Goal: Information Seeking & Learning: Learn about a topic

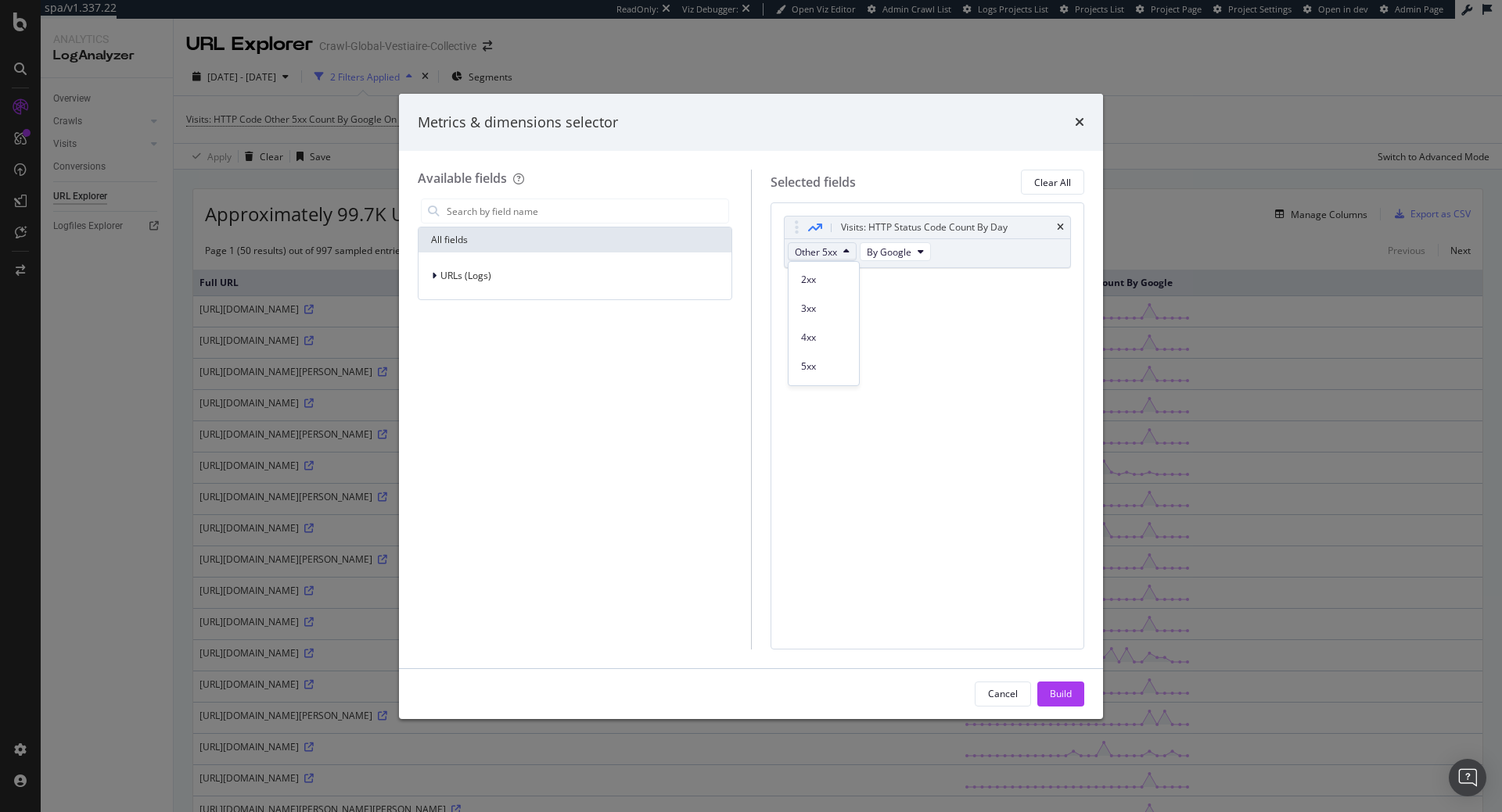
scroll to position [319, 0]
click at [1078, 128] on icon "times" at bounding box center [1078, 122] width 9 height 13
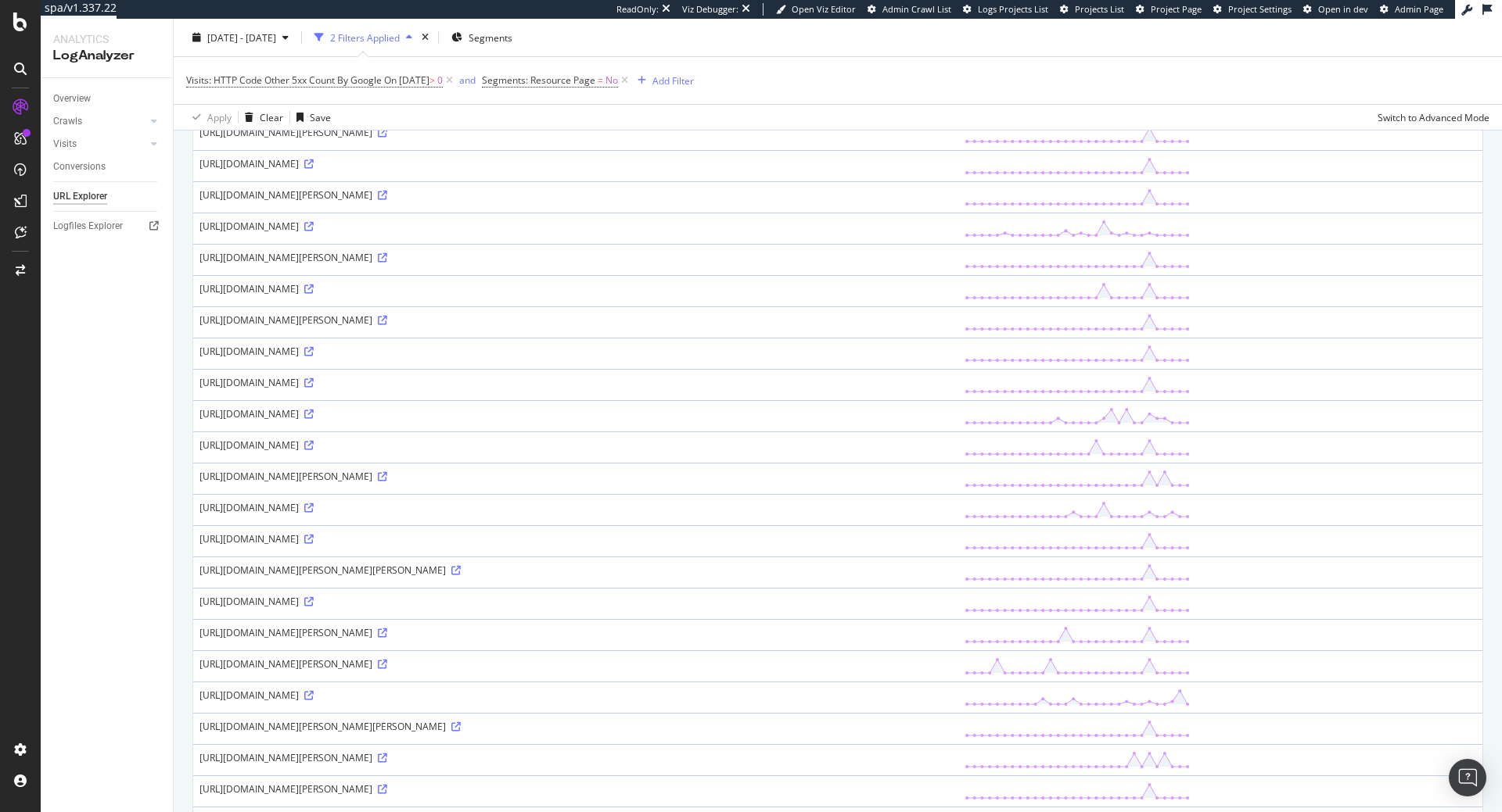
scroll to position [0, 0]
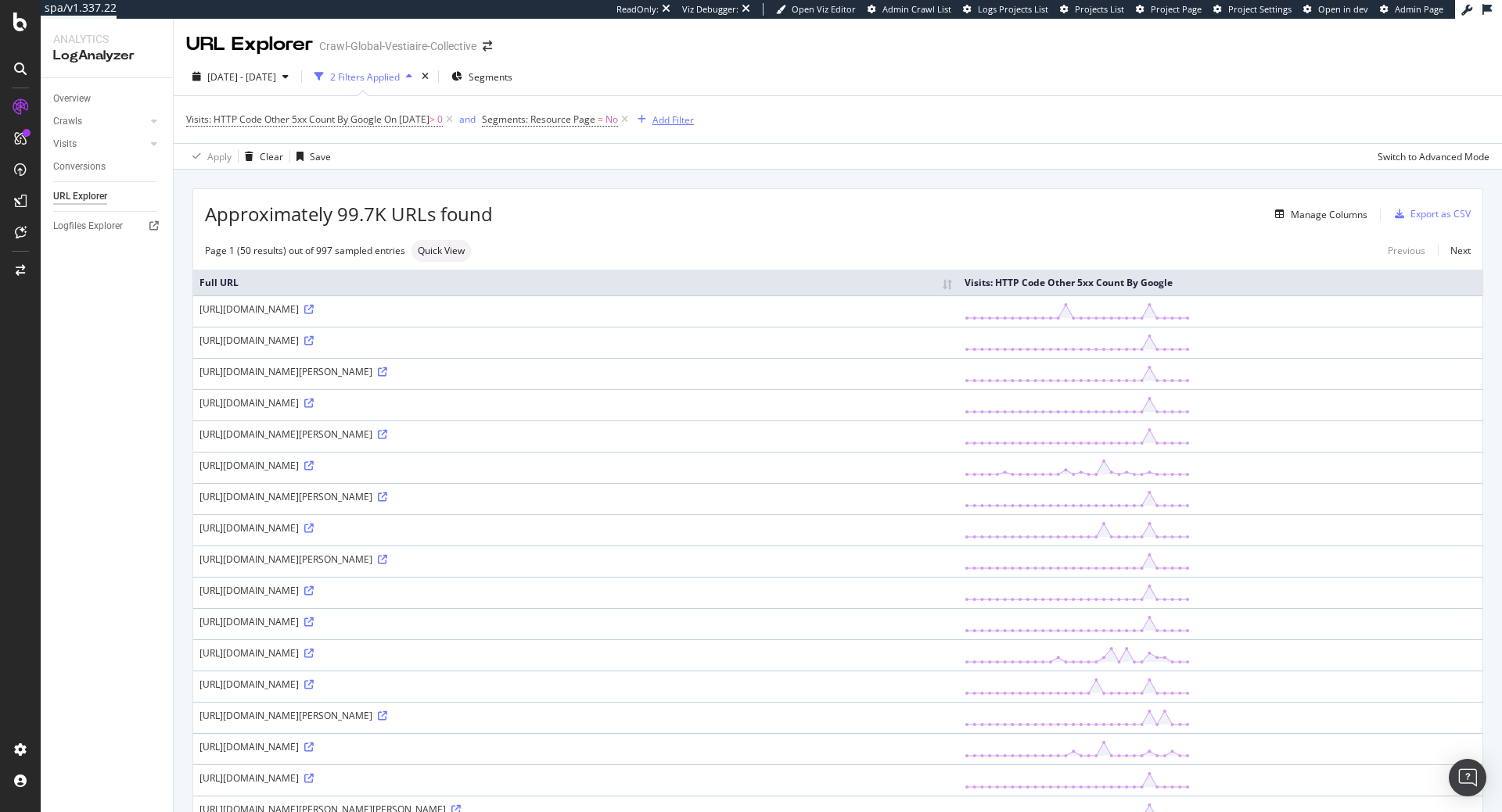
click at [694, 126] on div "Add Filter" at bounding box center [673, 119] width 41 height 13
click at [464, 148] on div "Apply Clear Save Switch to Advanced Mode" at bounding box center [837, 156] width 1328 height 26
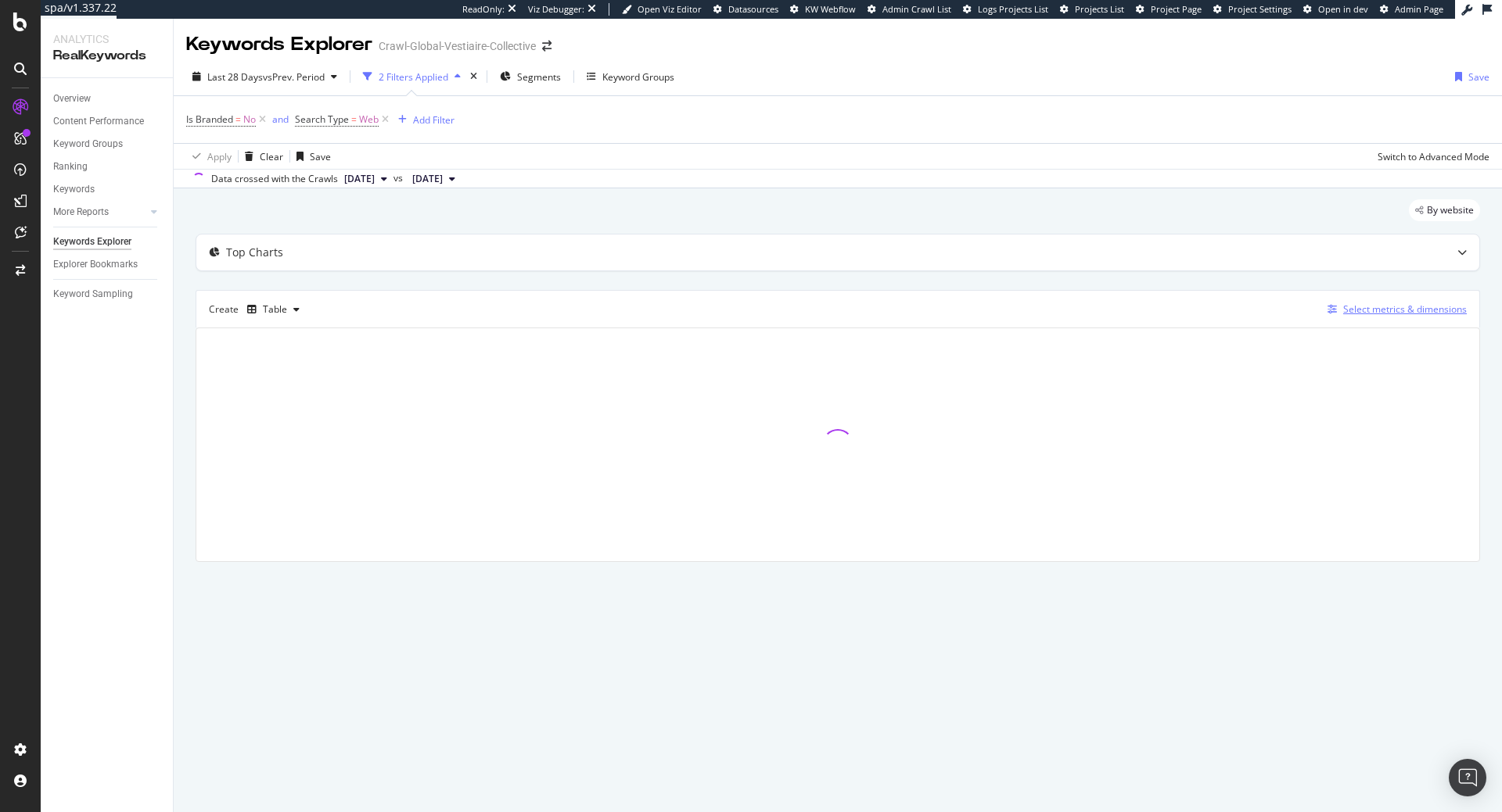
click at [1342, 307] on div "button" at bounding box center [1332, 309] width 22 height 9
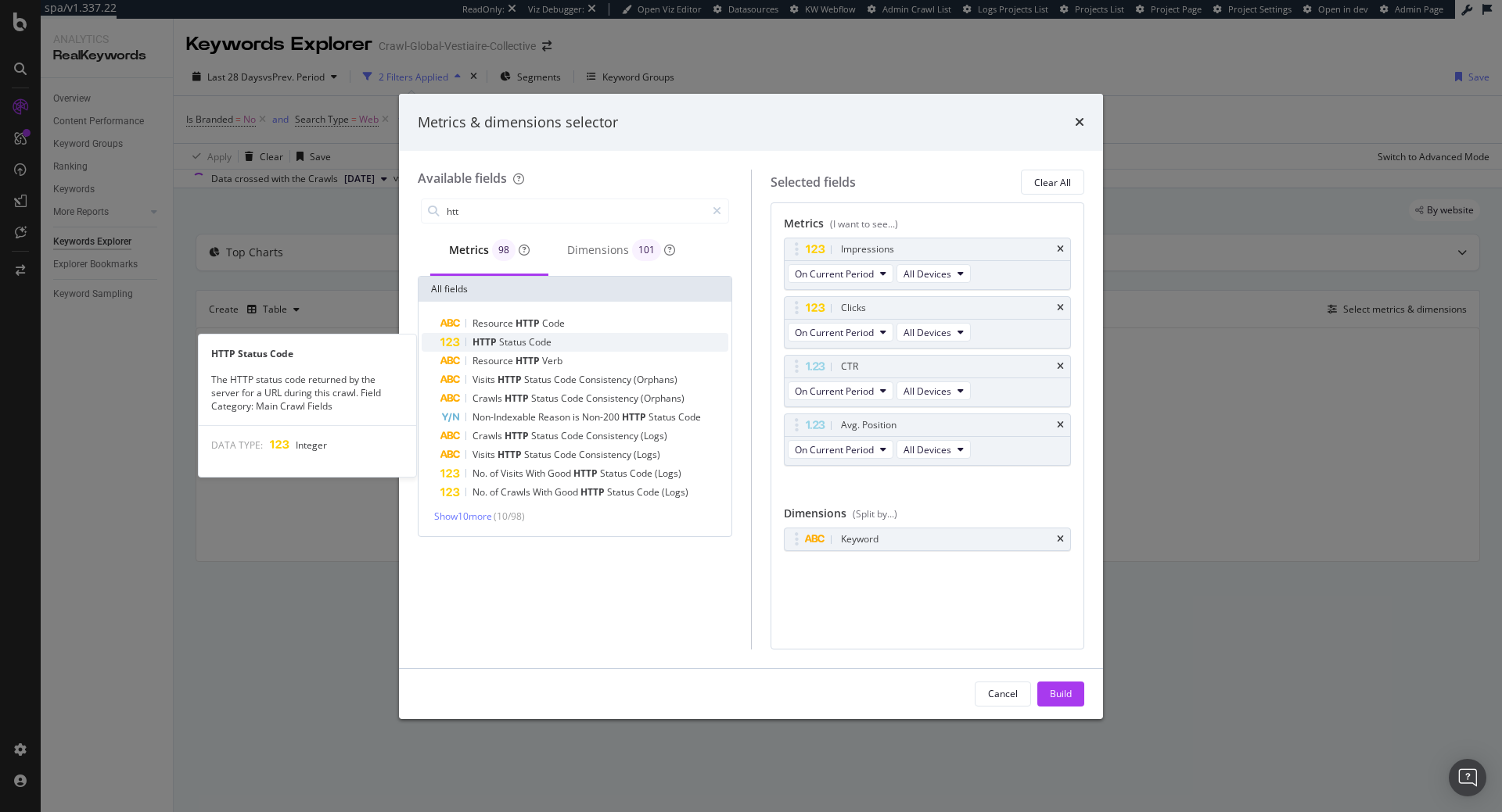
click at [524, 343] on span "Status" at bounding box center [514, 342] width 30 height 13
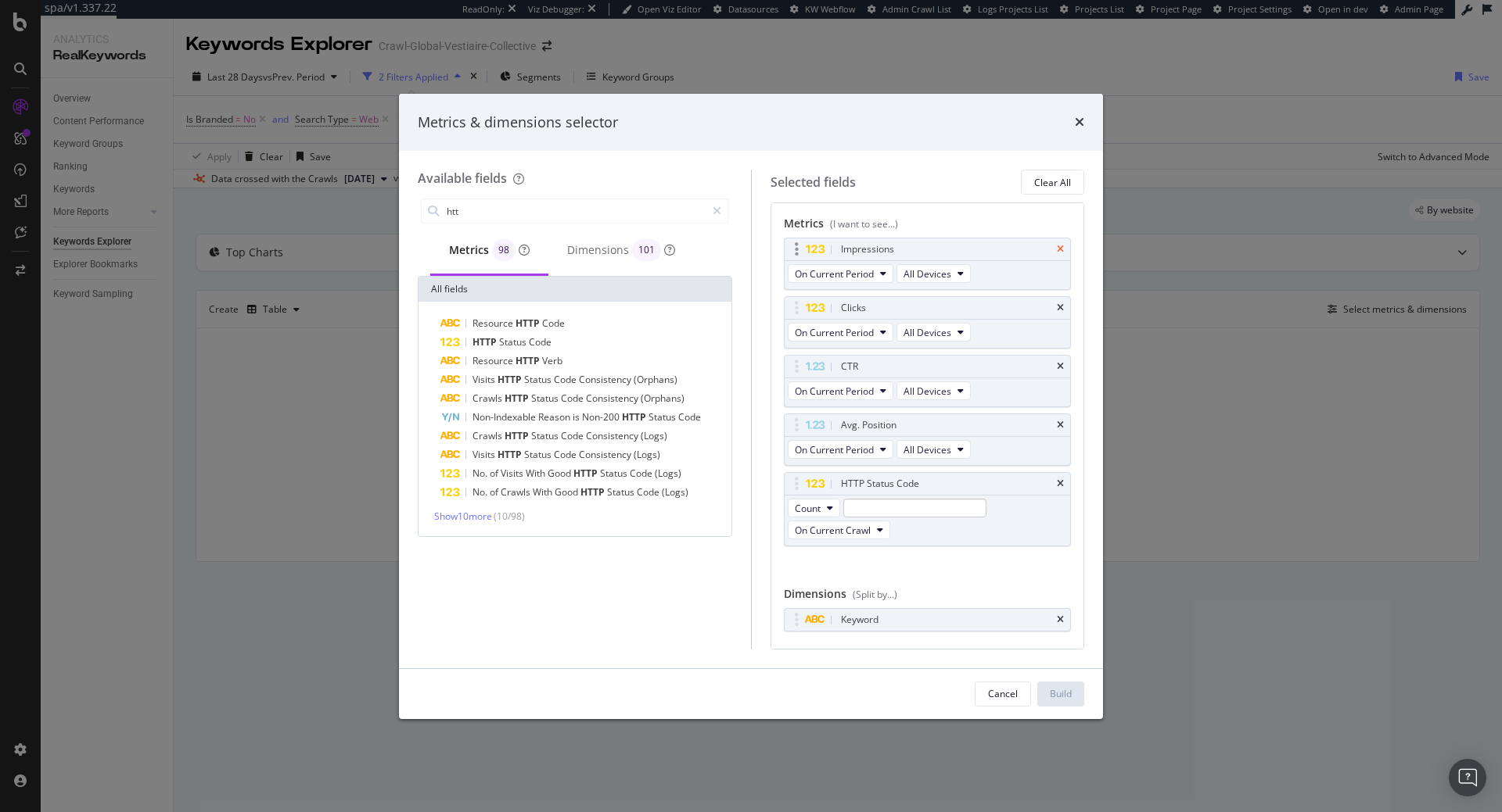
click at [1062, 247] on icon "times" at bounding box center [1059, 249] width 7 height 9
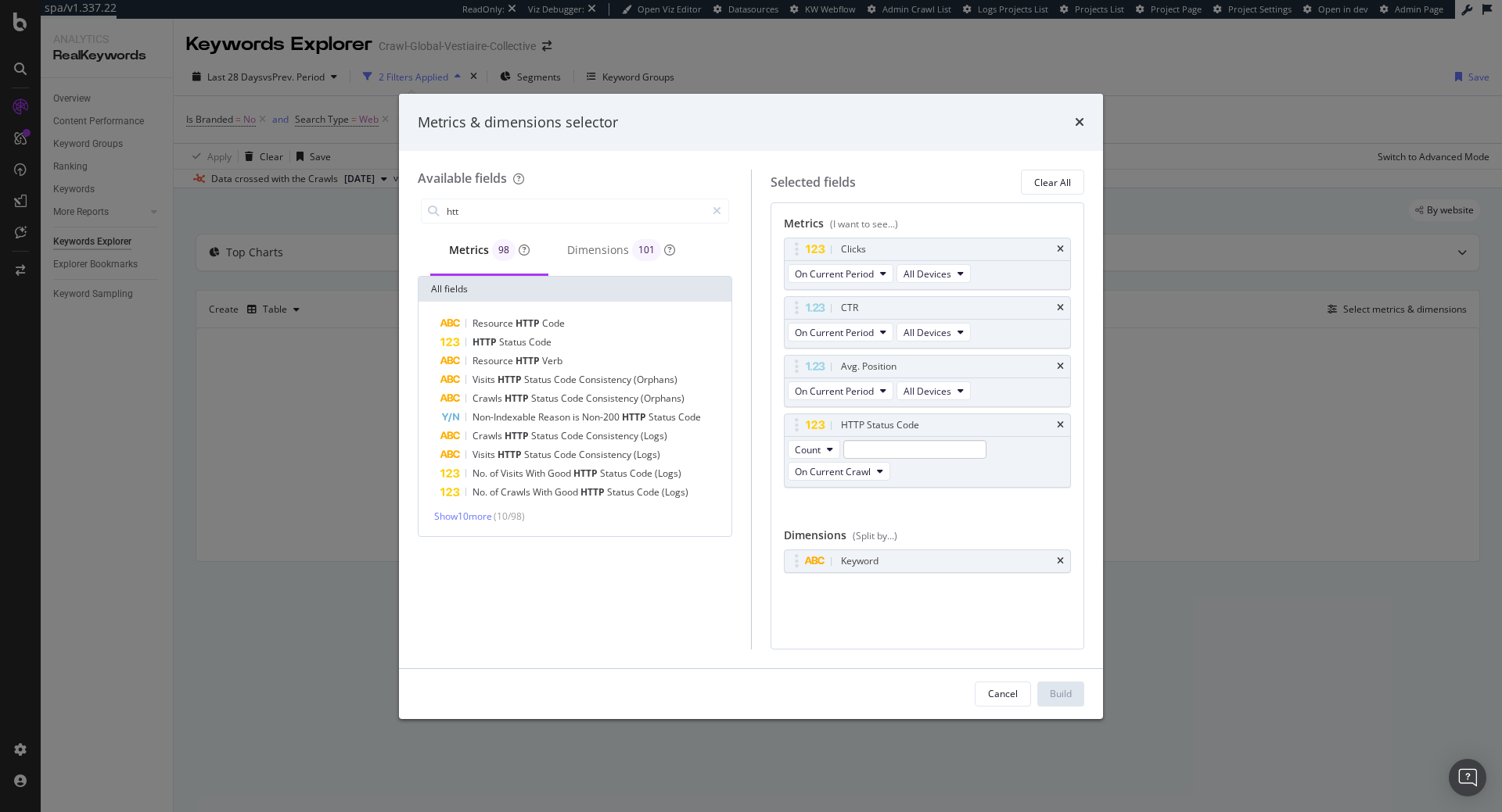
click at [1062, 247] on icon "times" at bounding box center [1059, 249] width 7 height 9
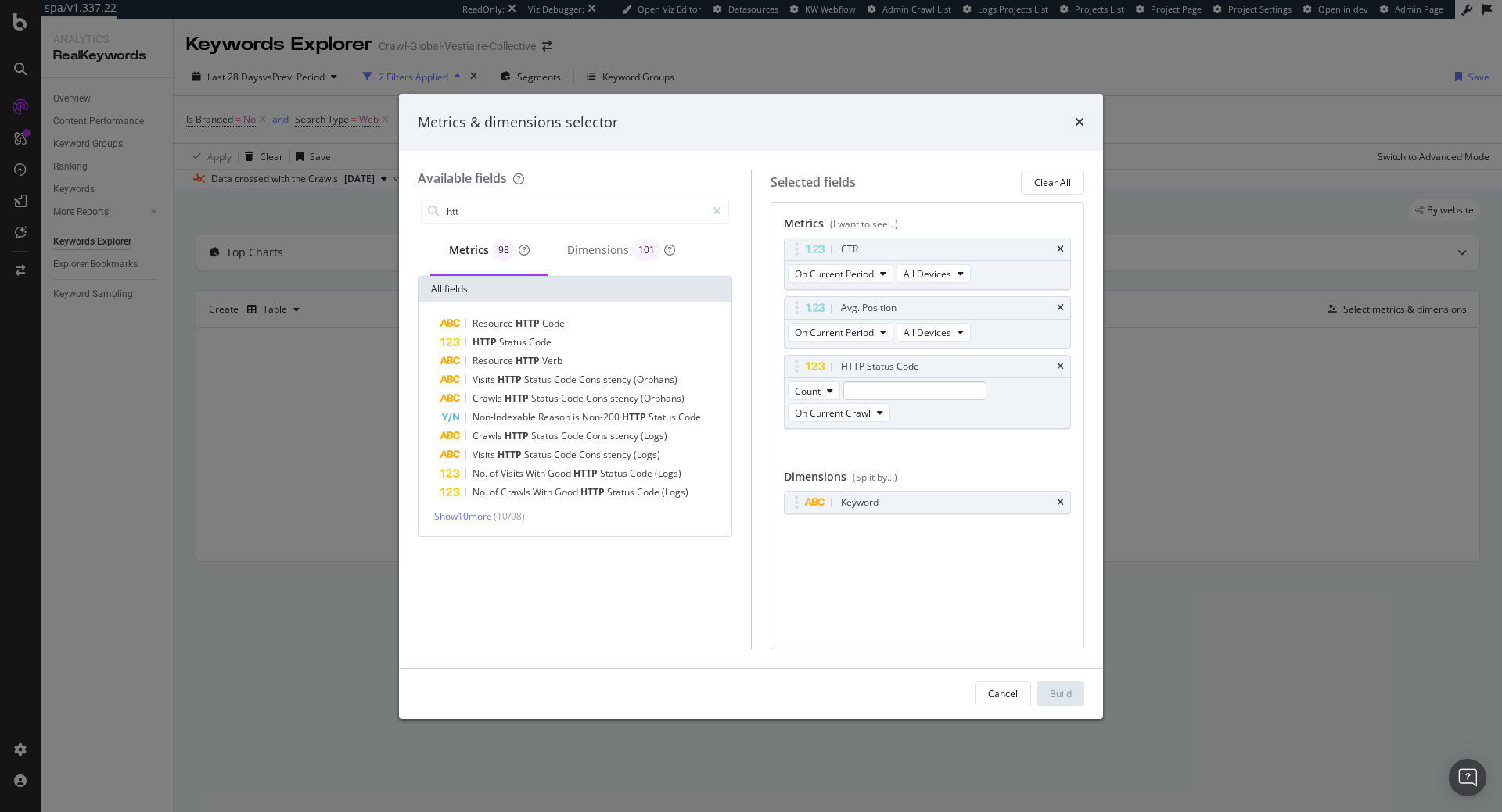
click at [1062, 247] on icon "times" at bounding box center [1059, 249] width 7 height 9
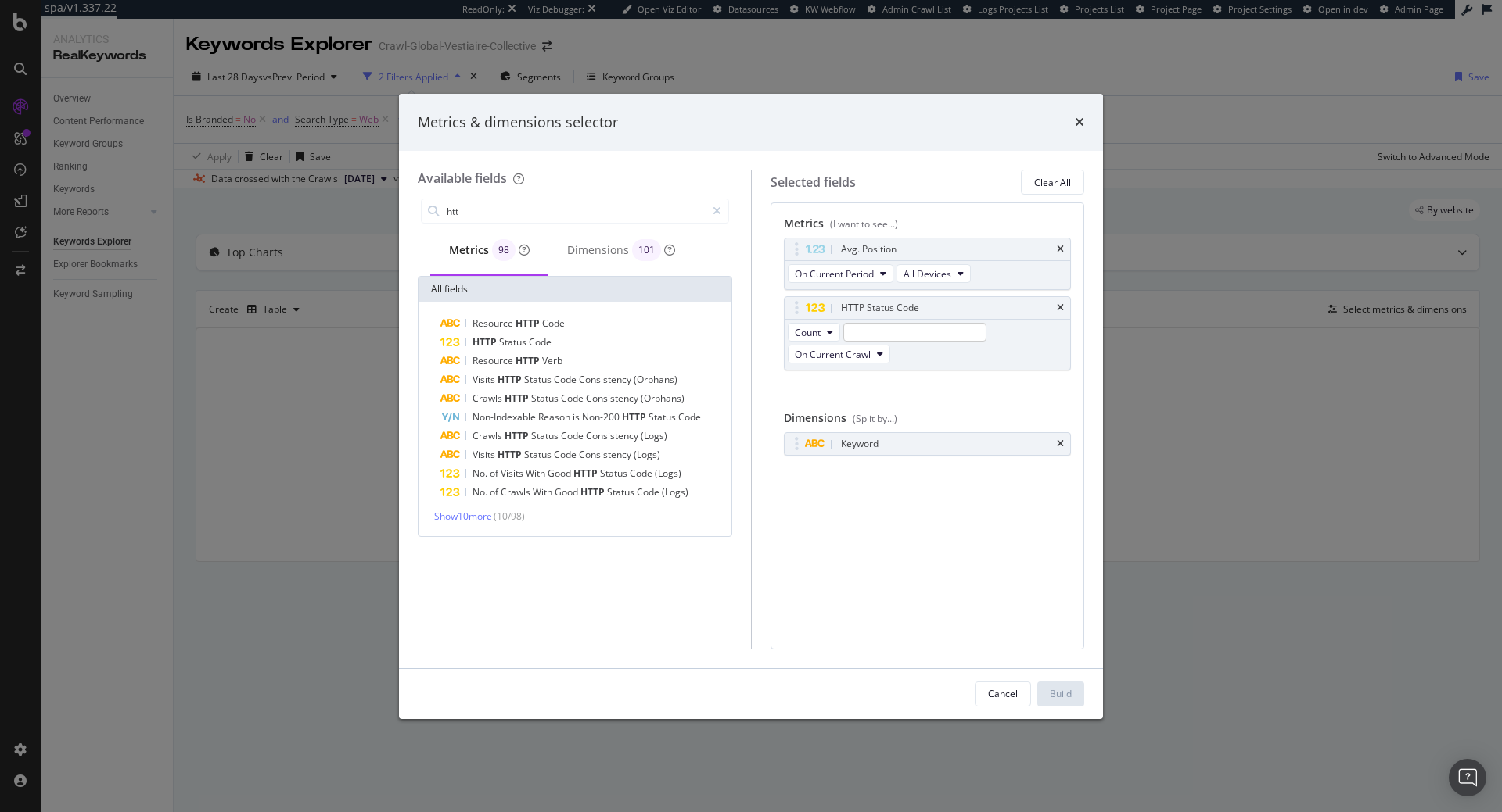
click at [1062, 247] on icon "times" at bounding box center [1059, 249] width 7 height 9
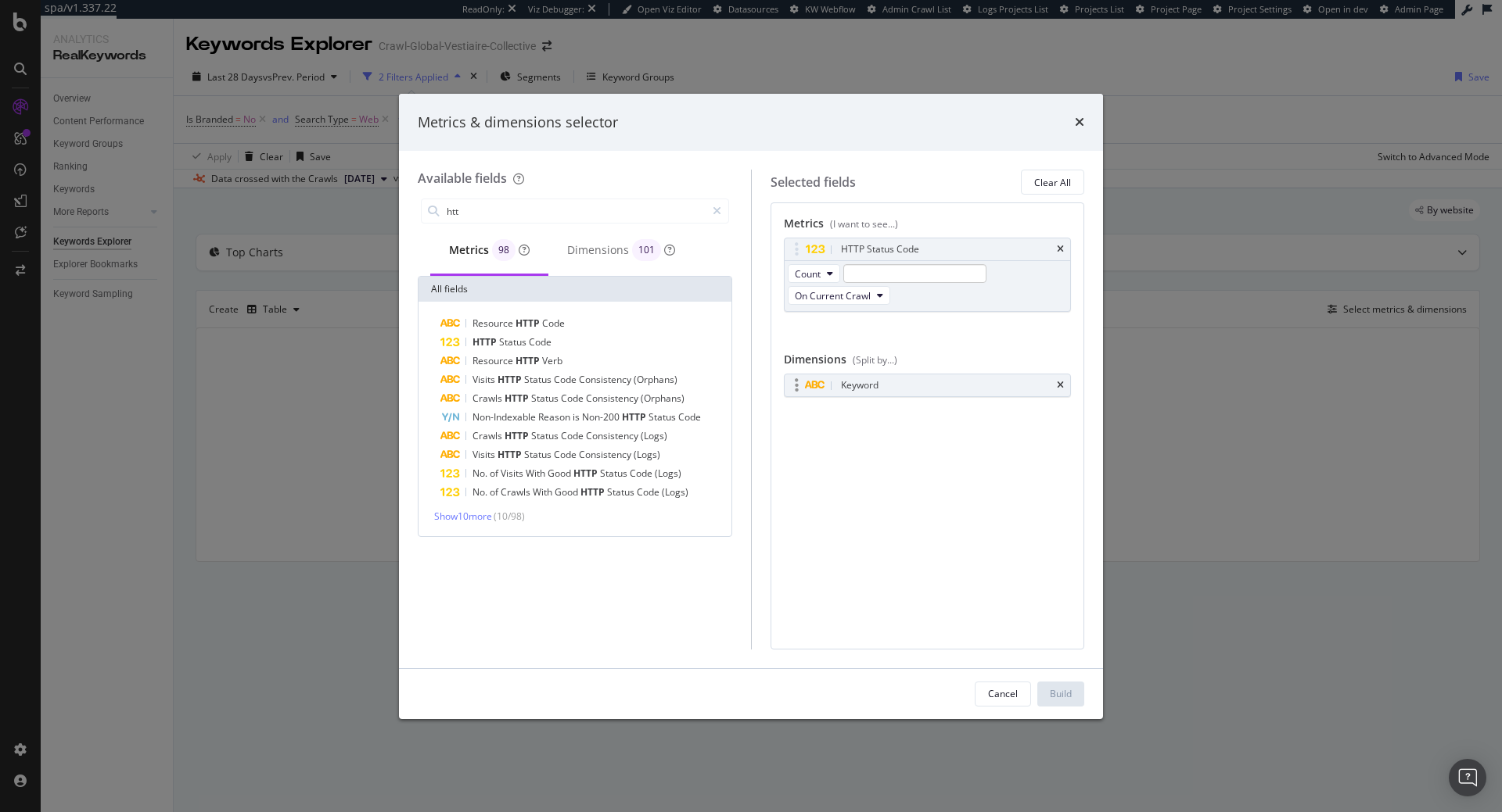
click at [1063, 379] on div "Keyword" at bounding box center [927, 386] width 286 height 22
click at [1061, 382] on icon "times" at bounding box center [1059, 385] width 7 height 9
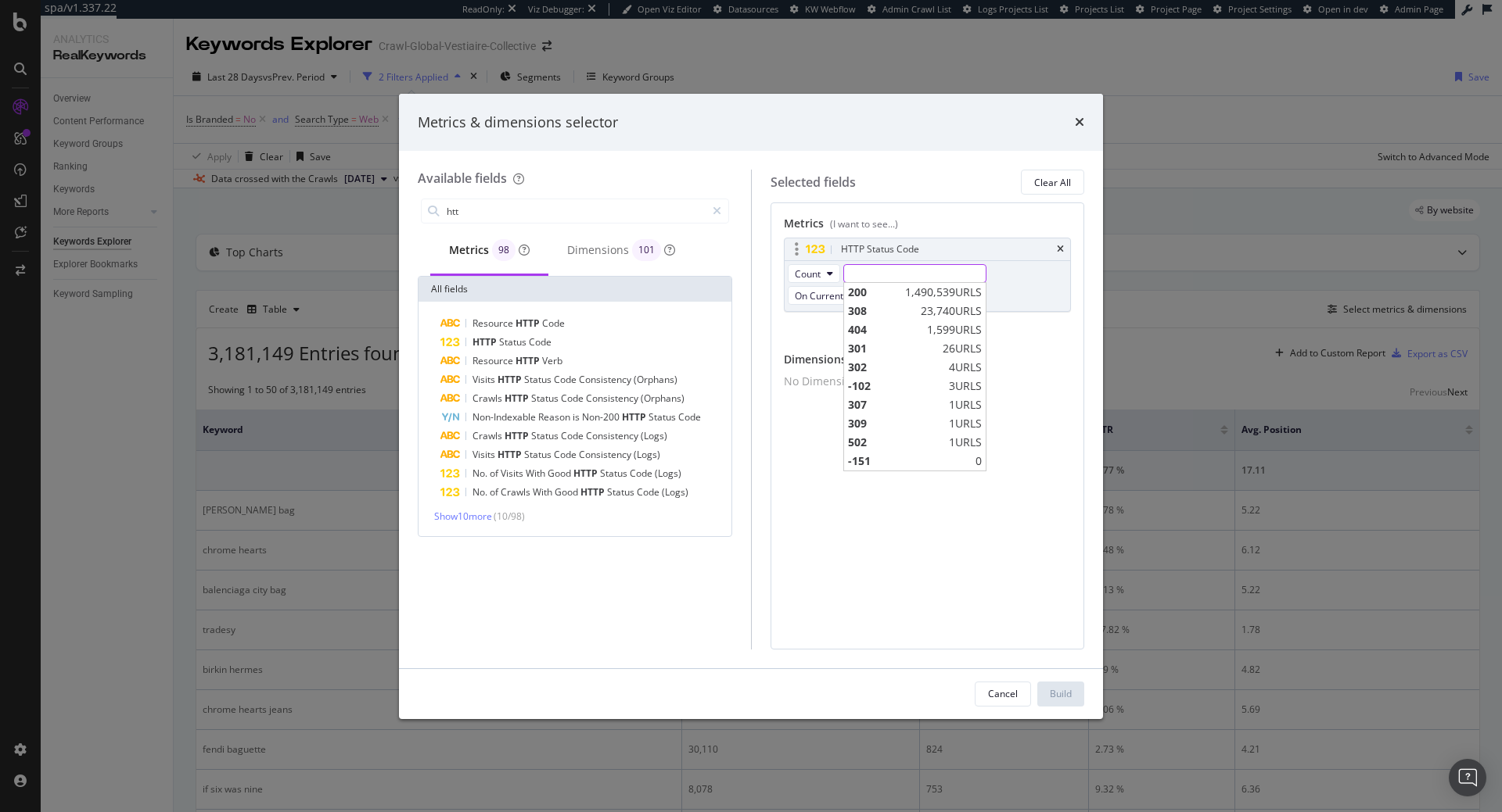
click at [944, 277] on input "modal" at bounding box center [914, 274] width 143 height 19
click at [543, 207] on input "htt" at bounding box center [575, 211] width 261 height 23
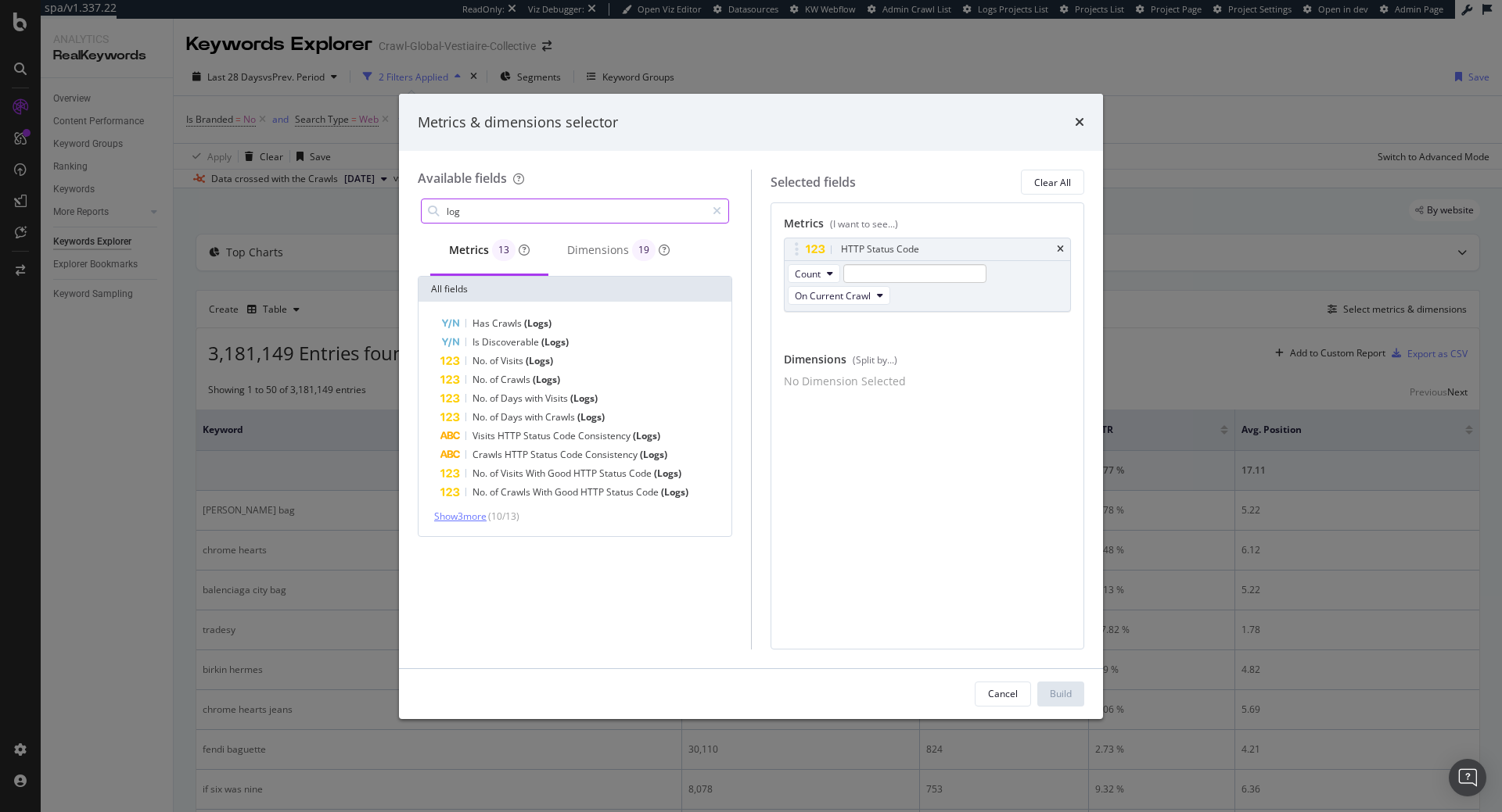
type input "log"
click at [487, 519] on span "Show 3 more" at bounding box center [460, 515] width 52 height 13
click at [986, 698] on button "Cancel" at bounding box center [1002, 693] width 56 height 25
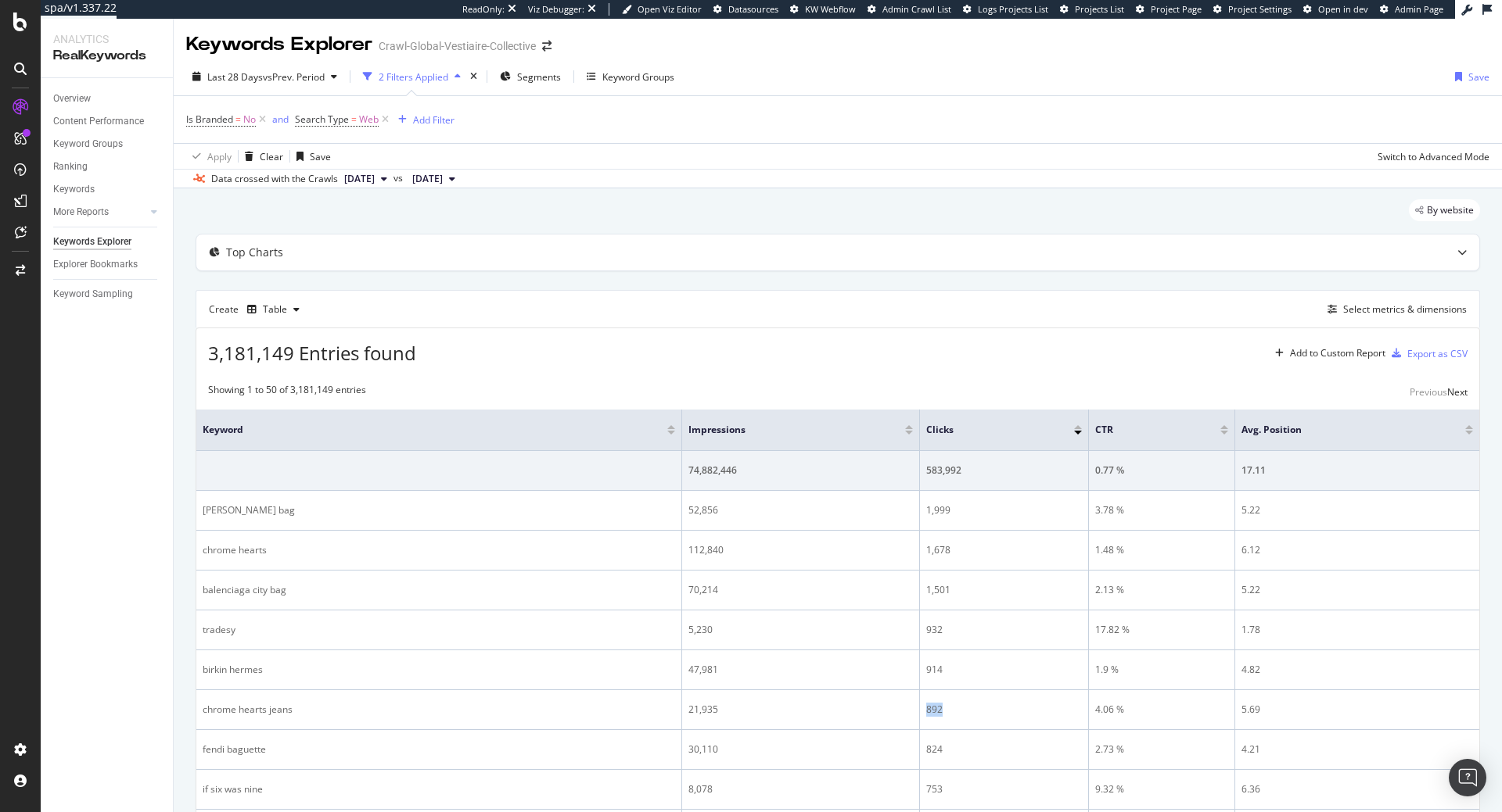
click at [986, 698] on td "892" at bounding box center [1003, 710] width 169 height 40
click at [85, 240] on div "CustomReports" at bounding box center [96, 242] width 77 height 16
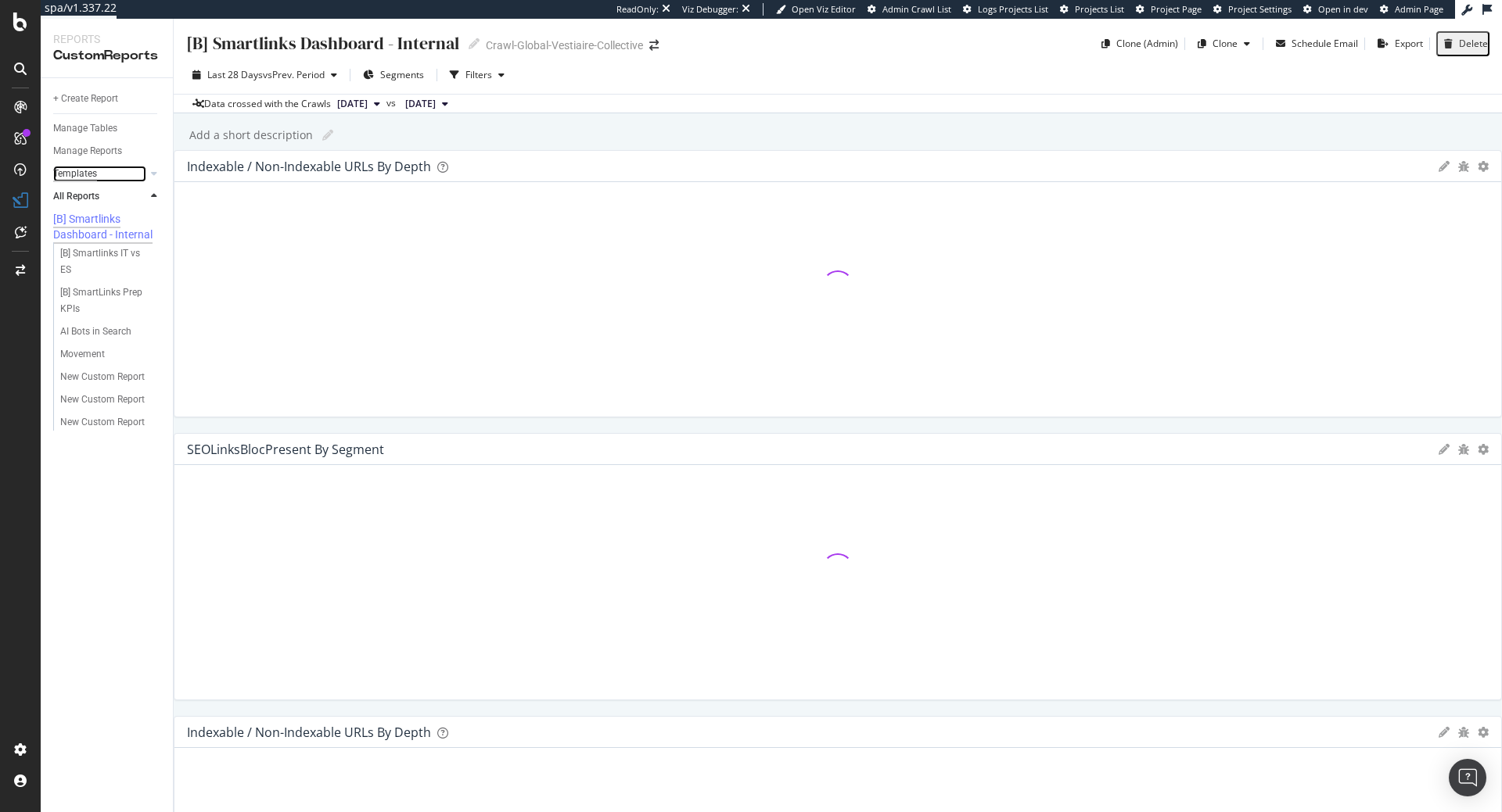
click at [83, 169] on div "Templates" at bounding box center [75, 174] width 44 height 16
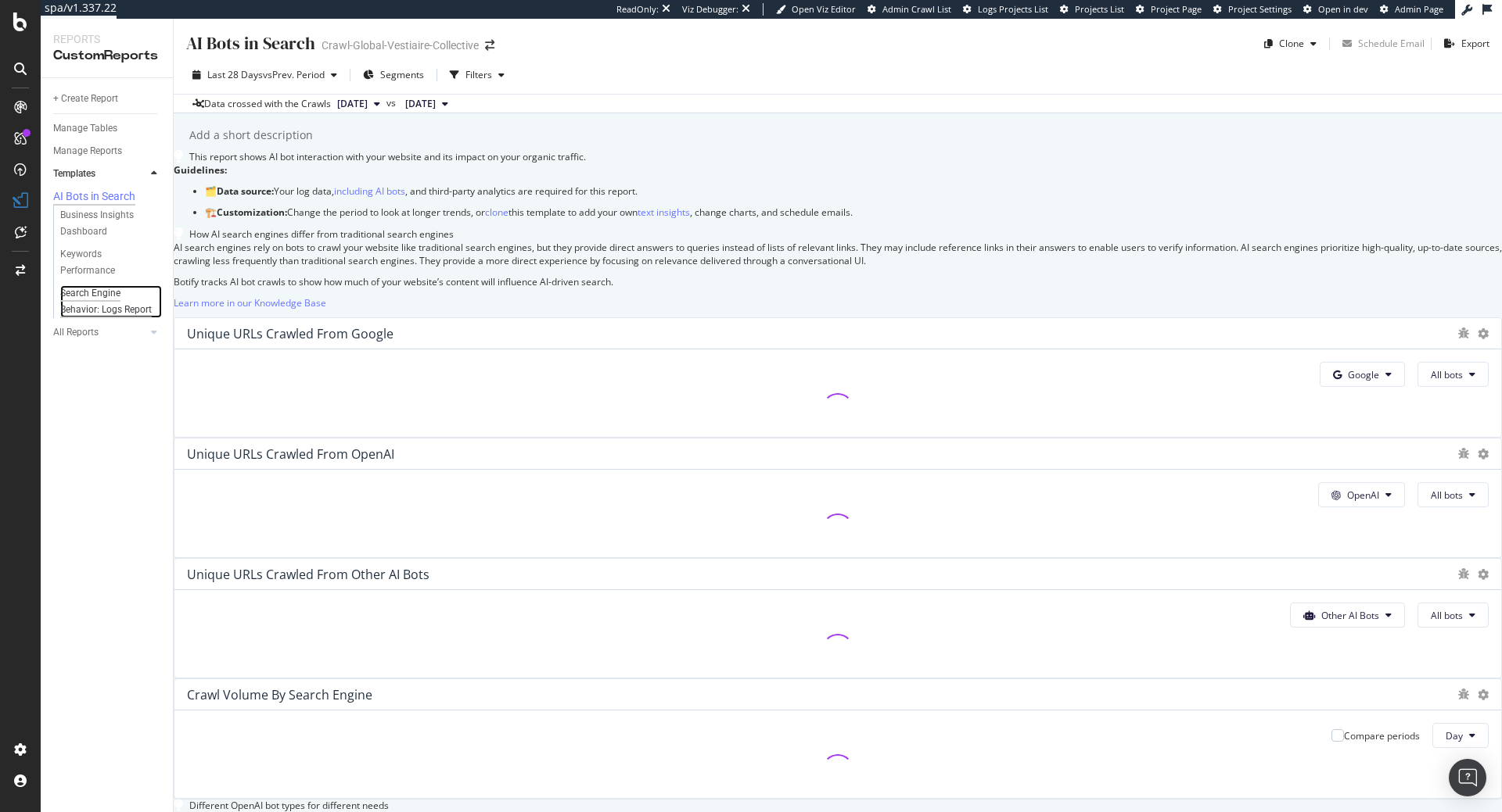
click at [80, 312] on div "Search Engine Behavior: Logs Report" at bounding box center [106, 302] width 92 height 33
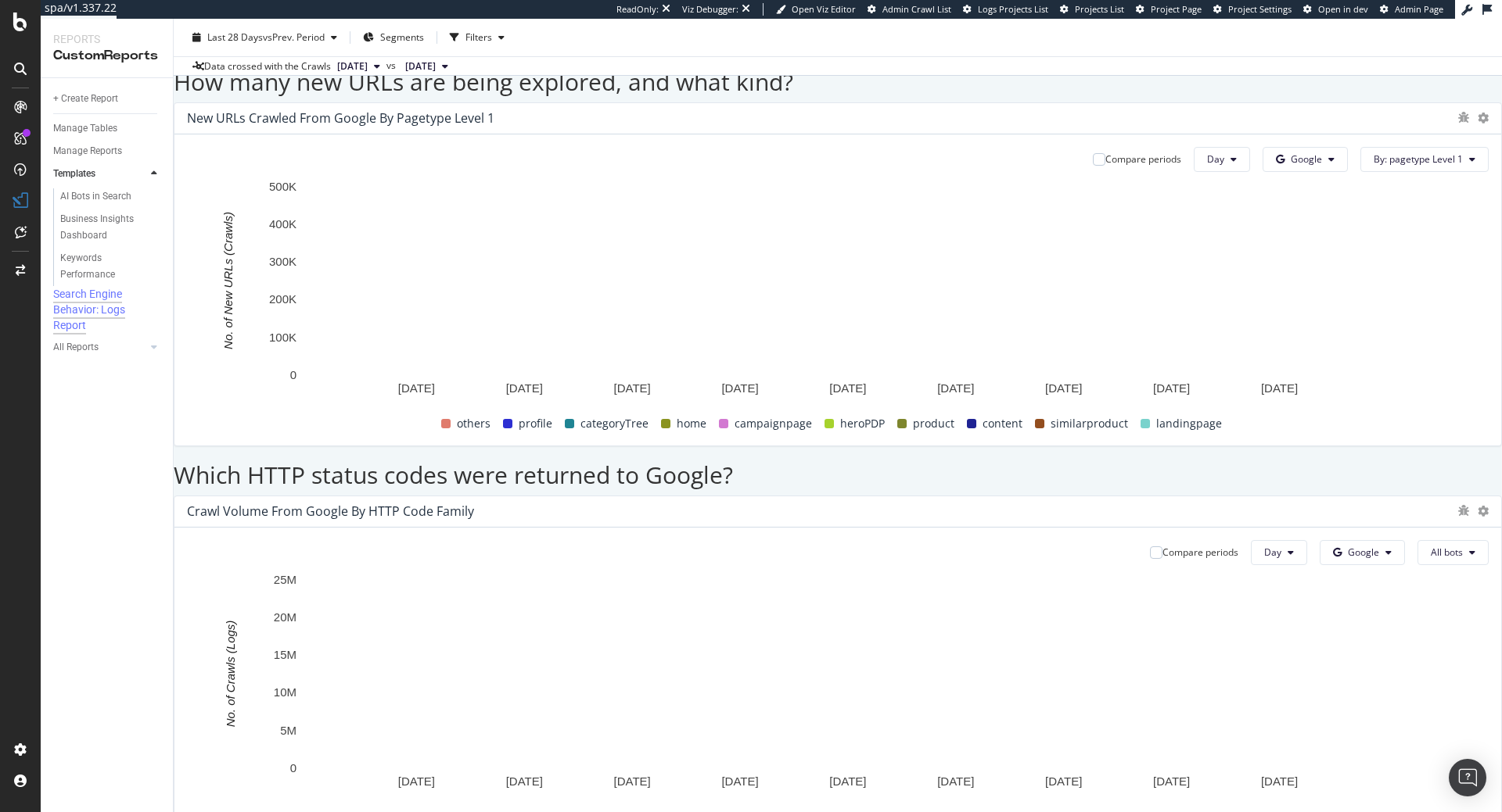
scroll to position [1754, 0]
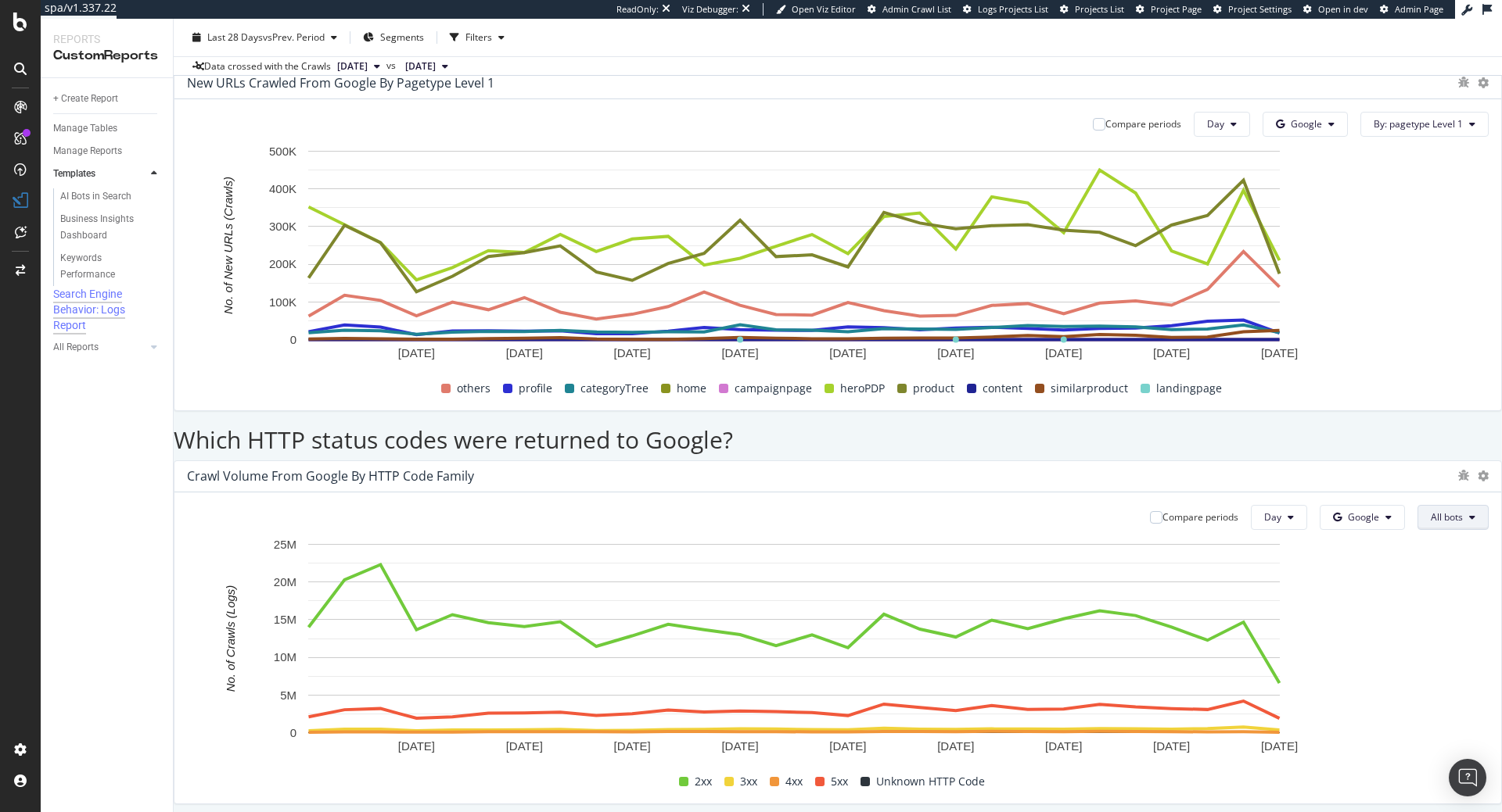
click at [1430, 510] on span "All bots" at bounding box center [1446, 516] width 32 height 13
click at [1287, 512] on icon at bounding box center [1290, 516] width 6 height 9
click at [1319, 505] on button "Google" at bounding box center [1361, 517] width 85 height 25
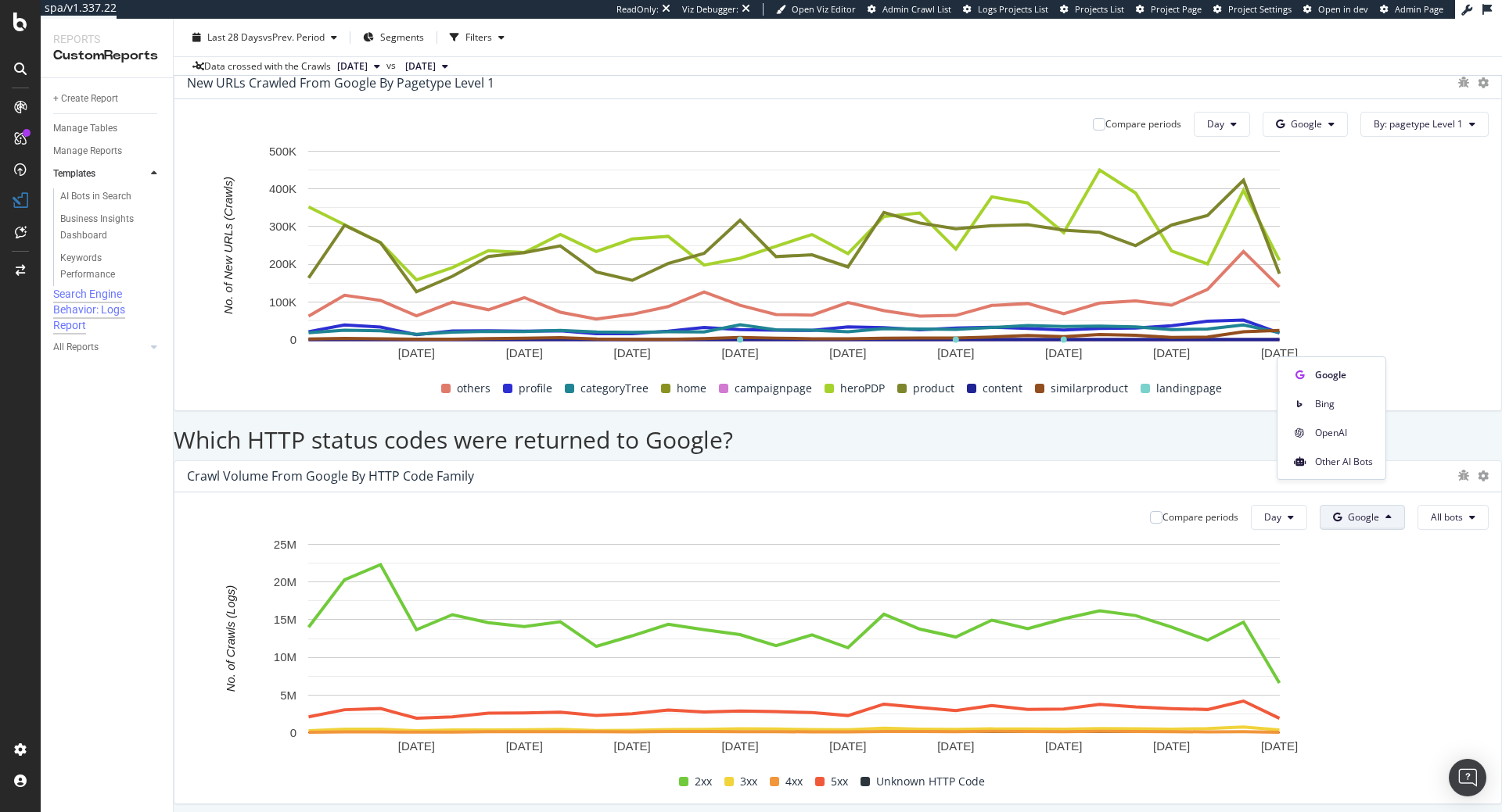
click at [1319, 505] on button "Google" at bounding box center [1361, 517] width 85 height 25
click at [1362, 505] on div "Compare periods Day Google All bots" at bounding box center [1312, 517] width 351 height 25
click at [1417, 505] on button "All bots" at bounding box center [1452, 517] width 71 height 25
click at [1430, 510] on span "All bots" at bounding box center [1446, 516] width 32 height 13
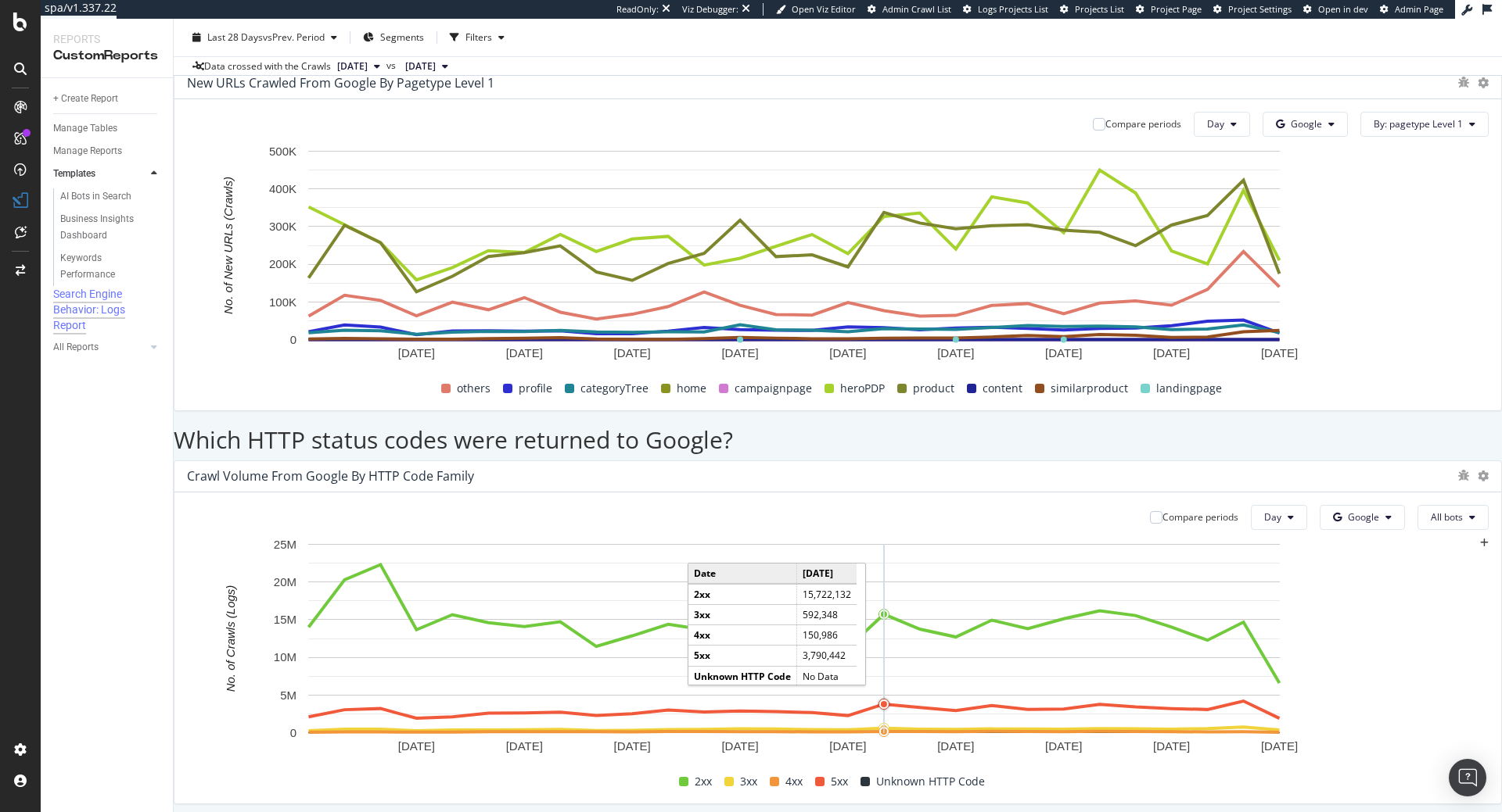
click at [887, 701] on circle "A chart." at bounding box center [883, 704] width 6 height 6
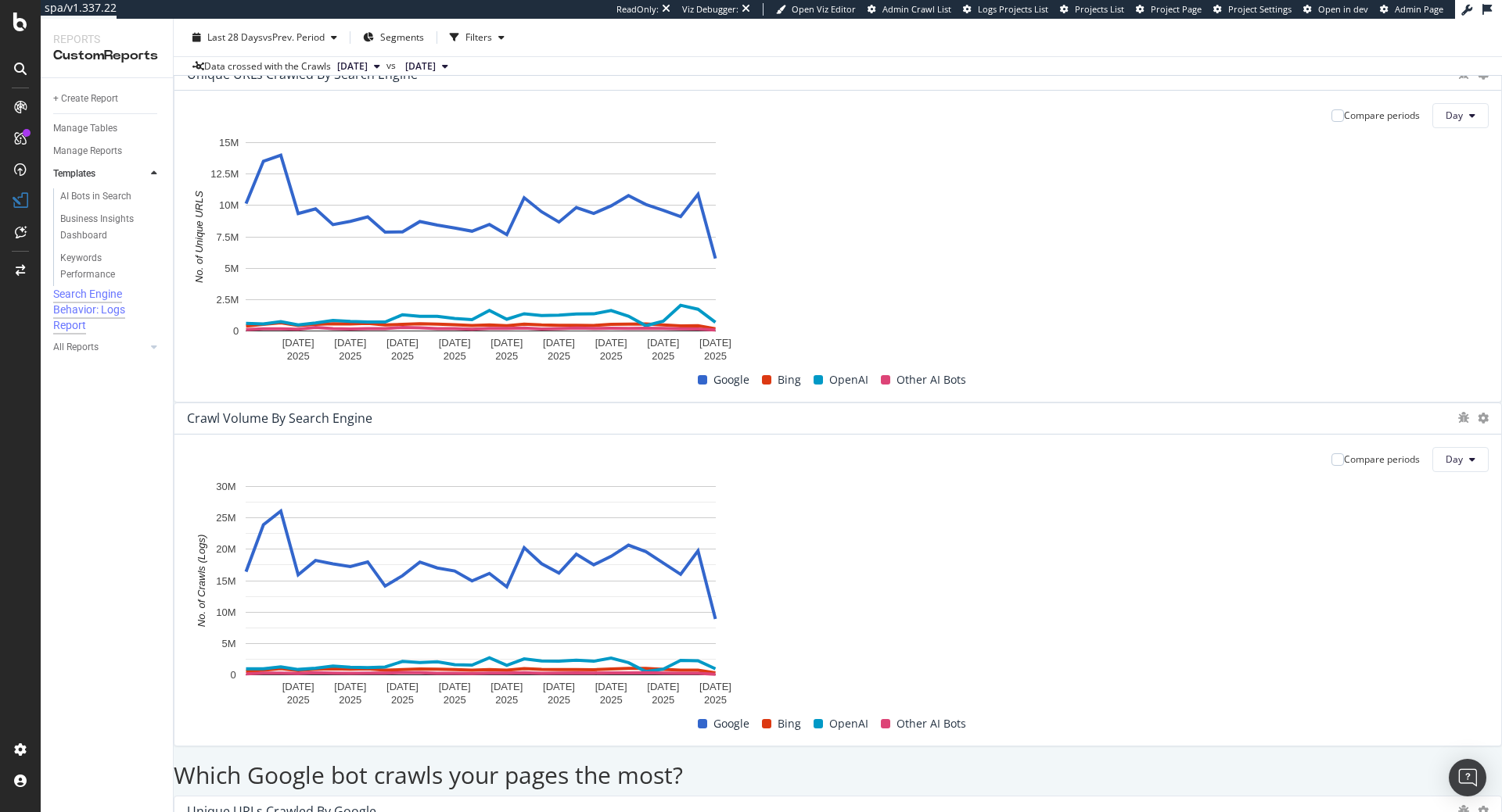
scroll to position [0, 0]
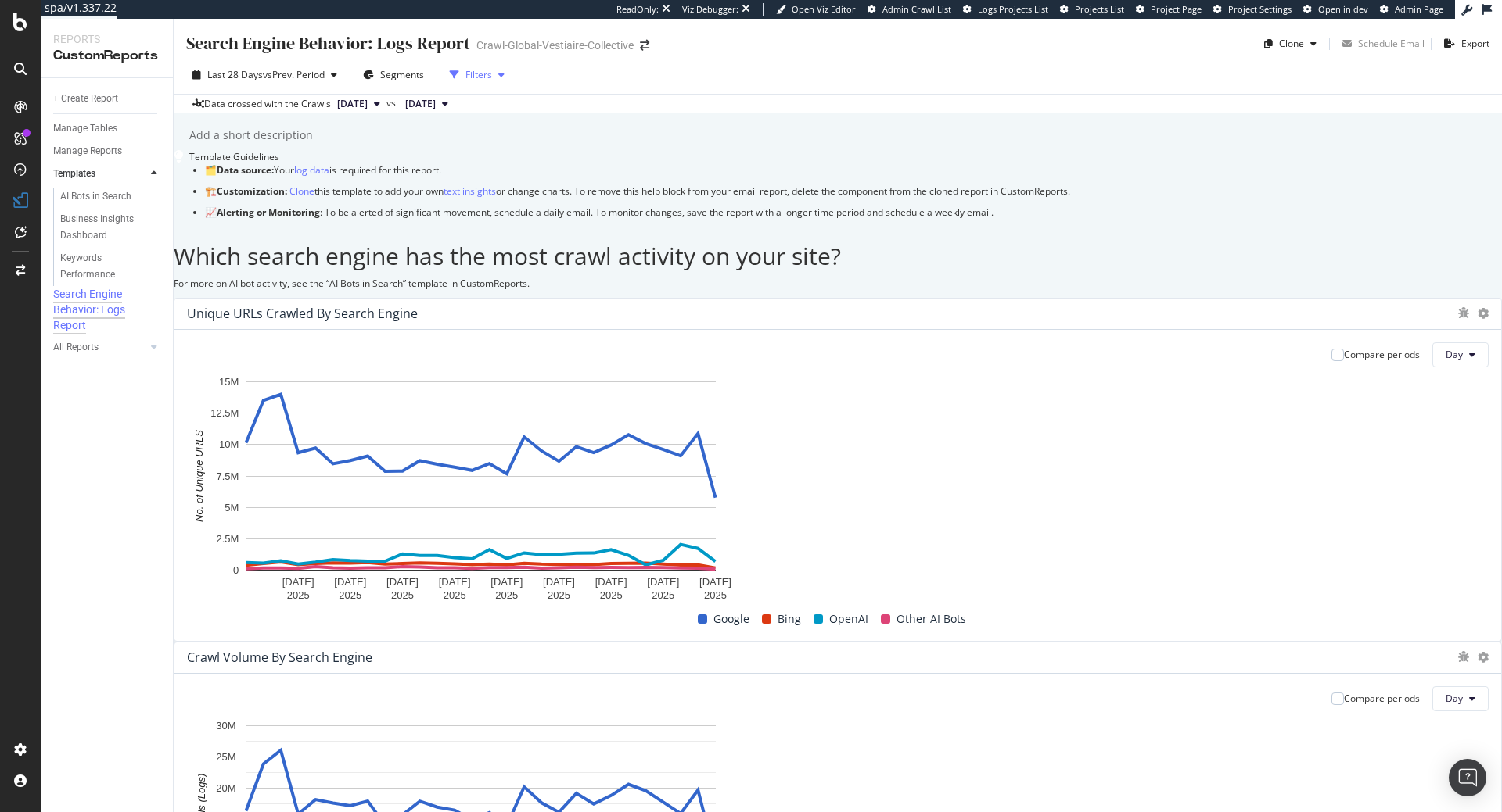
click at [483, 68] on div "Filters" at bounding box center [477, 74] width 67 height 23
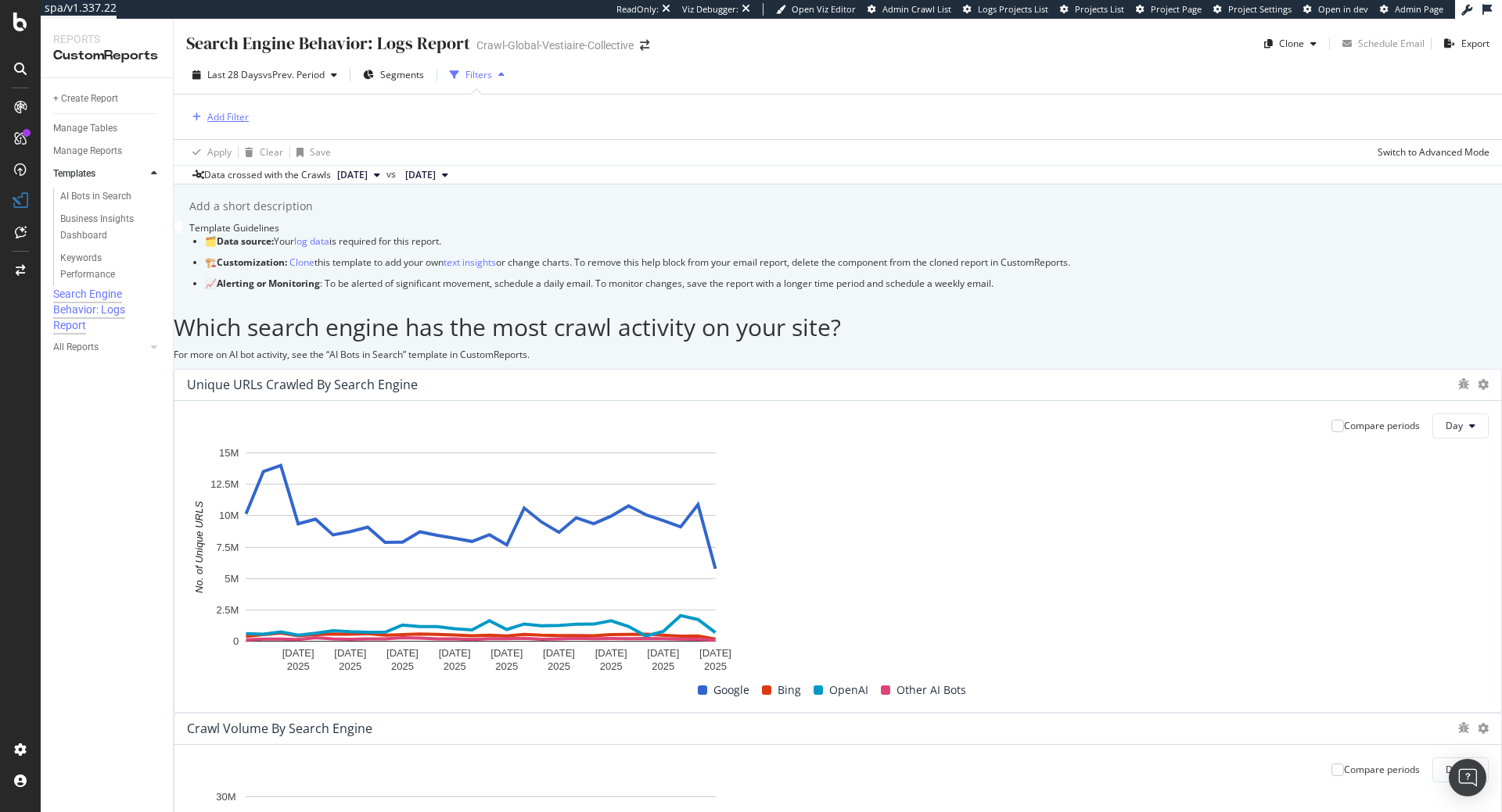
click at [221, 113] on div "Add Filter" at bounding box center [227, 116] width 41 height 13
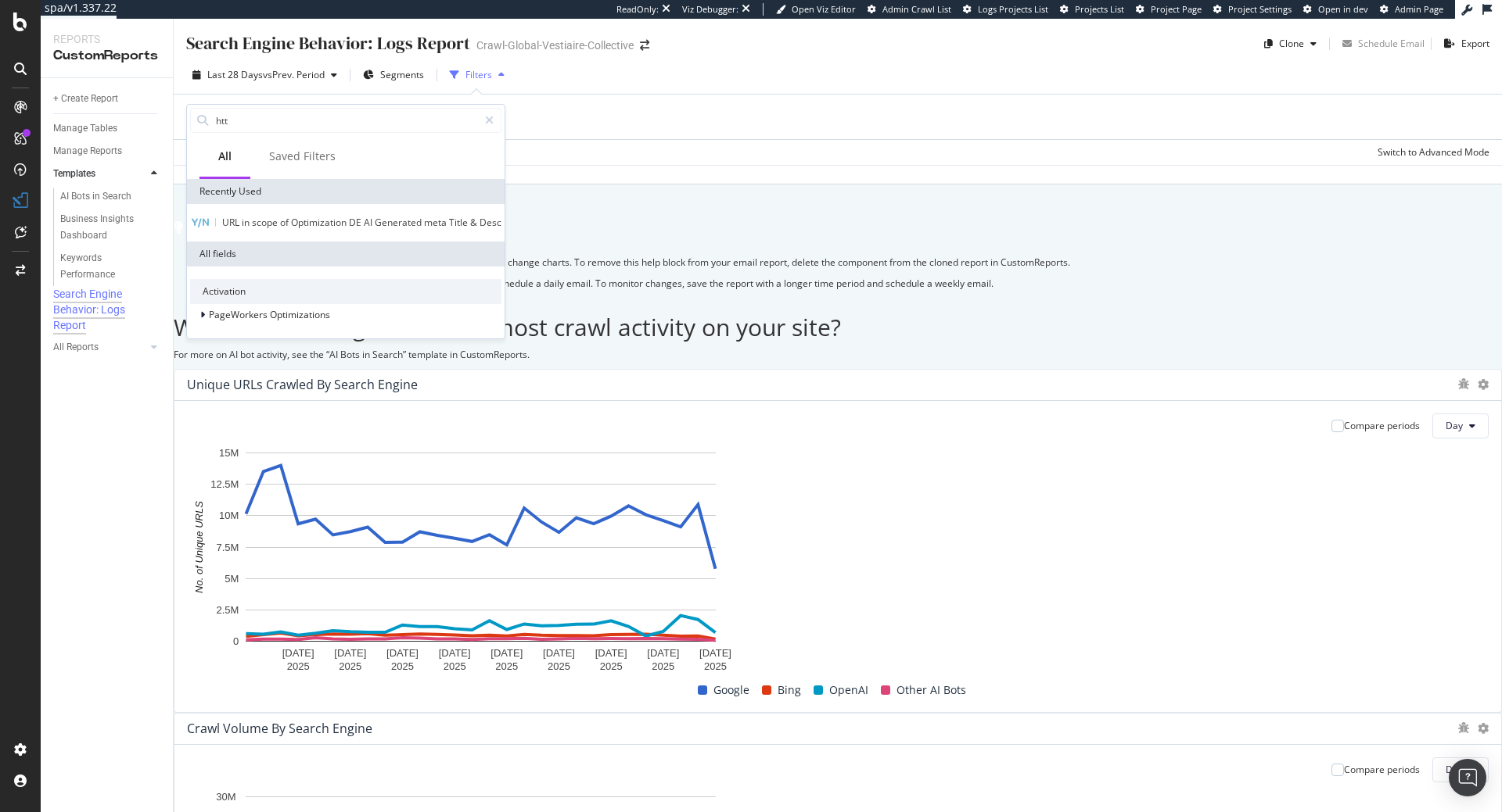
type input "http"
type input "code"
click at [215, 322] on span "PageWorkers Optimizations" at bounding box center [269, 314] width 121 height 13
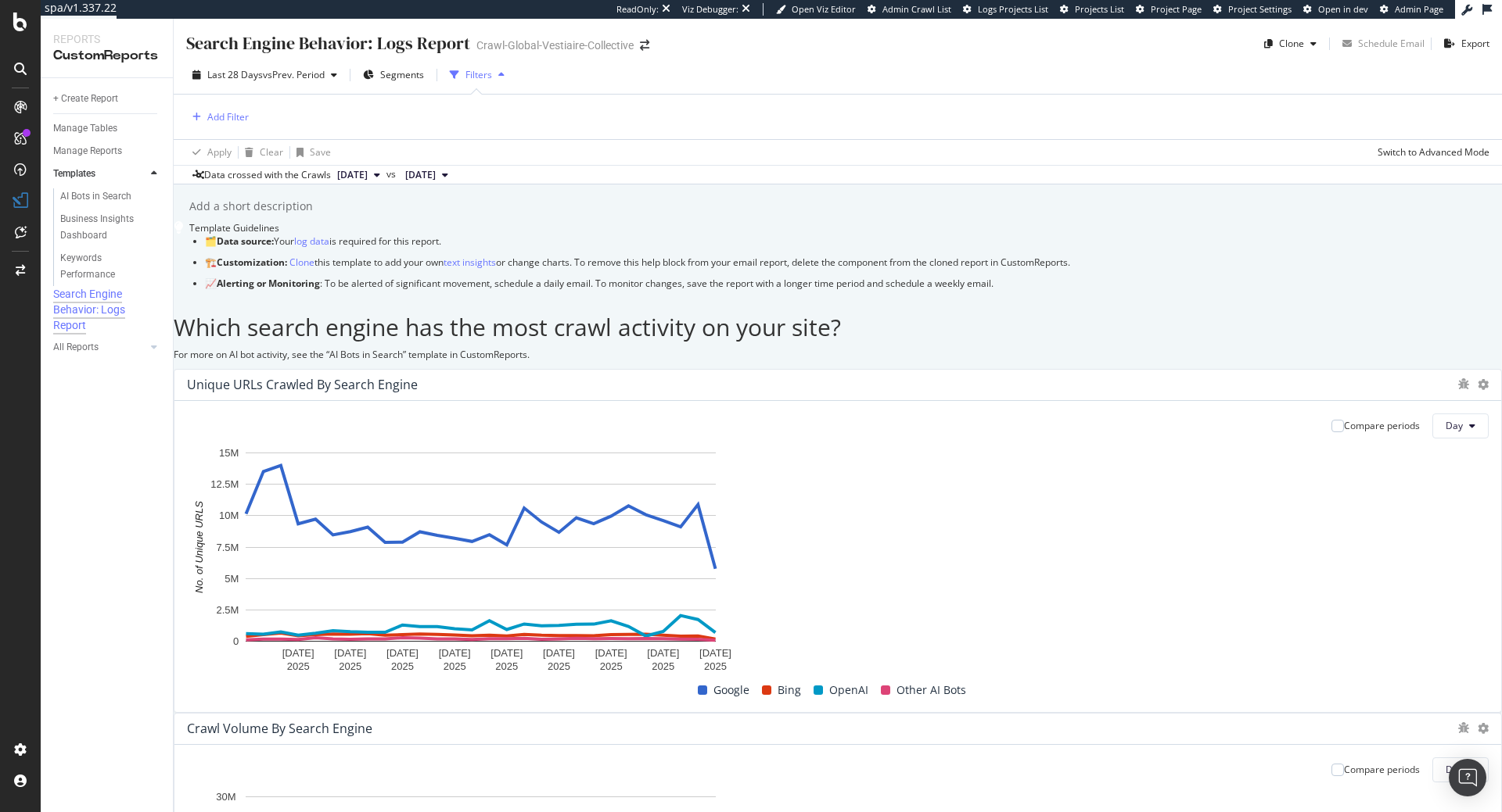
click at [608, 251] on div "Search Engine Behavior: Logs Report Search Engine Behavior: Logs Report Crawl-G…" at bounding box center [837, 415] width 1328 height 793
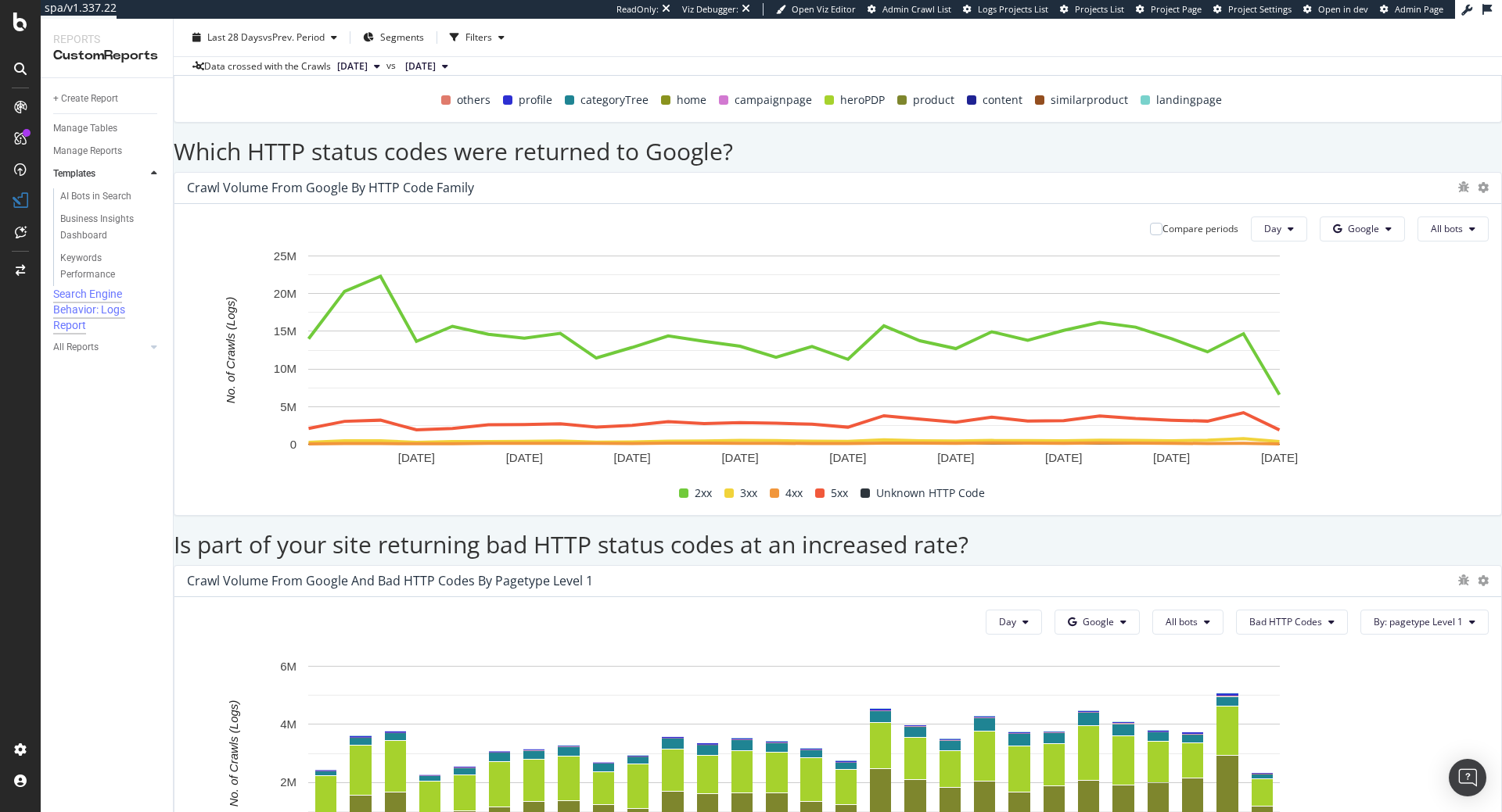
scroll to position [2080, 0]
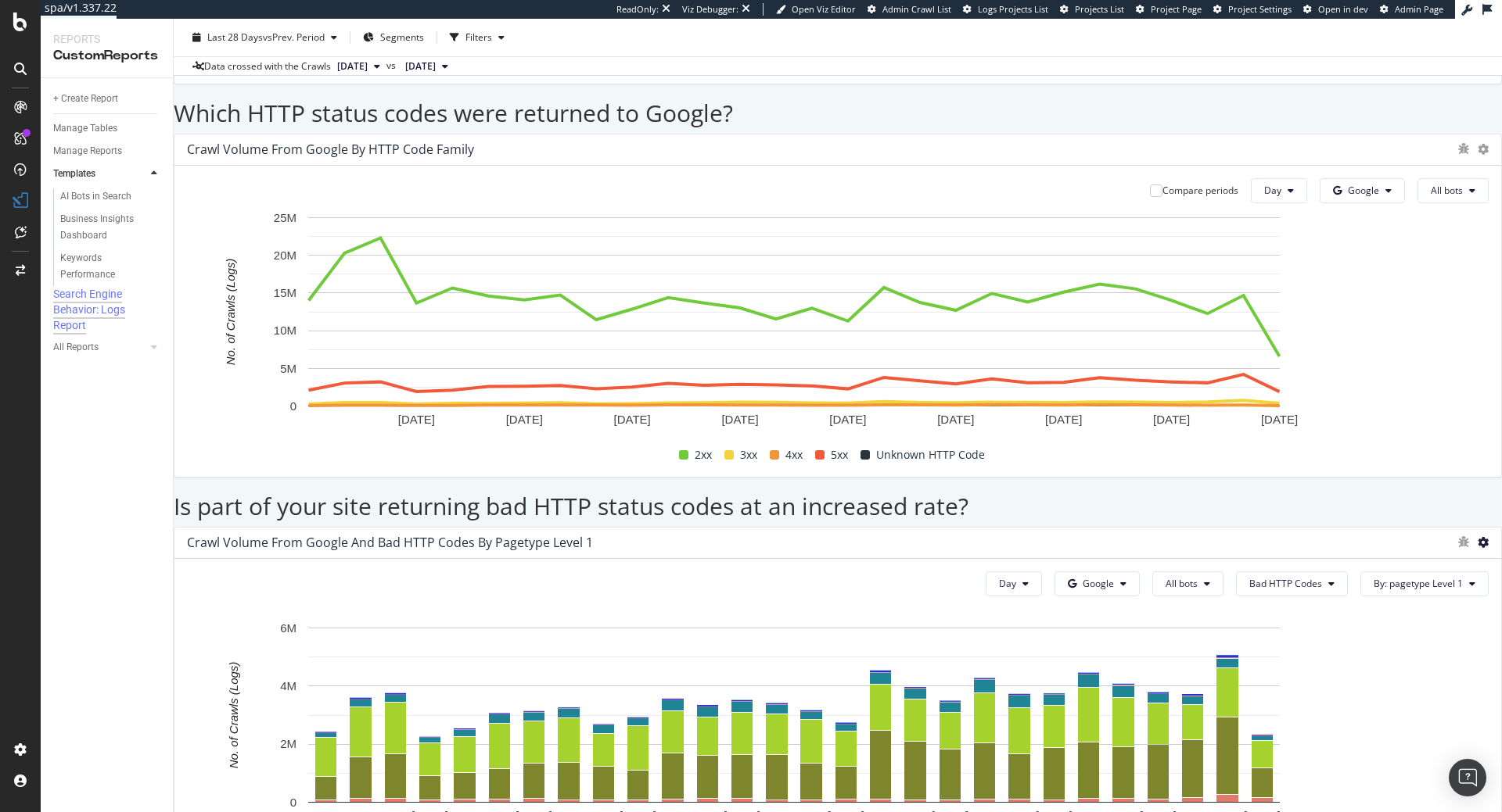
click at [1477, 537] on icon at bounding box center [1482, 542] width 11 height 11
click at [1085, 527] on div "Crawl Volume from Google and Bad HTTP Codes by pagetype Level 1" at bounding box center [837, 542] width 1326 height 31
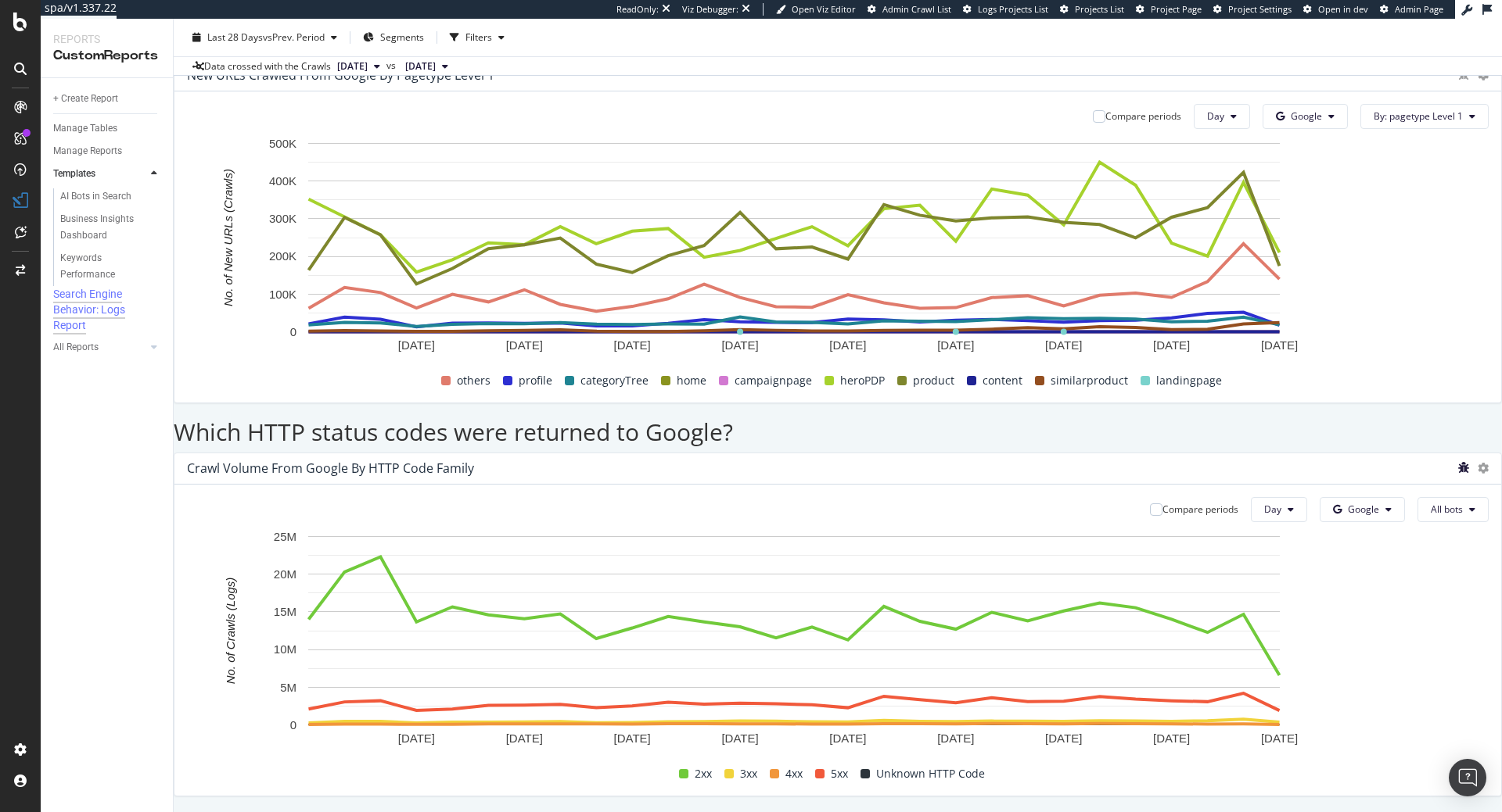
click at [1458, 462] on icon "bug" at bounding box center [1463, 467] width 11 height 11
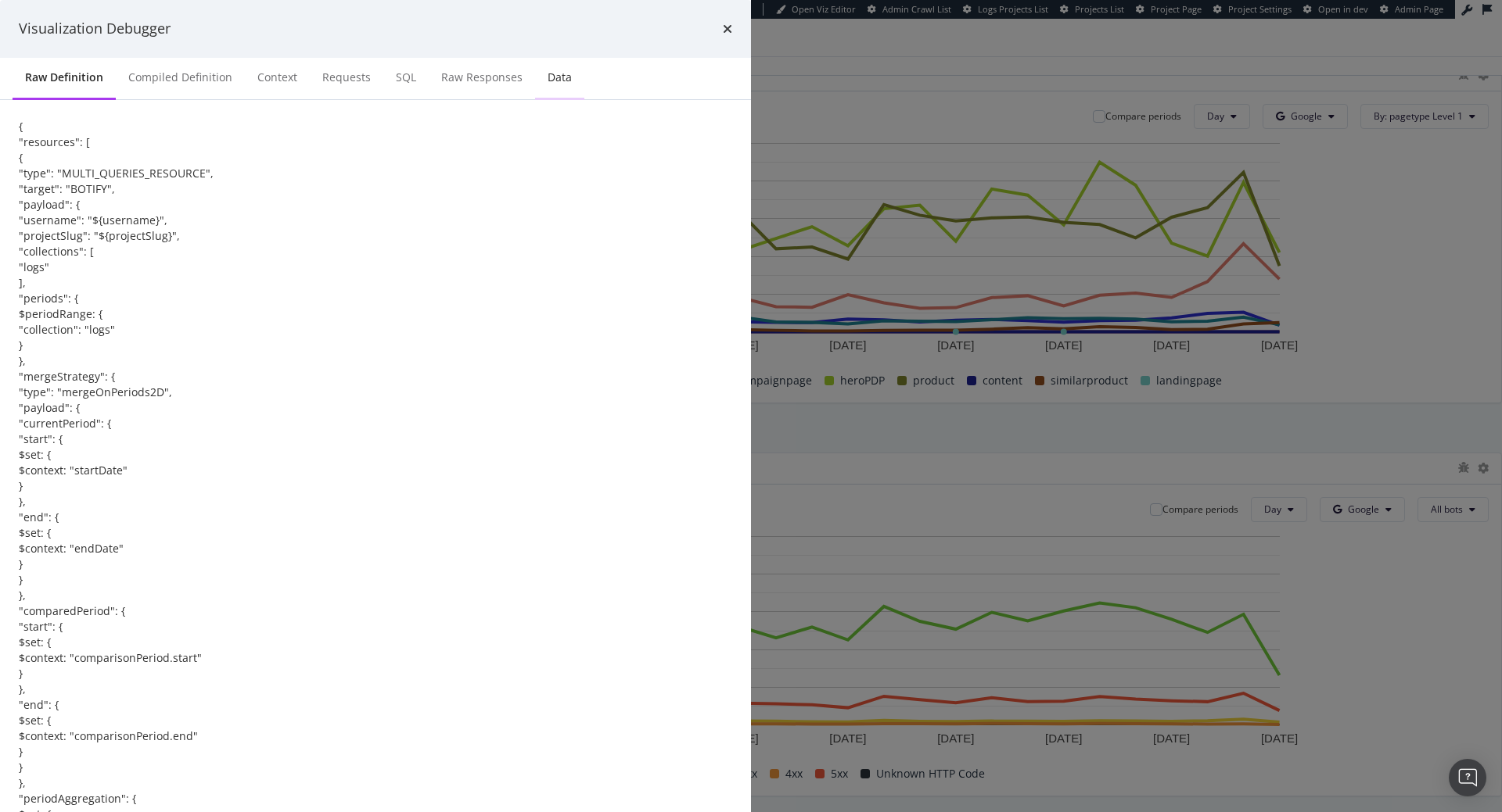
click at [585, 100] on div "Data" at bounding box center [559, 78] width 49 height 43
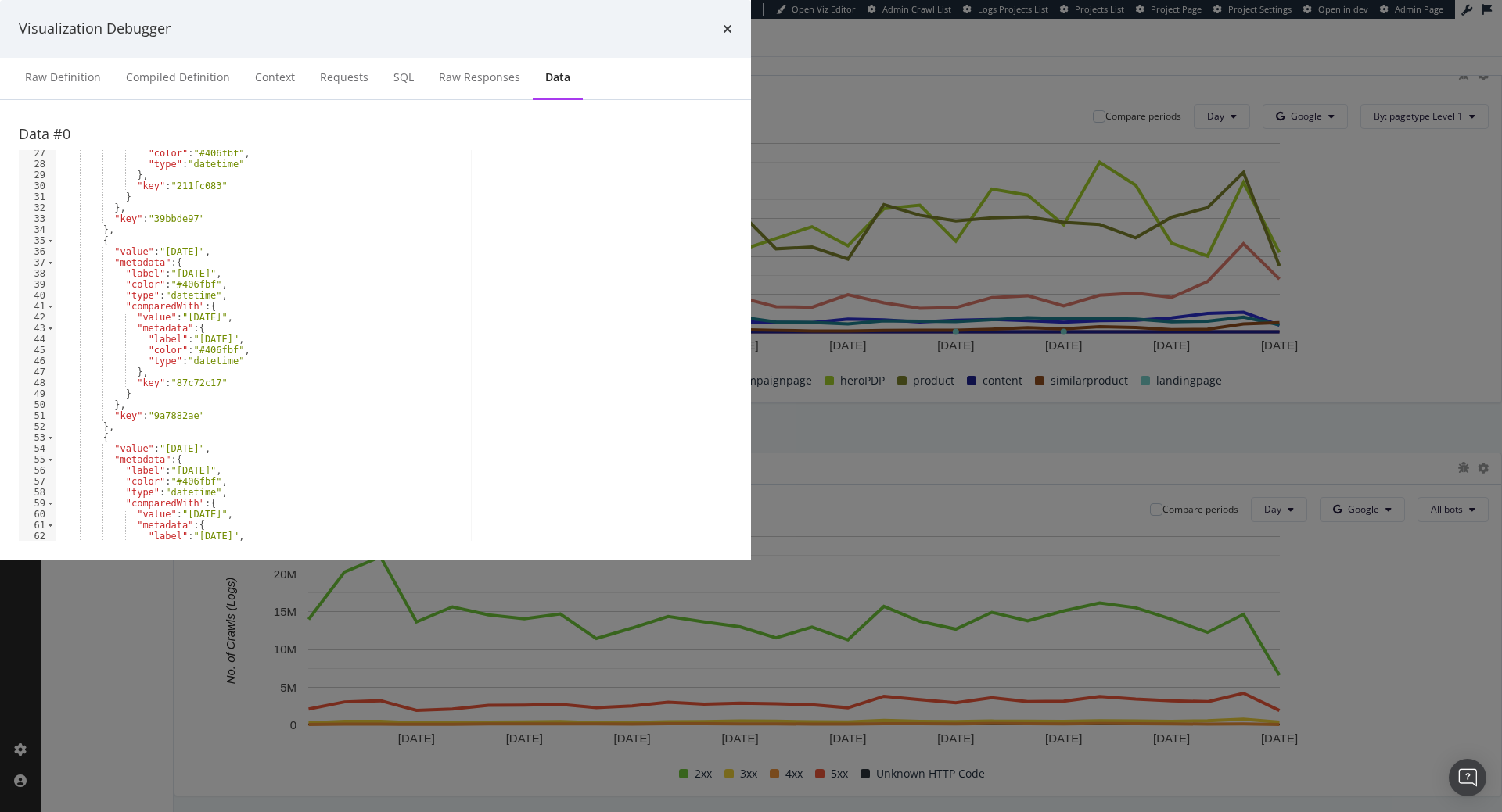
scroll to position [190, 0]
click at [520, 85] on div "Raw Responses" at bounding box center [479, 78] width 81 height 16
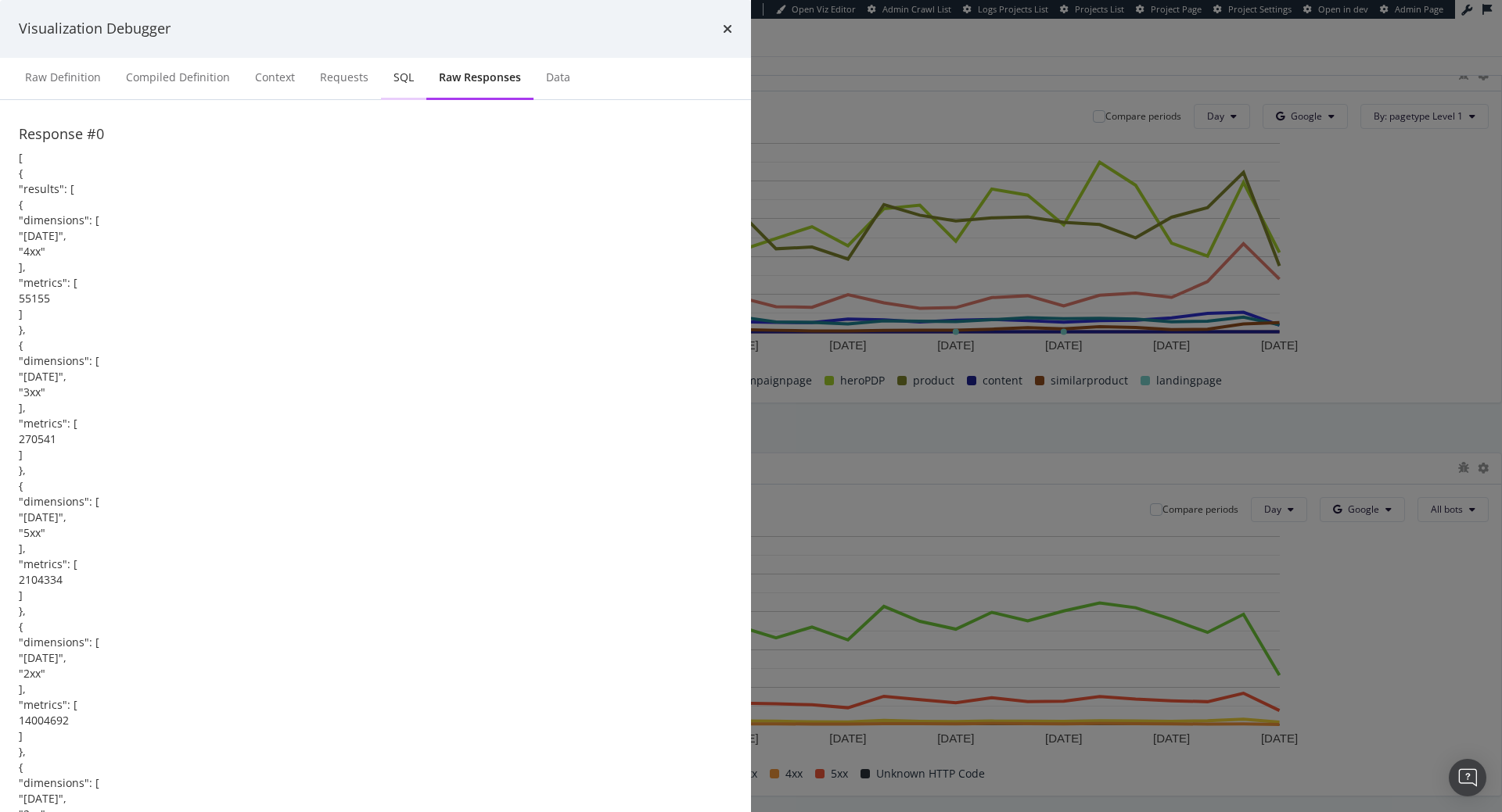
click at [414, 85] on div "SQL" at bounding box center [404, 78] width 20 height 16
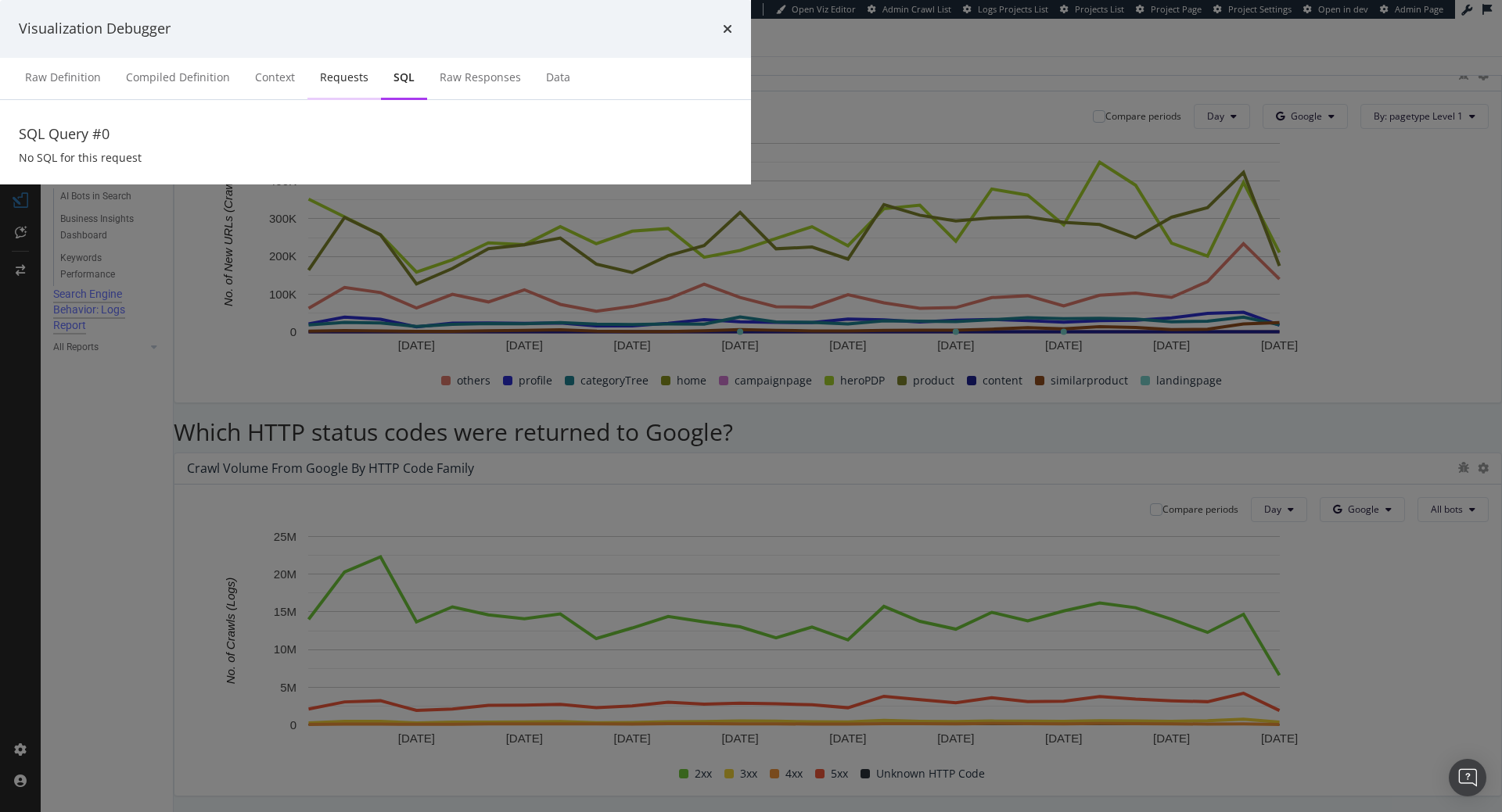
click at [369, 85] on div "Requests" at bounding box center [344, 78] width 49 height 16
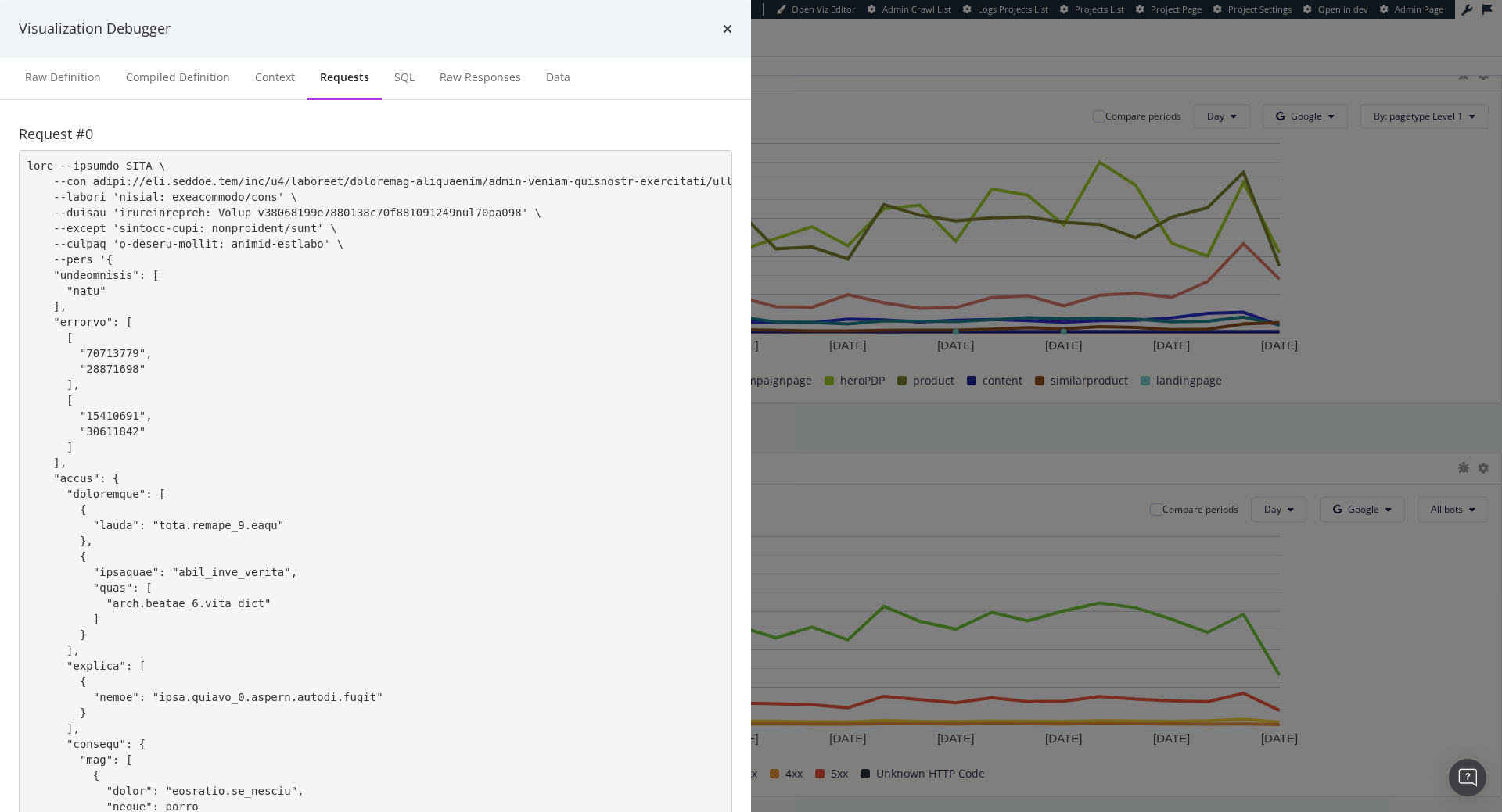
scroll to position [713, 0]
click at [406, 370] on pre "modal" at bounding box center [376, 580] width 714 height 861
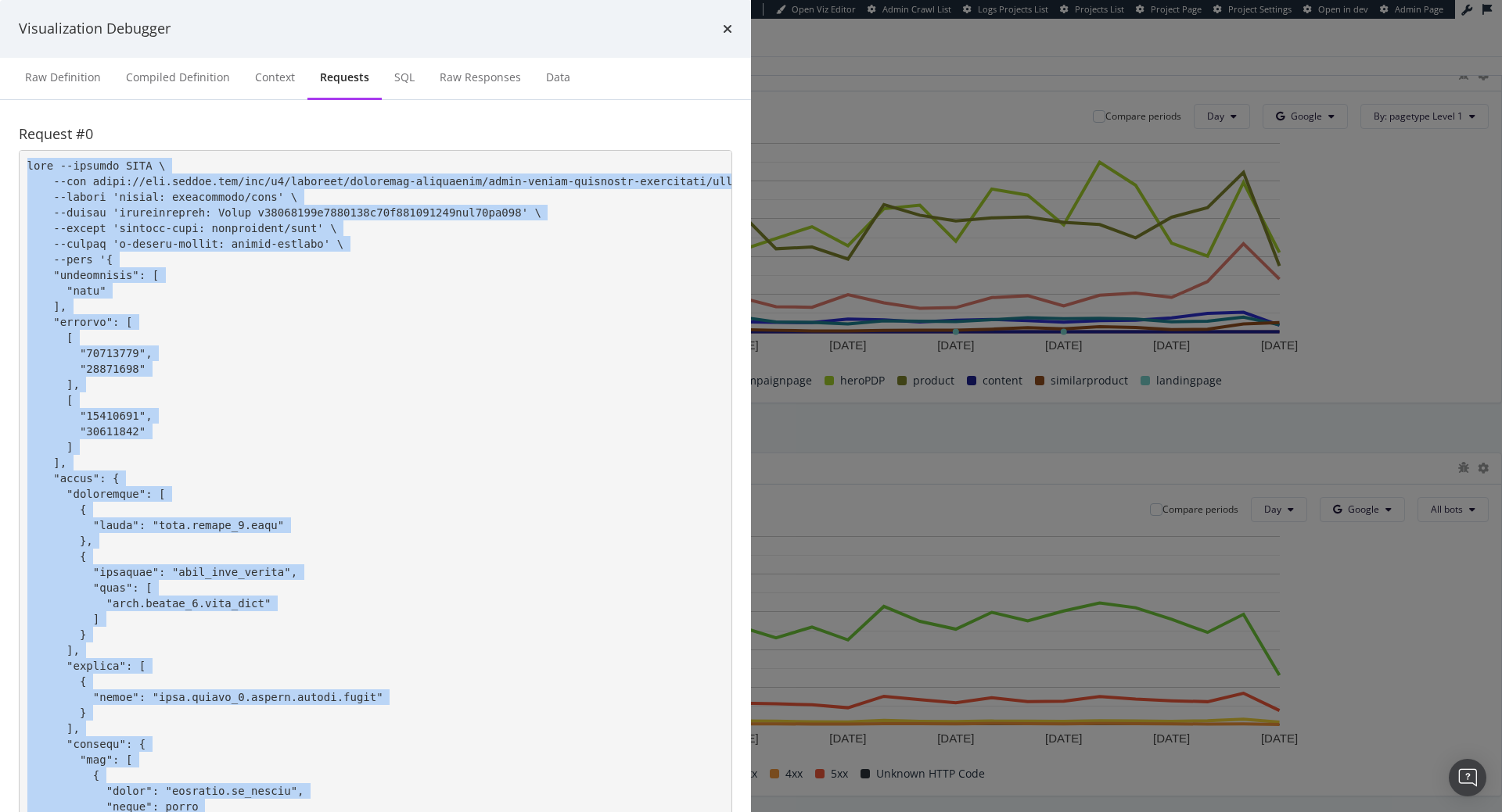
click at [406, 370] on pre "modal" at bounding box center [376, 580] width 714 height 861
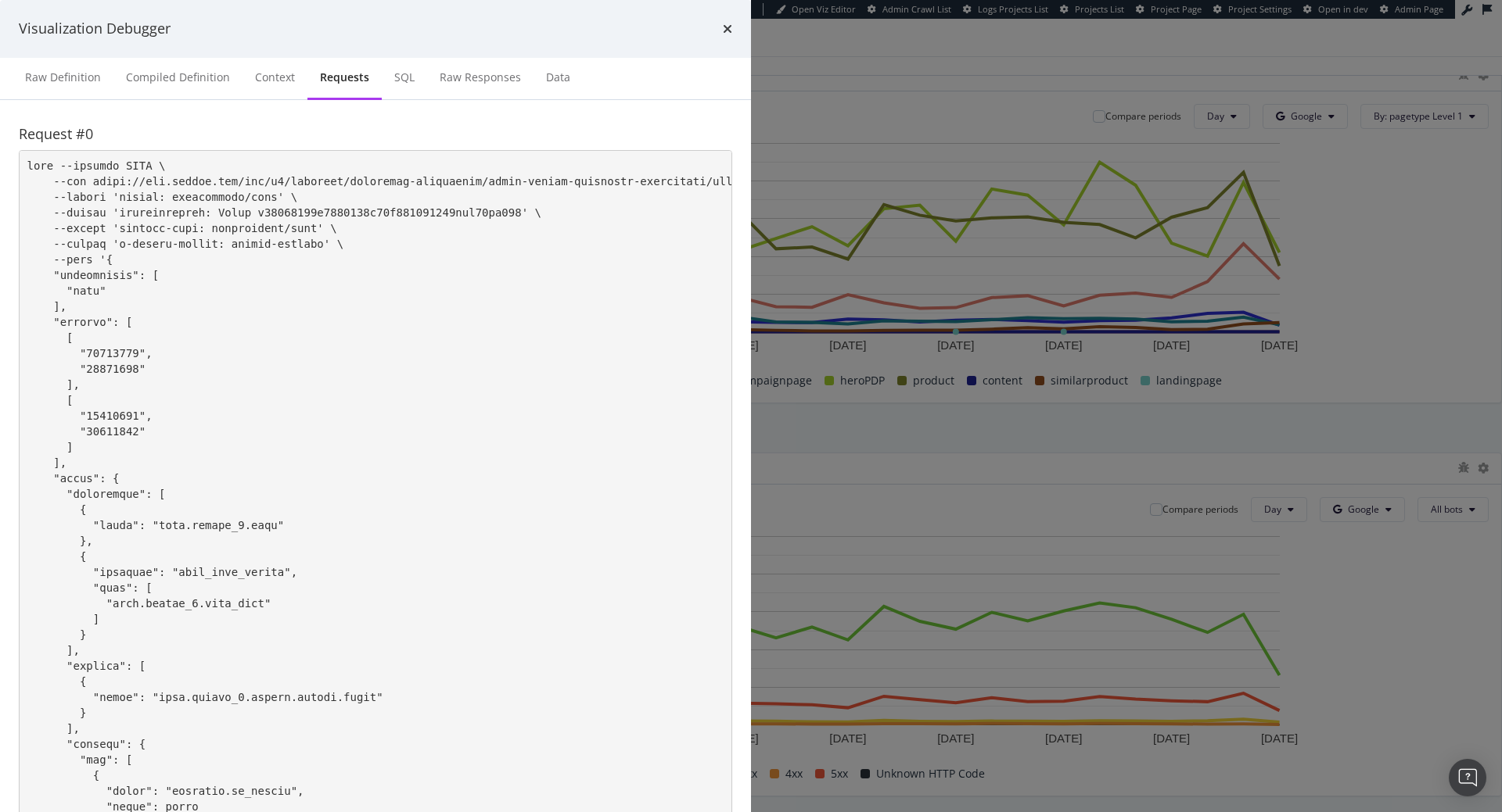
click at [528, 353] on pre "modal" at bounding box center [376, 580] width 714 height 861
click at [406, 269] on pre "modal" at bounding box center [376, 580] width 714 height 861
drag, startPoint x: 373, startPoint y: 276, endPoint x: 374, endPoint y: 254, distance: 22.0
click at [374, 254] on pre "modal" at bounding box center [376, 580] width 714 height 861
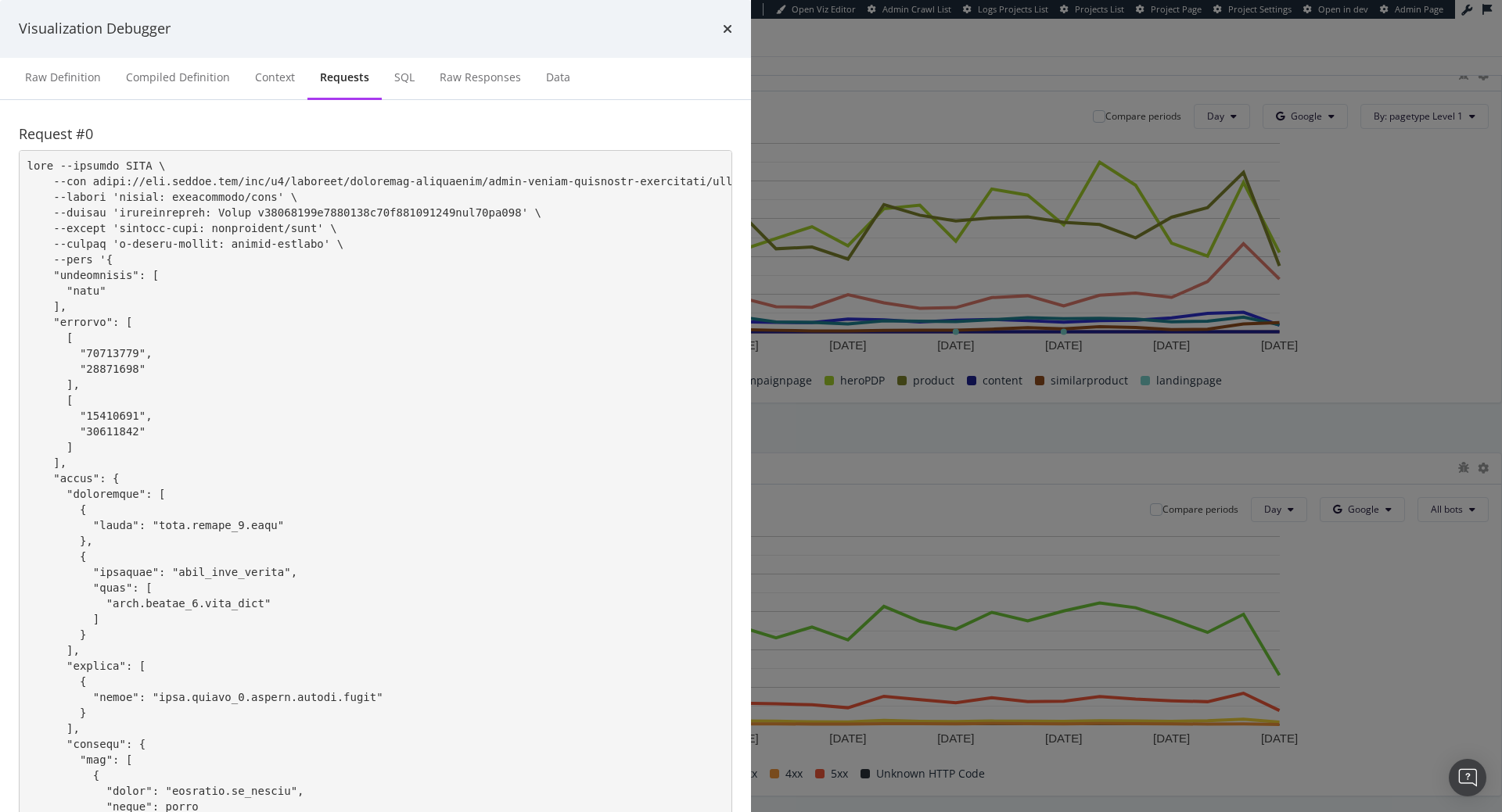
click at [433, 286] on pre "modal" at bounding box center [376, 580] width 714 height 861
drag, startPoint x: 431, startPoint y: 278, endPoint x: 369, endPoint y: 243, distance: 71.2
click at [369, 243] on pre "modal" at bounding box center [376, 580] width 714 height 861
drag, startPoint x: 443, startPoint y: 341, endPoint x: 450, endPoint y: 365, distance: 25.0
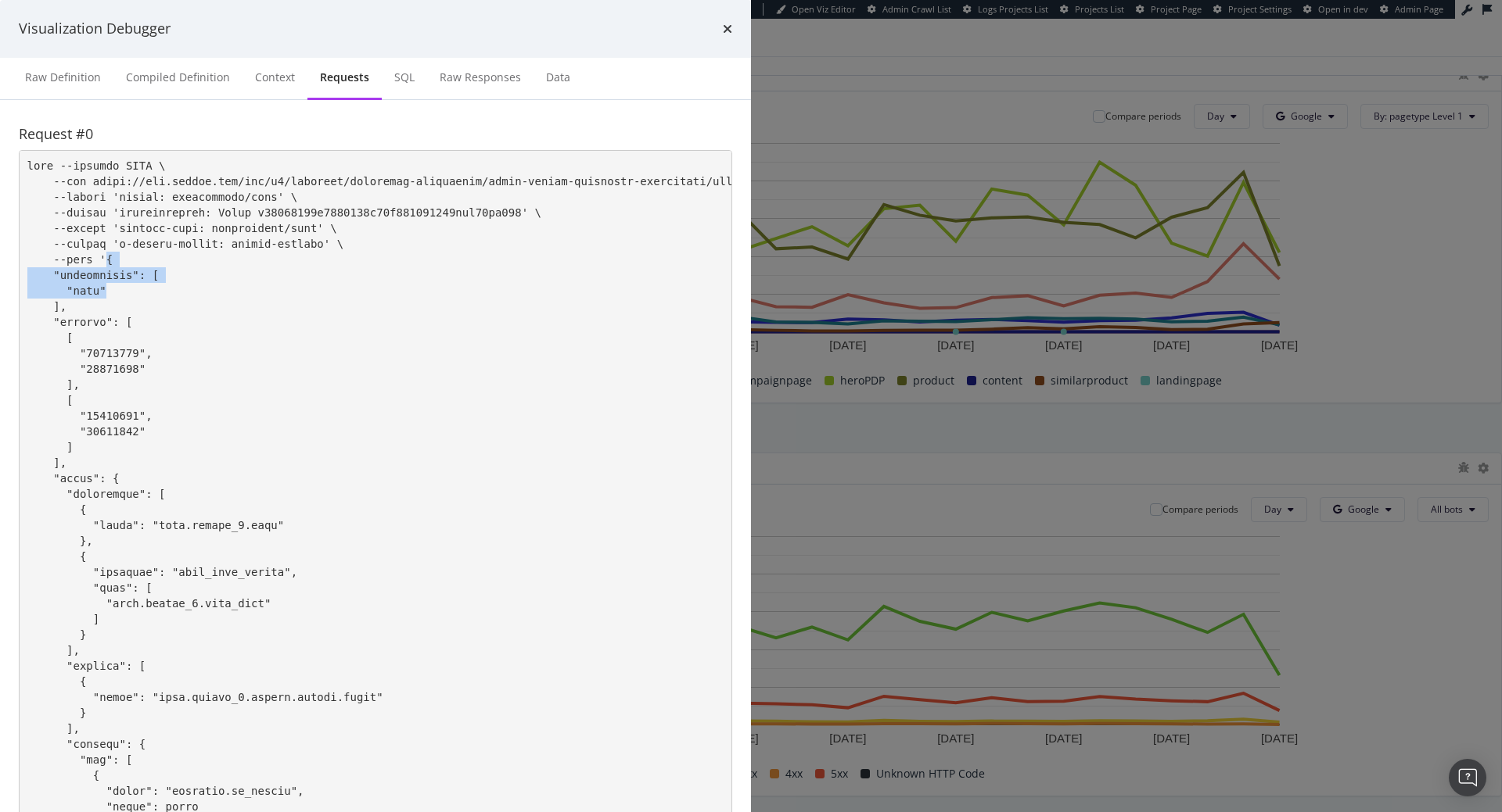
click at [450, 365] on pre "modal" at bounding box center [376, 580] width 714 height 861
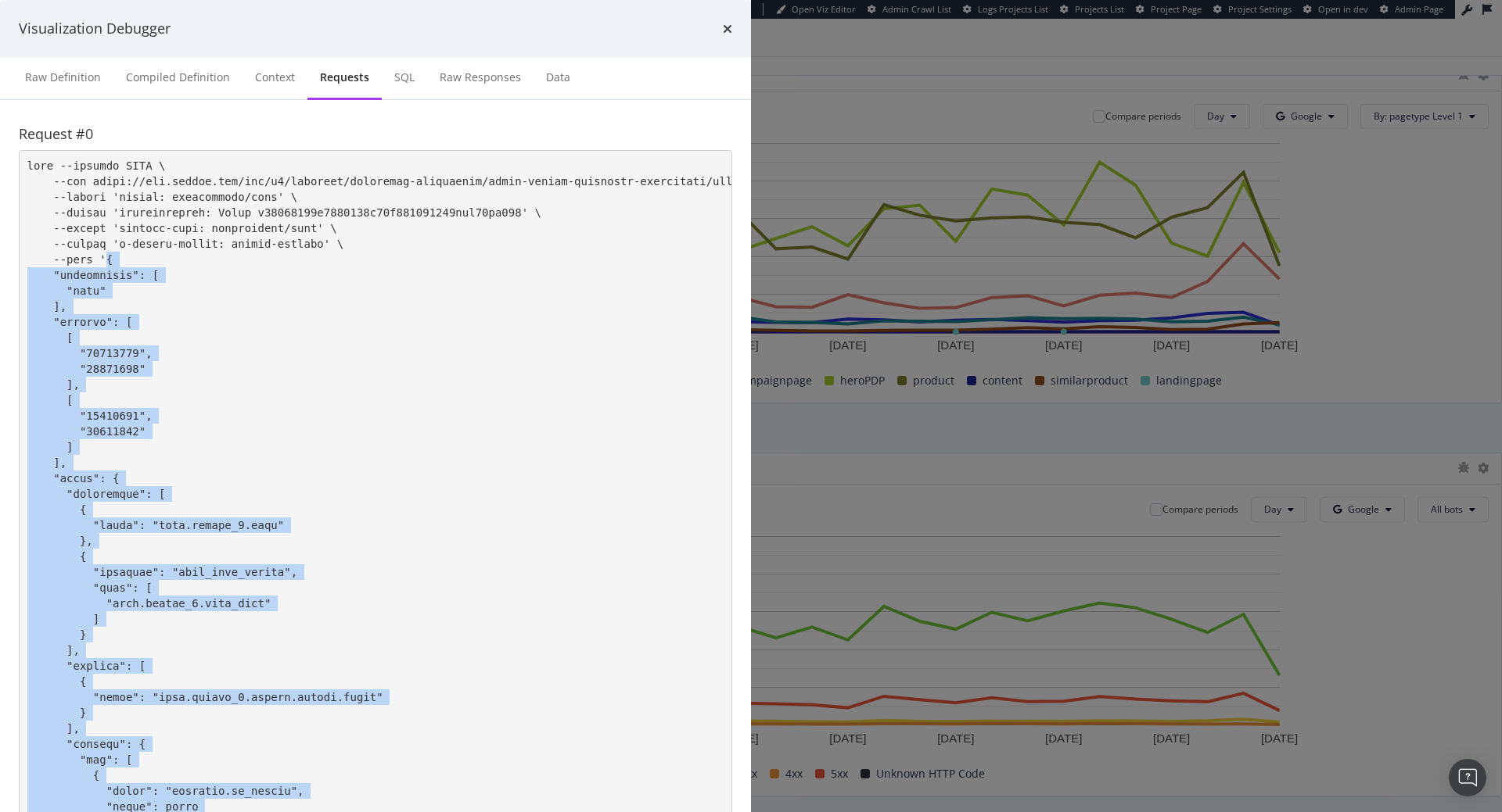
click at [377, 273] on pre "modal" at bounding box center [376, 580] width 714 height 861
copy pre "{ "collections": [ "logs" ], "periods": [ [ "20250814", "20250910" ], [ "202507…"
click at [733, 35] on icon "times" at bounding box center [727, 29] width 9 height 13
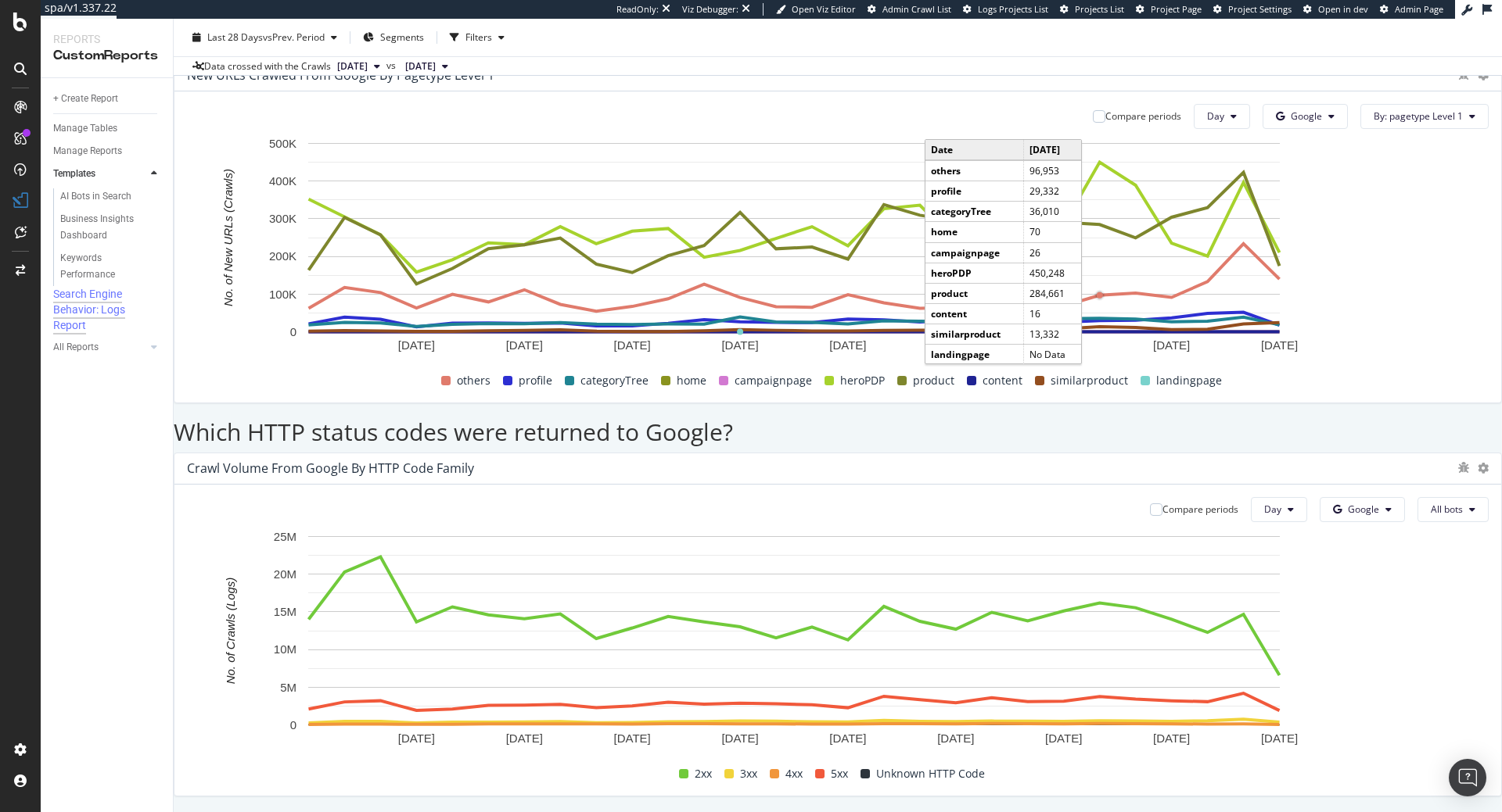
scroll to position [1762, 0]
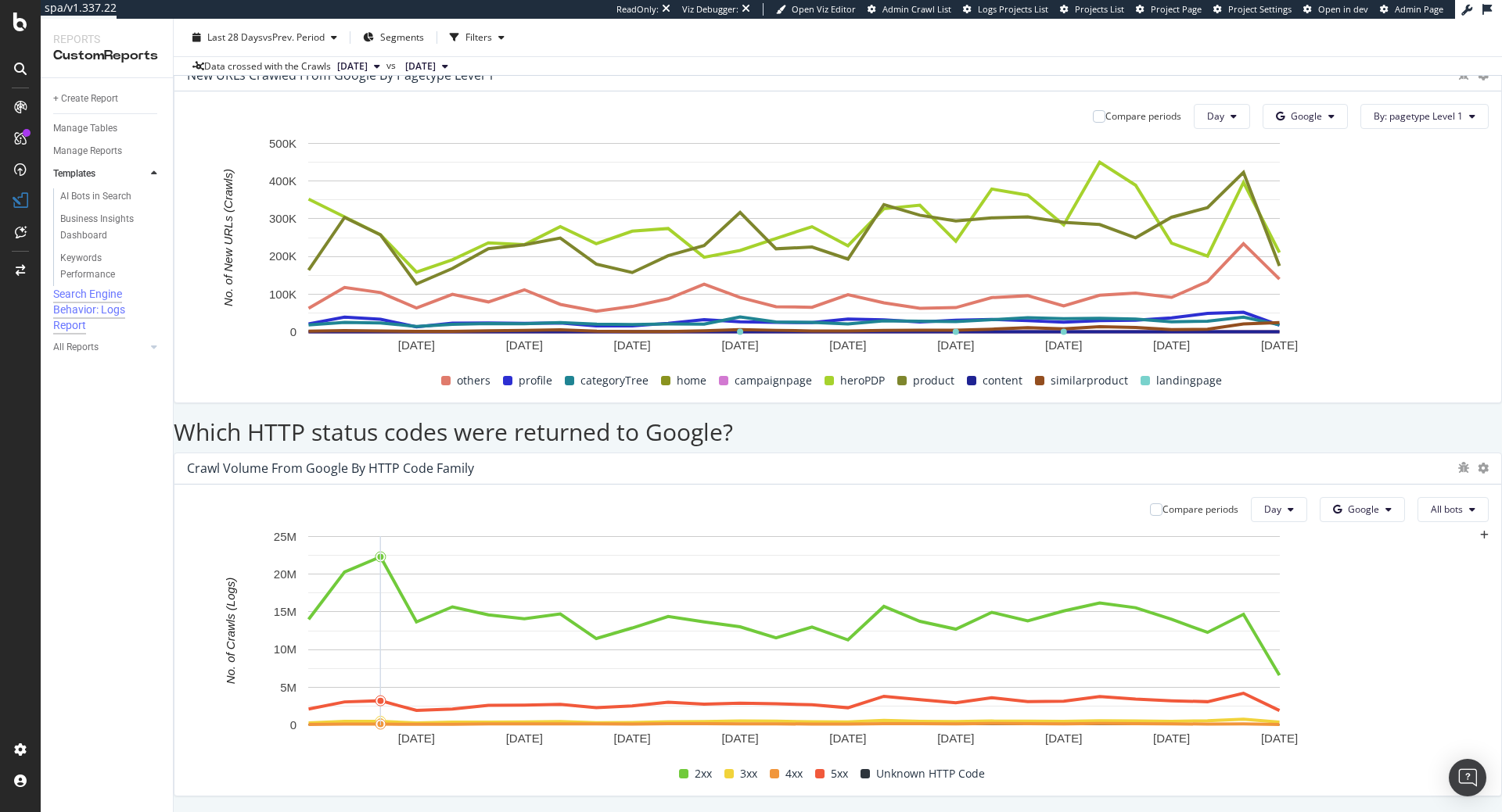
click at [1445, 453] on div "Crawl Volume from Google by HTTP Code Family" at bounding box center [837, 468] width 1326 height 31
click at [1477, 462] on icon at bounding box center [1482, 467] width 11 height 11
click at [1464, 398] on div "Search Engine Behavior: Logs Report Search Engine Behavior: Logs Report Crawl-G…" at bounding box center [837, 415] width 1328 height 793
click at [1458, 462] on icon "bug" at bounding box center [1463, 467] width 11 height 11
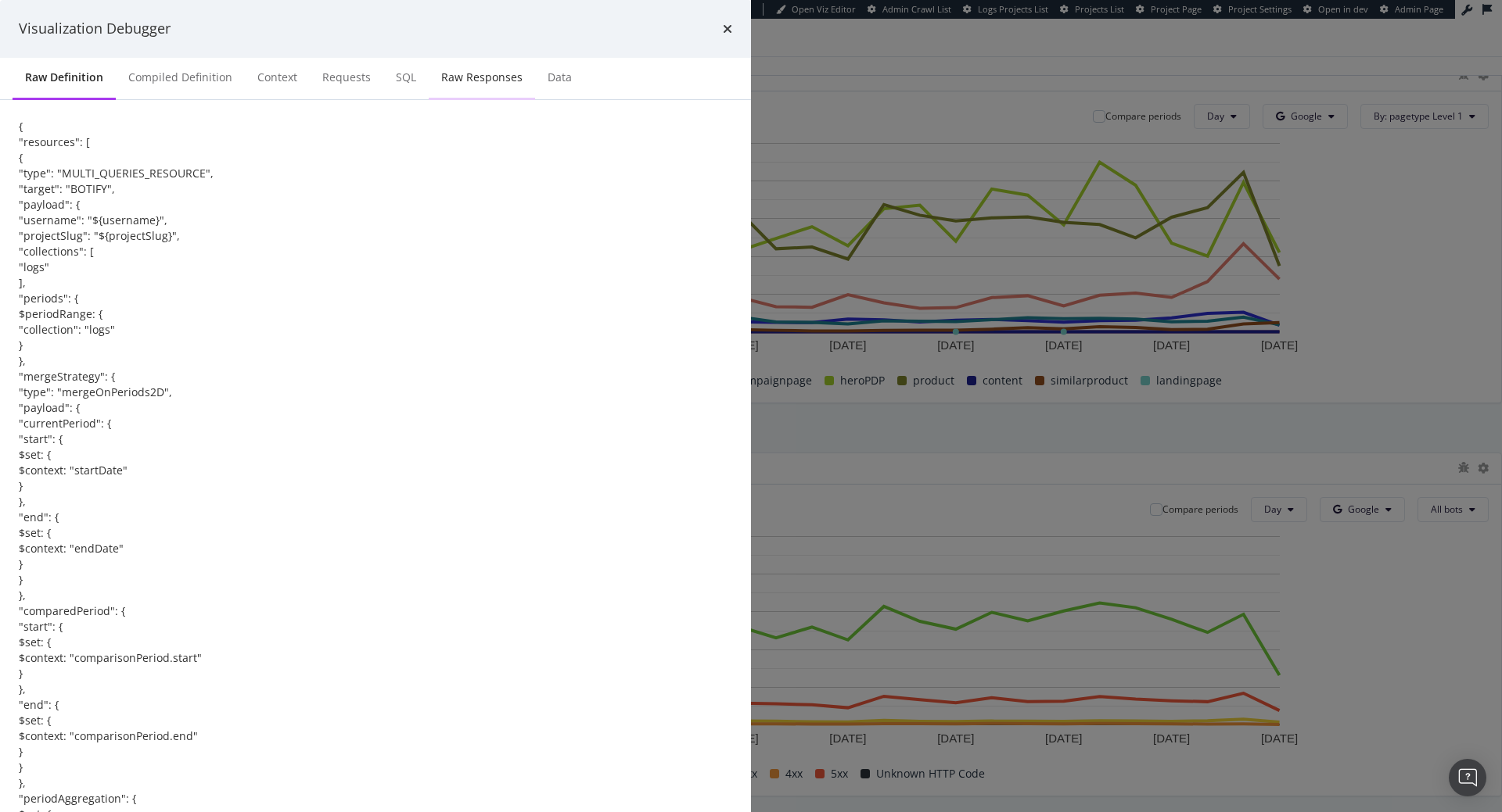
scroll to position [357, 0]
click at [371, 85] on div "Requests" at bounding box center [346, 78] width 49 height 16
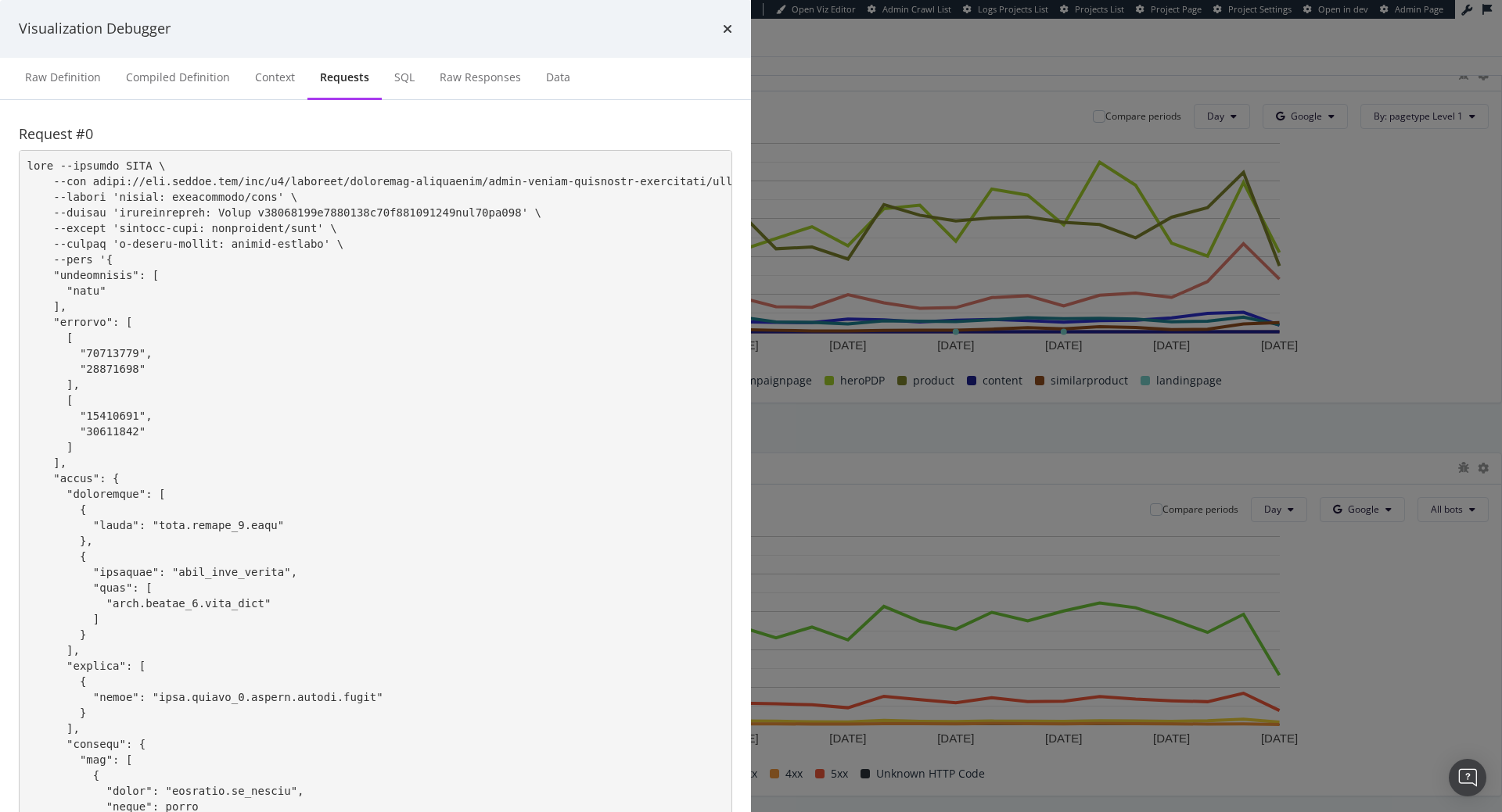
scroll to position [1760, 0]
drag, startPoint x: 444, startPoint y: 437, endPoint x: 462, endPoint y: 531, distance: 95.7
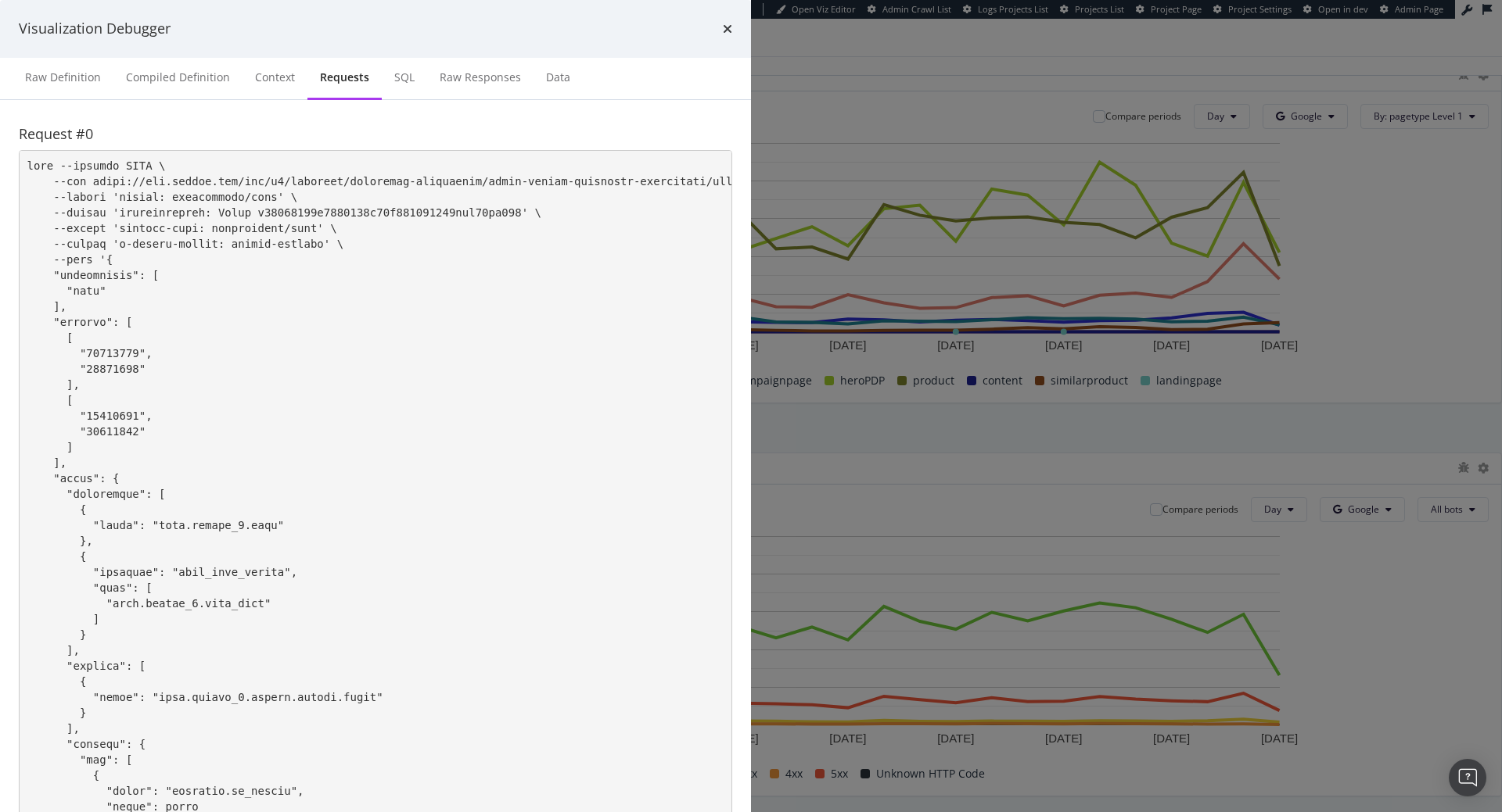
copy pre "{ "collections": [ "logs" ], "periods": [ [ "20250814", "20250910" ], [ "202507…"
click at [733, 35] on icon "times" at bounding box center [727, 29] width 9 height 13
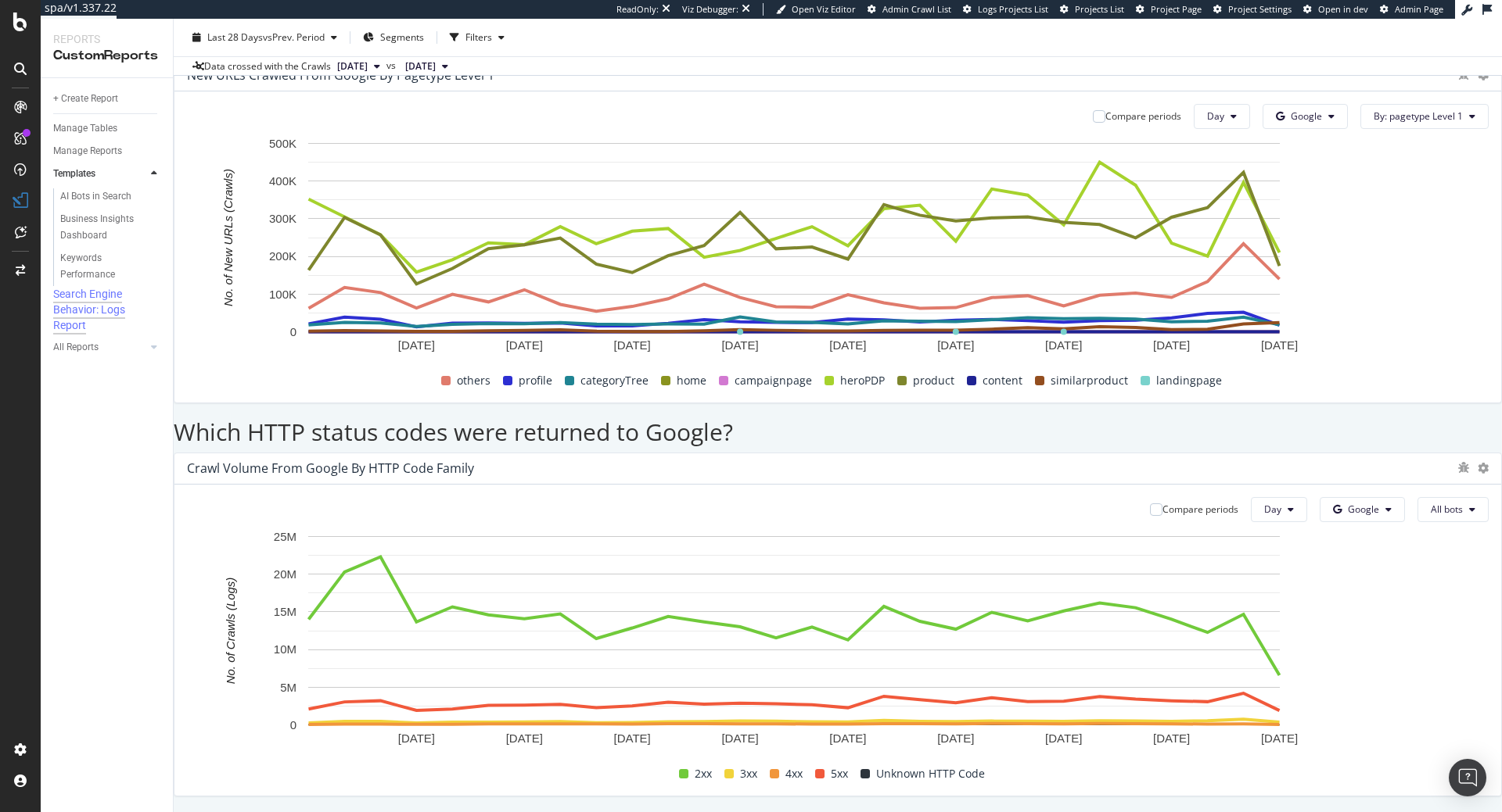
scroll to position [1762, 0]
click at [1477, 462] on icon at bounding box center [1482, 467] width 11 height 11
click at [1459, 253] on div "Search Engine Behavior: Logs Report Search Engine Behavior: Logs Report Crawl-G…" at bounding box center [837, 415] width 1328 height 793
click at [1477, 462] on icon at bounding box center [1482, 467] width 11 height 11
click at [1354, 315] on div "Table" at bounding box center [1348, 323] width 167 height 23
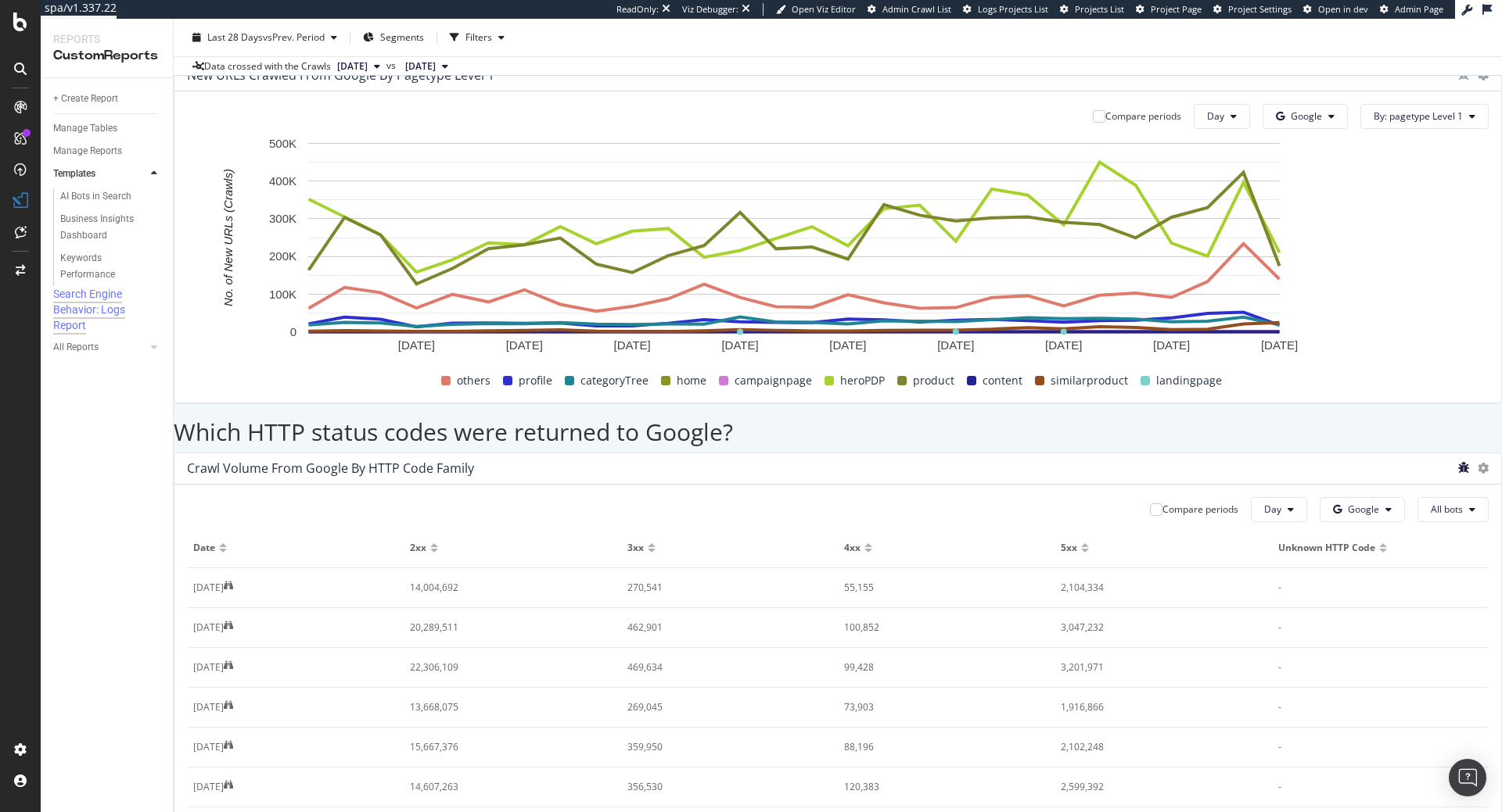
click at [1458, 462] on icon "bug" at bounding box center [1463, 467] width 11 height 11
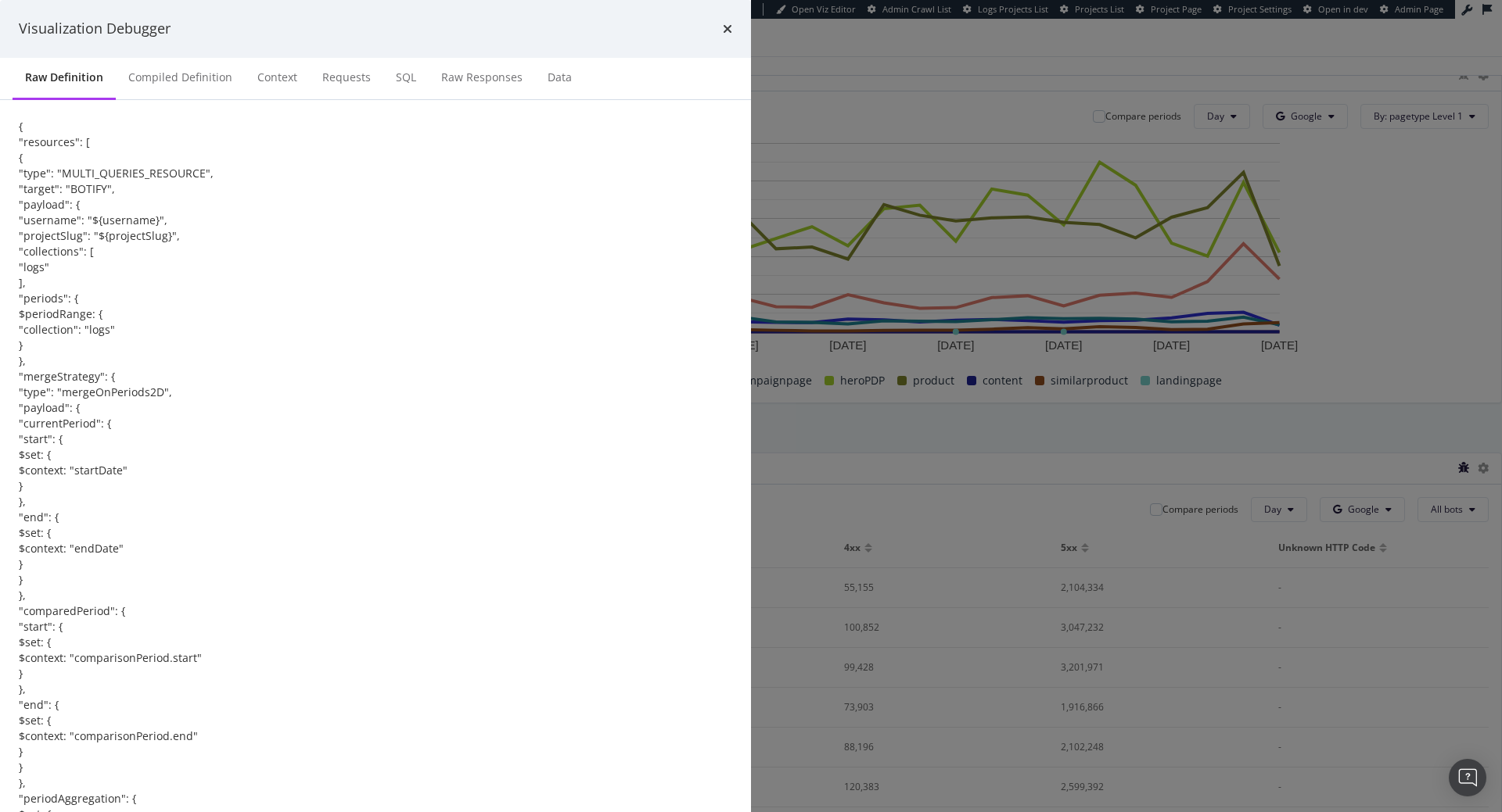
scroll to position [2294, 0]
click at [572, 85] on div "Data" at bounding box center [560, 78] width 24 height 16
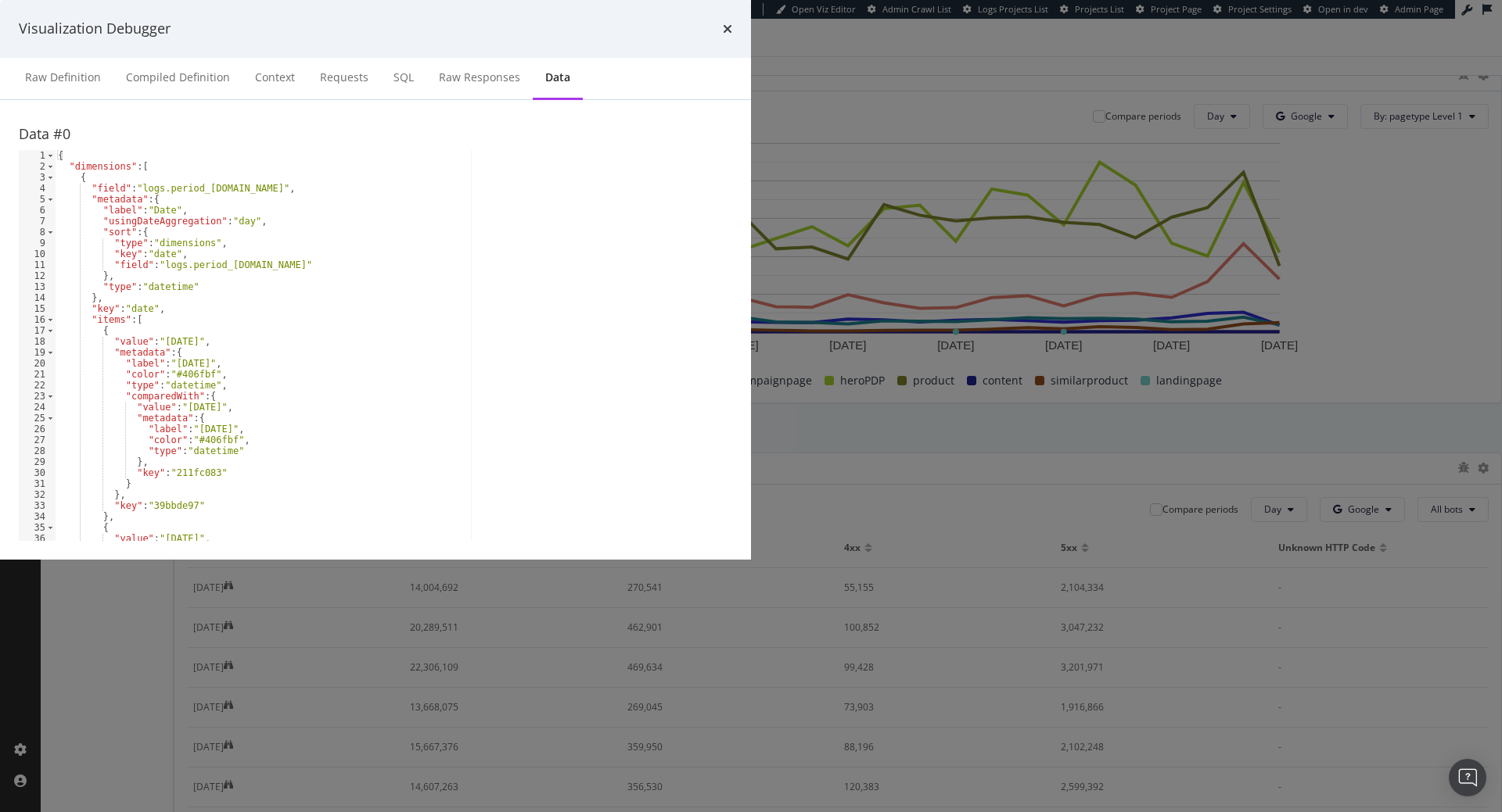
scroll to position [0, 0]
click at [533, 100] on div "Raw Responses" at bounding box center [480, 78] width 106 height 43
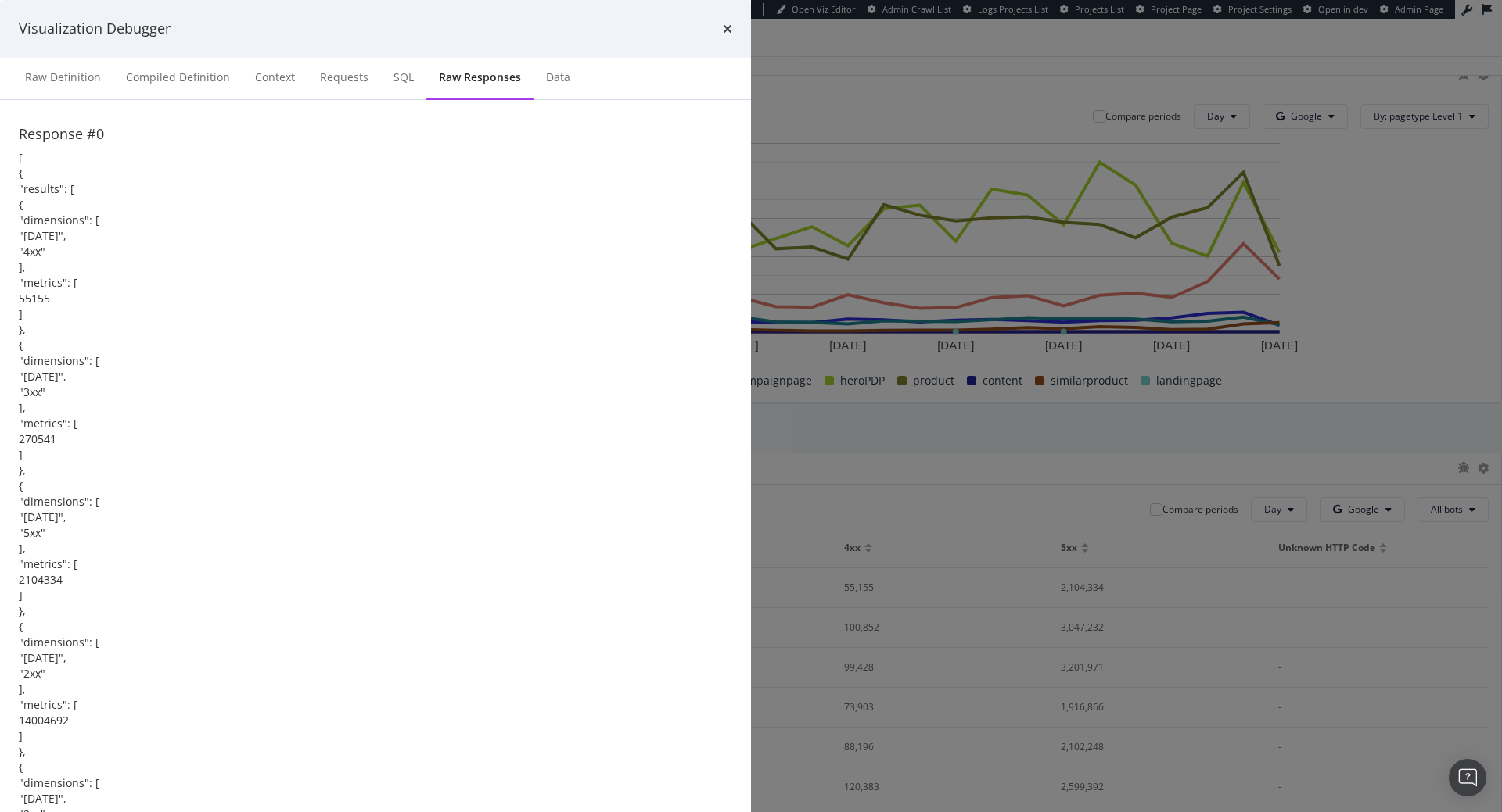
scroll to position [8198, 0]
drag, startPoint x: 466, startPoint y: 348, endPoint x: 436, endPoint y: 350, distance: 30.1
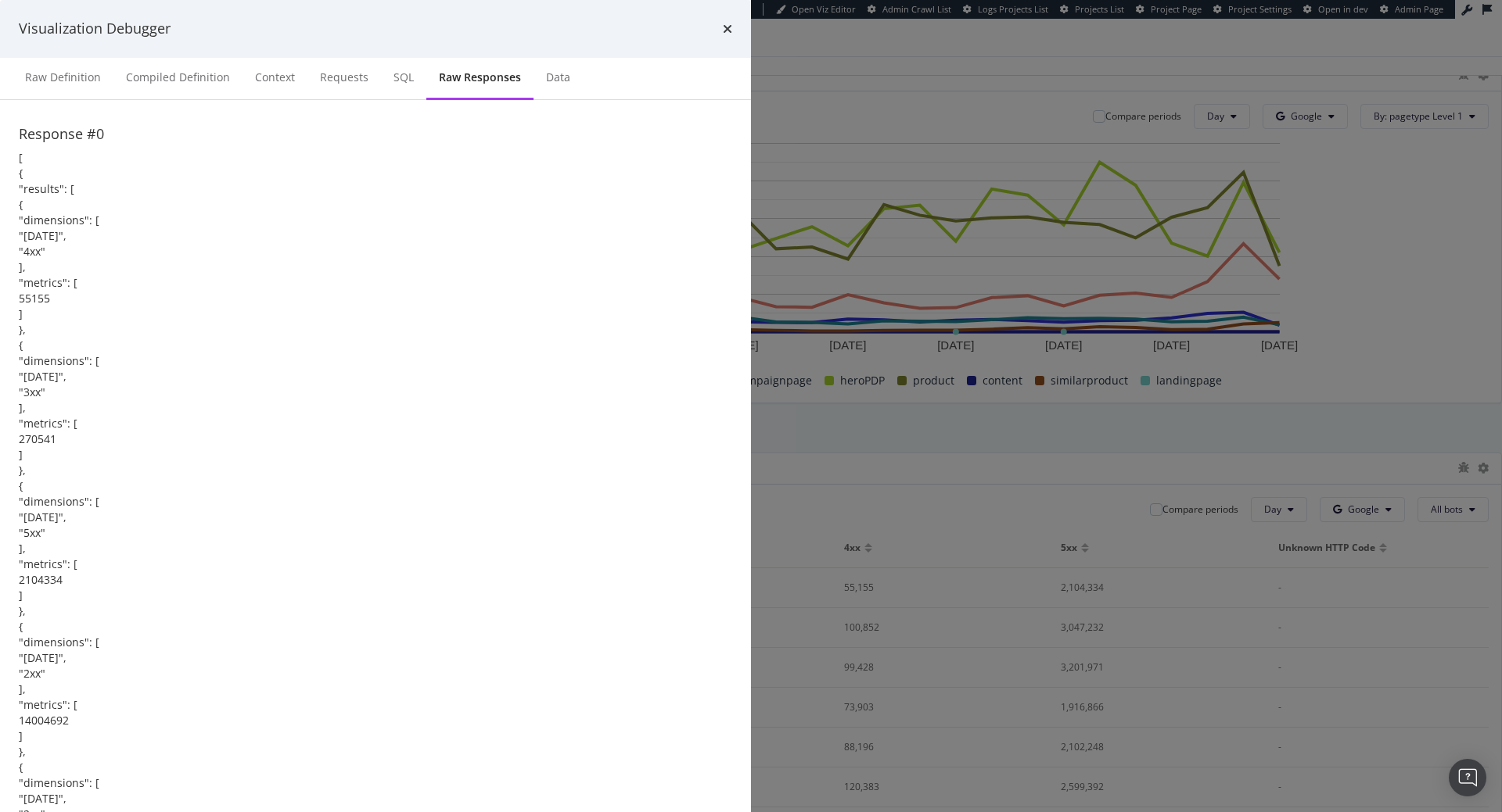
drag, startPoint x: 409, startPoint y: 293, endPoint x: 430, endPoint y: 345, distance: 56.1
copy div "{ "dimensions": [ "2025-08-14", "4xx" ], "metrics": [ 55155 ] }, { "dimensions"…"
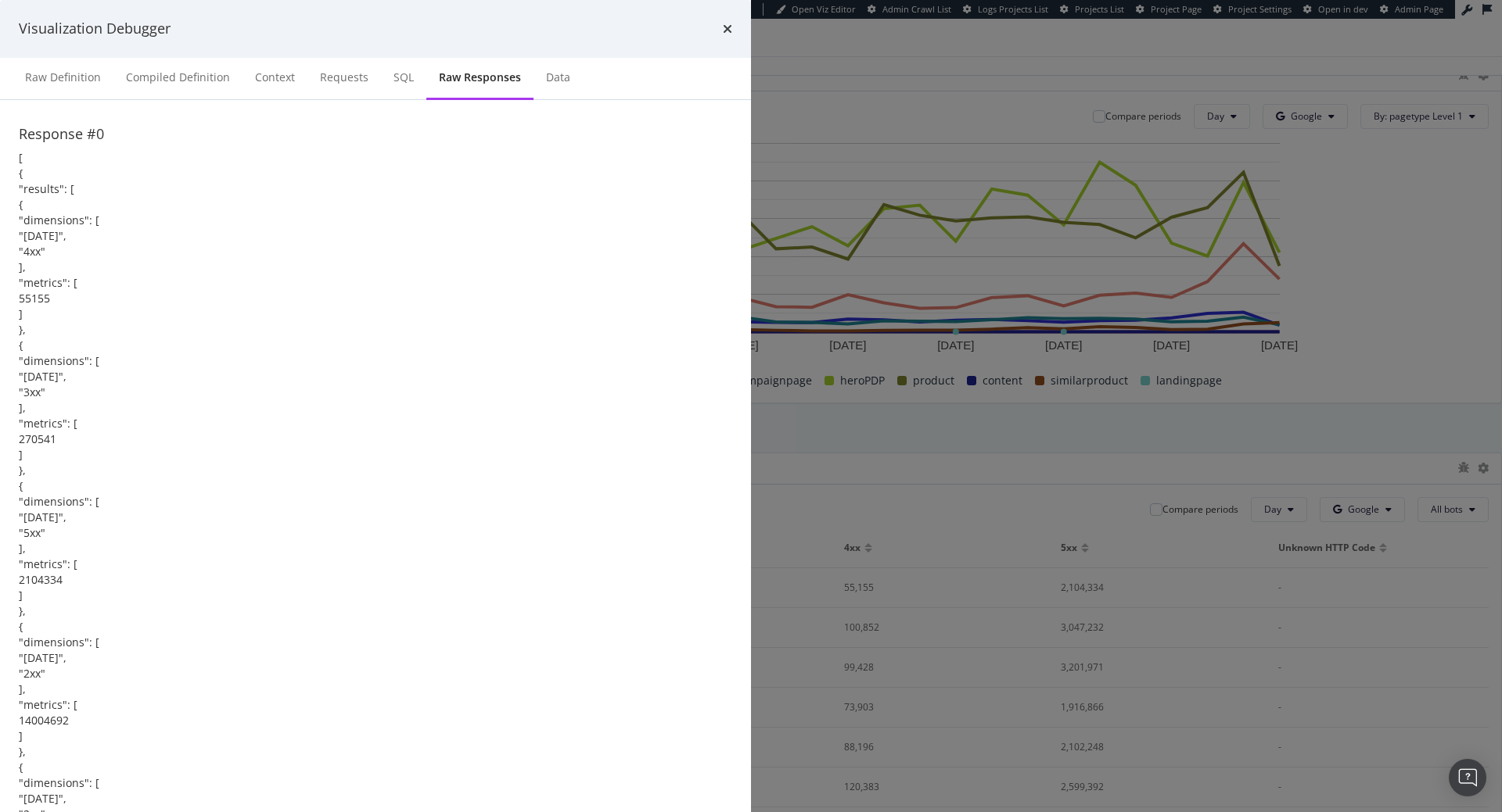
click at [733, 39] on div "times" at bounding box center [727, 29] width 9 height 20
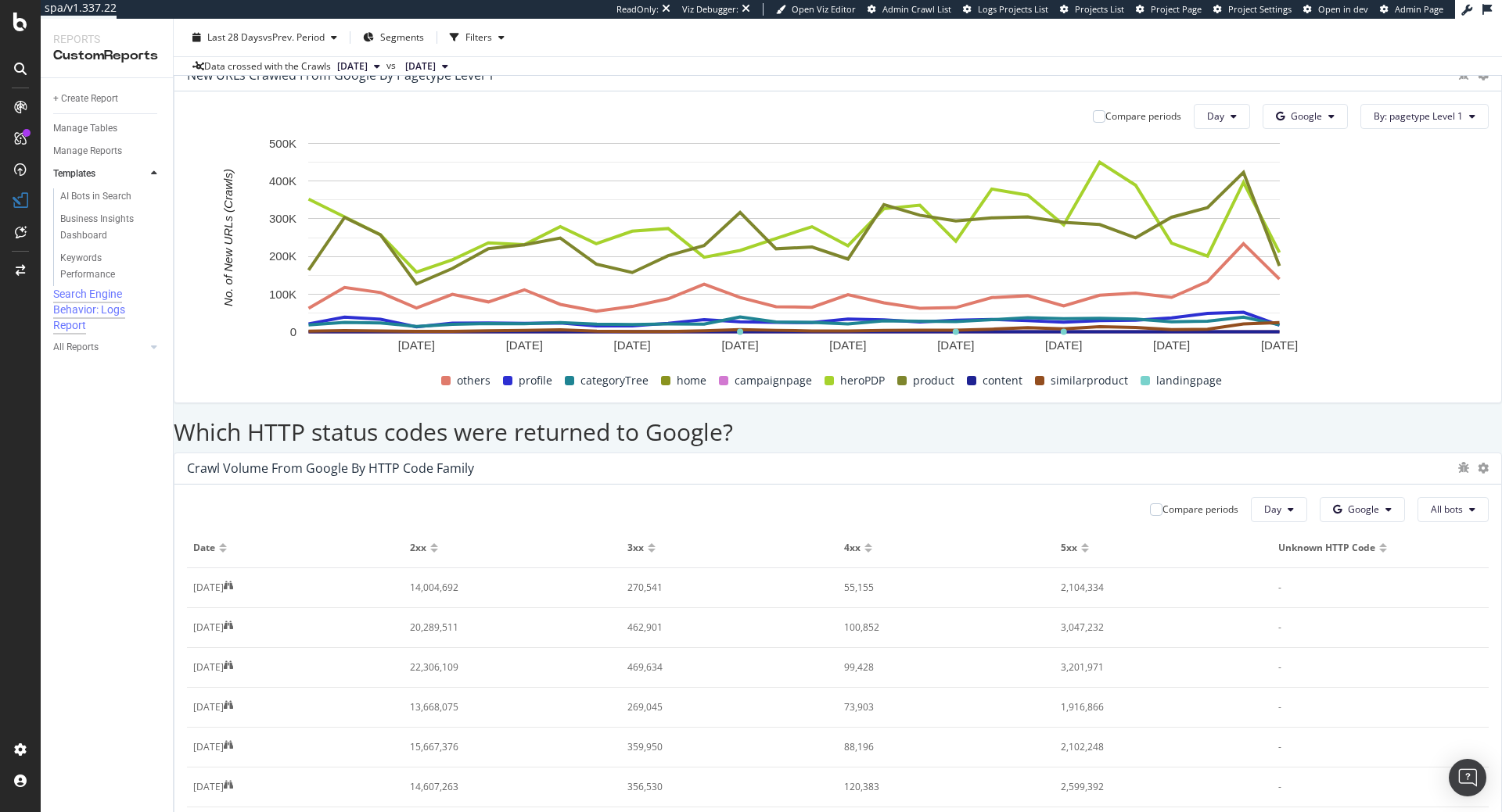
scroll to position [1762, 0]
click at [1477, 462] on icon at bounding box center [1482, 467] width 11 height 11
click at [1042, 460] on div "Crawl Volume from Google by HTTP Code Family" at bounding box center [817, 468] width 1262 height 16
click at [1458, 462] on icon "bug" at bounding box center [1463, 467] width 11 height 11
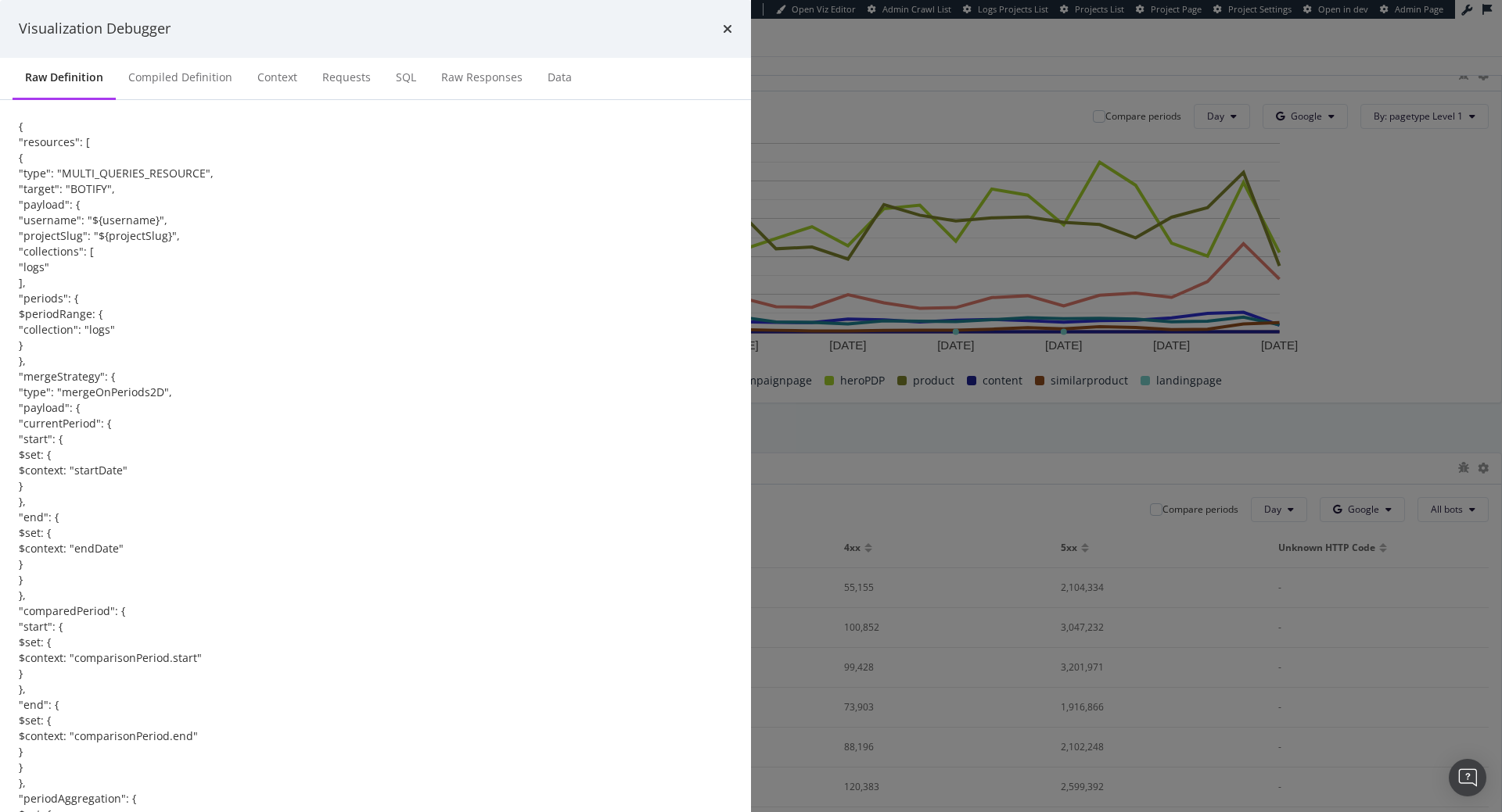
scroll to position [0, 0]
click at [535, 100] on div "Raw Responses" at bounding box center [482, 78] width 106 height 43
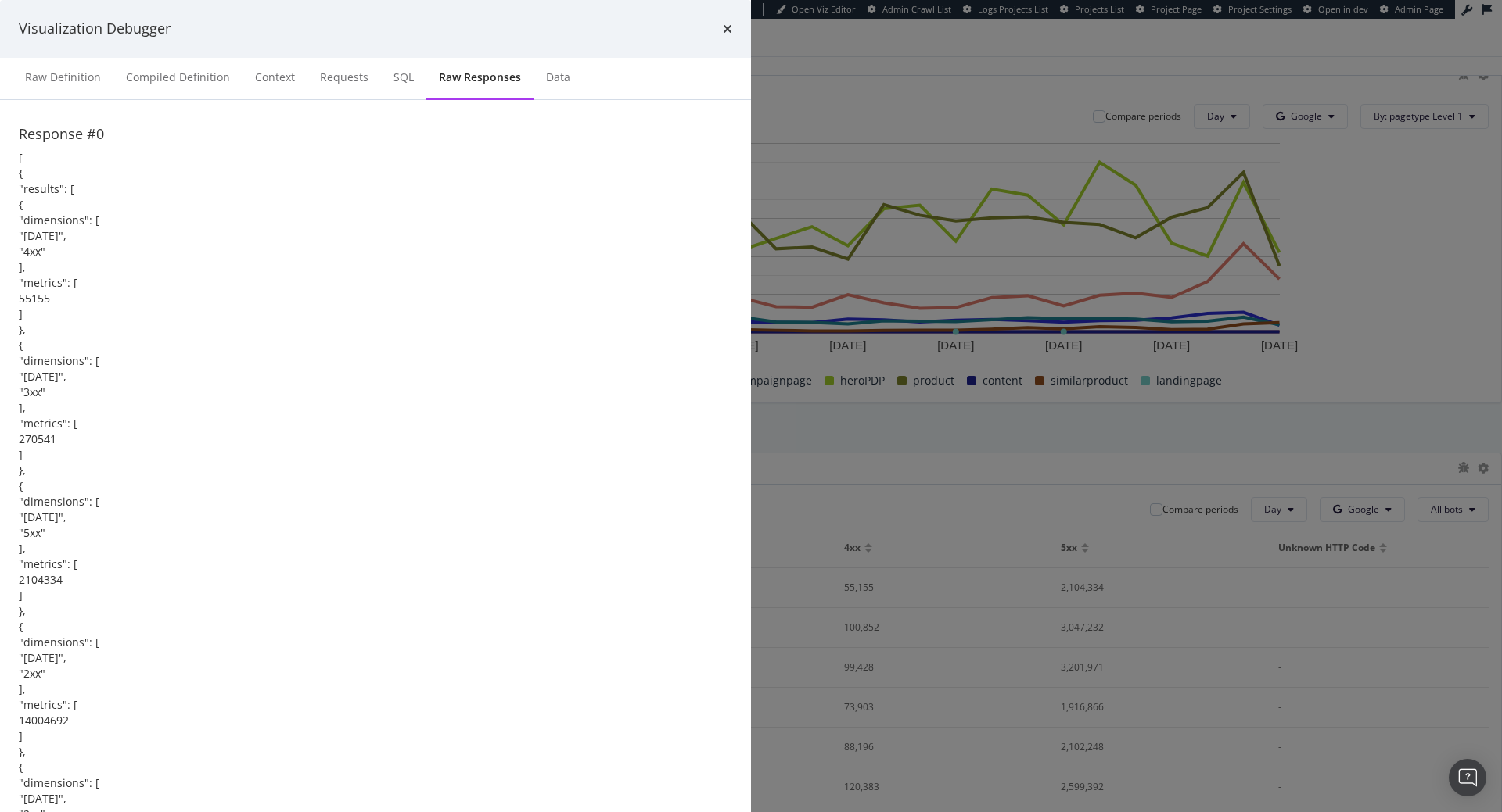
scroll to position [624, 0]
click at [369, 85] on div "Requests" at bounding box center [344, 78] width 49 height 16
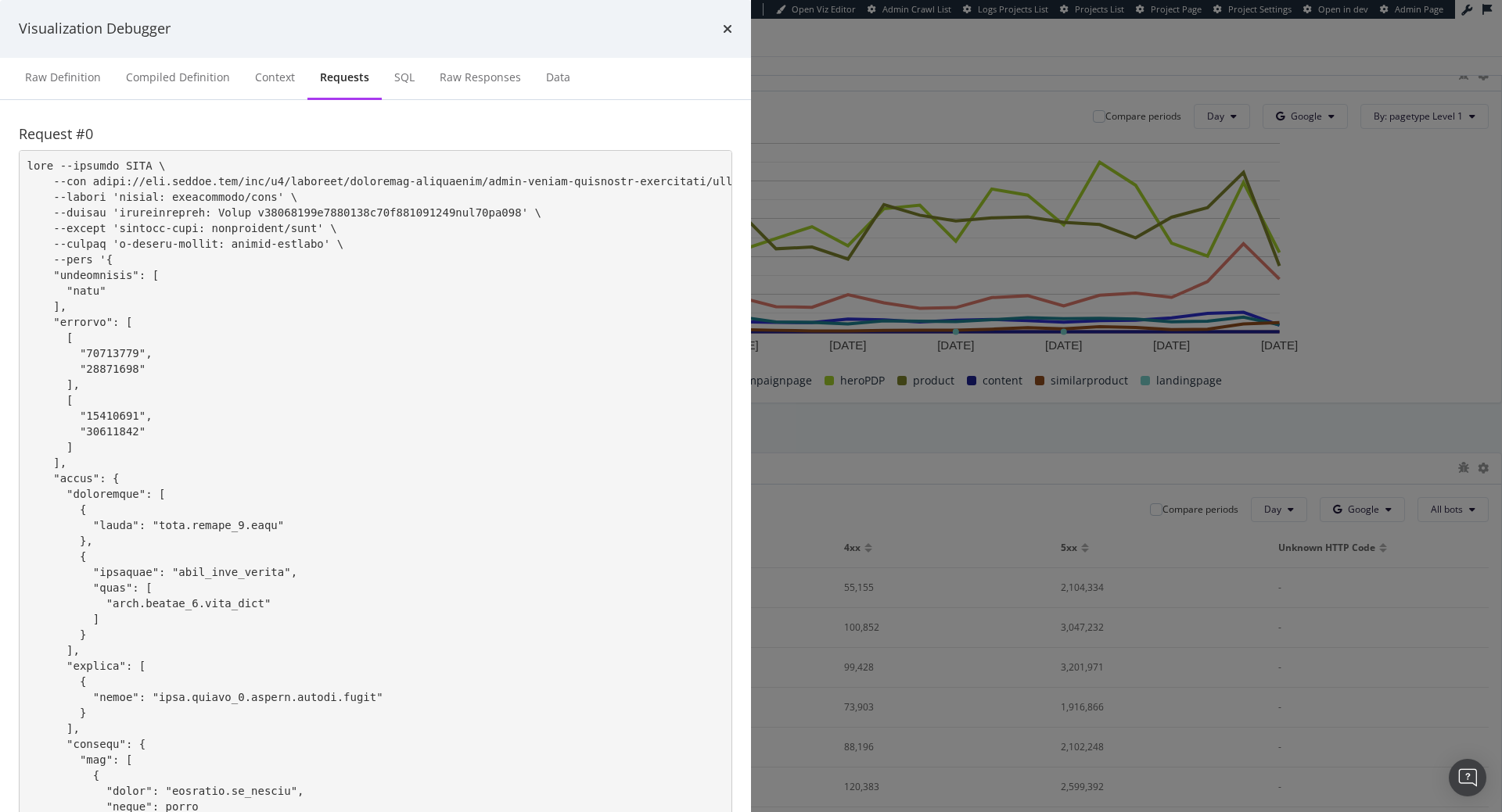
scroll to position [0, 0]
drag, startPoint x: 445, startPoint y: 340, endPoint x: 456, endPoint y: 376, distance: 37.6
click at [456, 376] on pre "modal" at bounding box center [376, 580] width 714 height 861
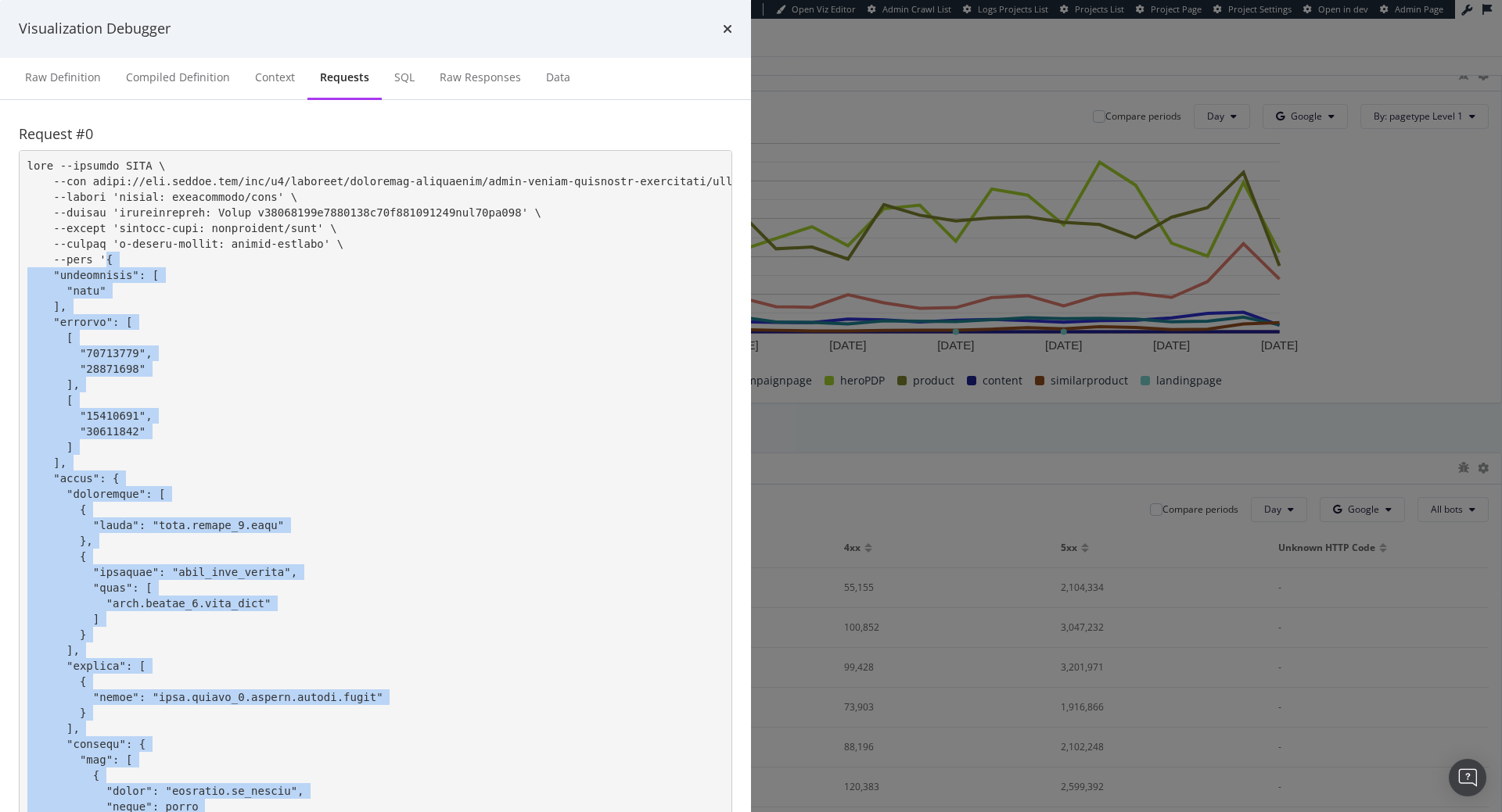
click at [376, 543] on pre "modal" at bounding box center [376, 580] width 714 height 861
copy pre "{ "collections": [ "logs" ], "periods": [ [ "20250814", "20250910" ], [ "202507…"
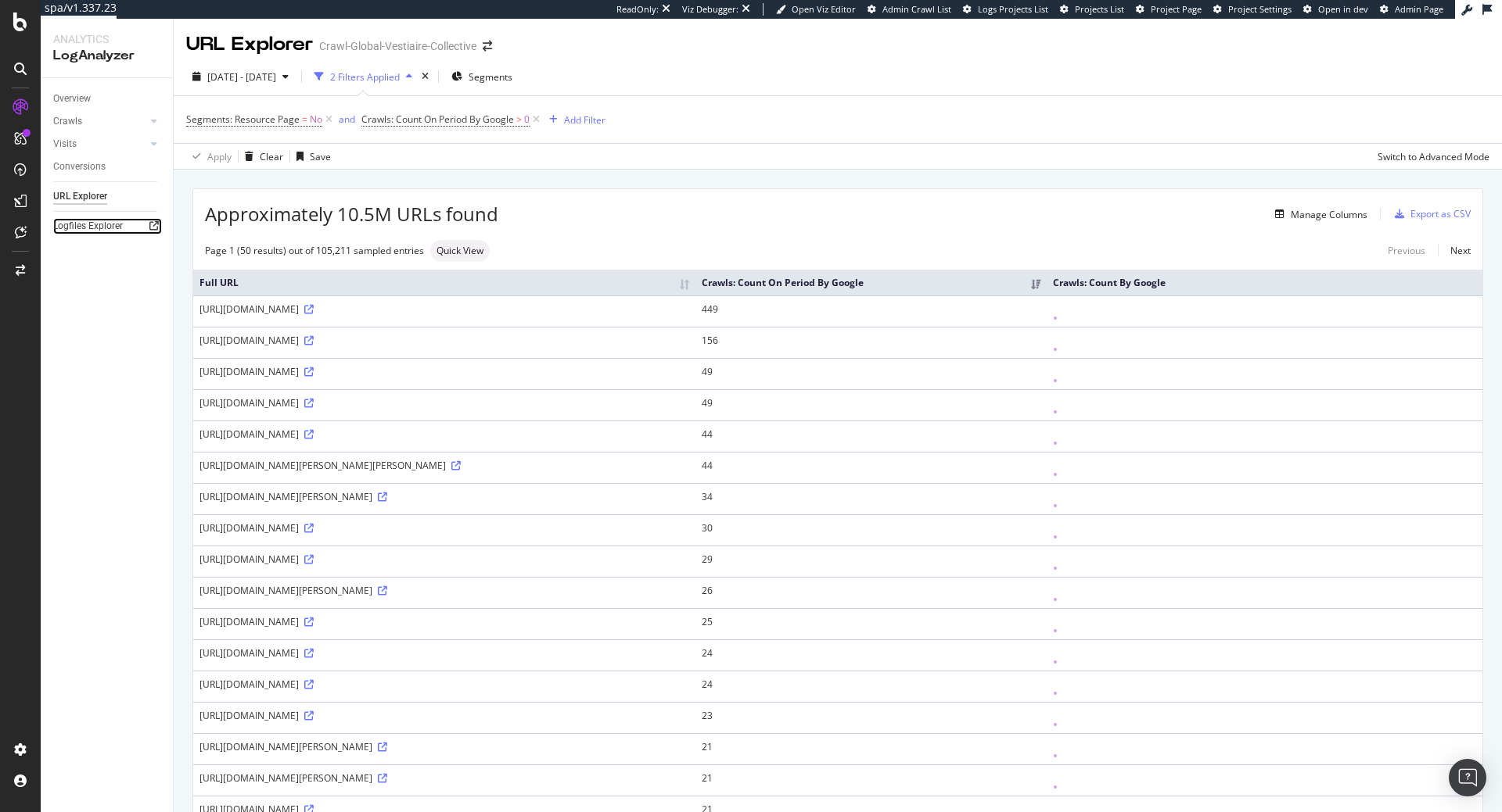
click at [153, 226] on icon at bounding box center [153, 225] width 9 height 9
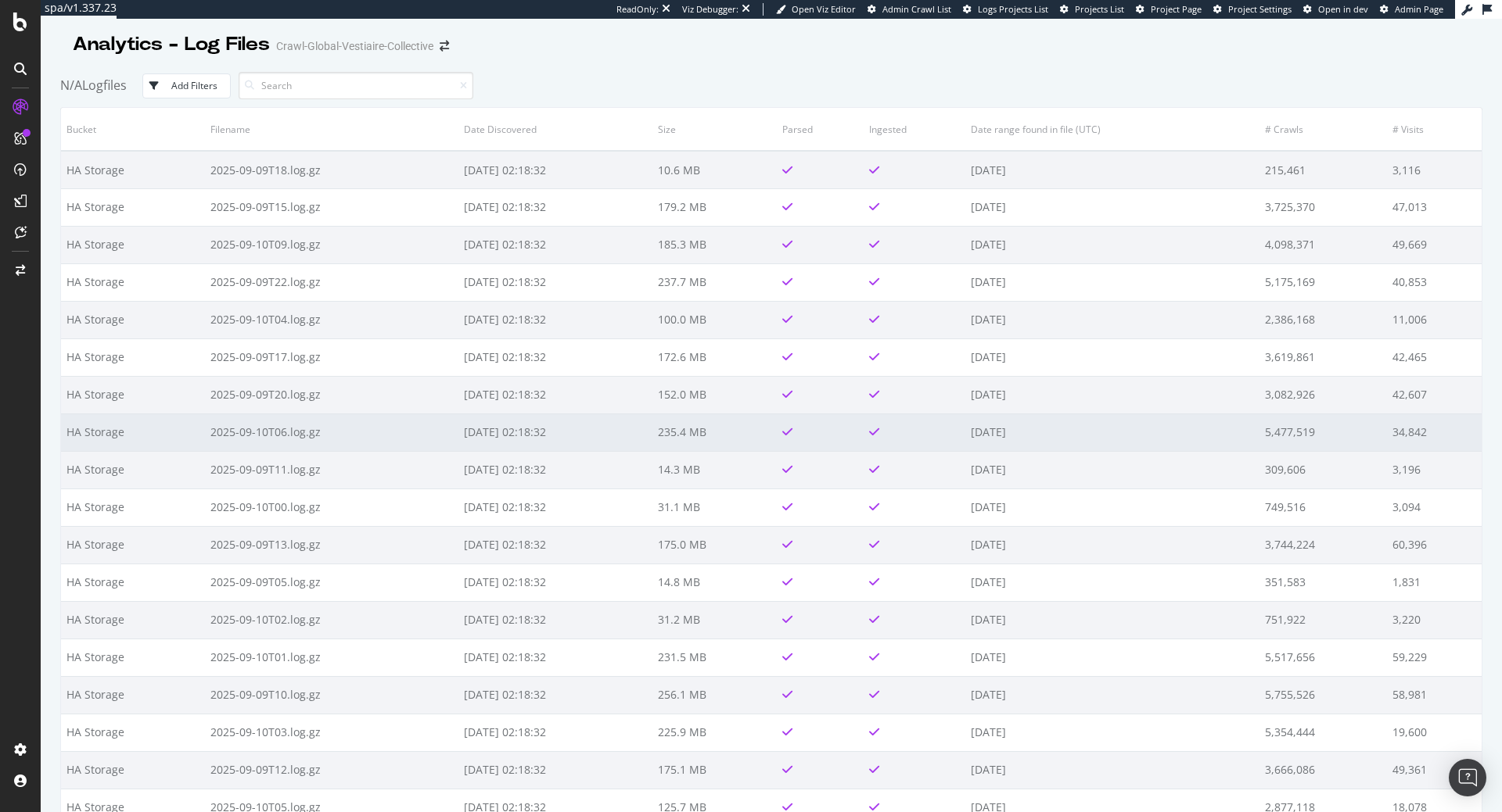
click at [439, 432] on td "2025-09-10T06.log.gz" at bounding box center [332, 432] width 254 height 38
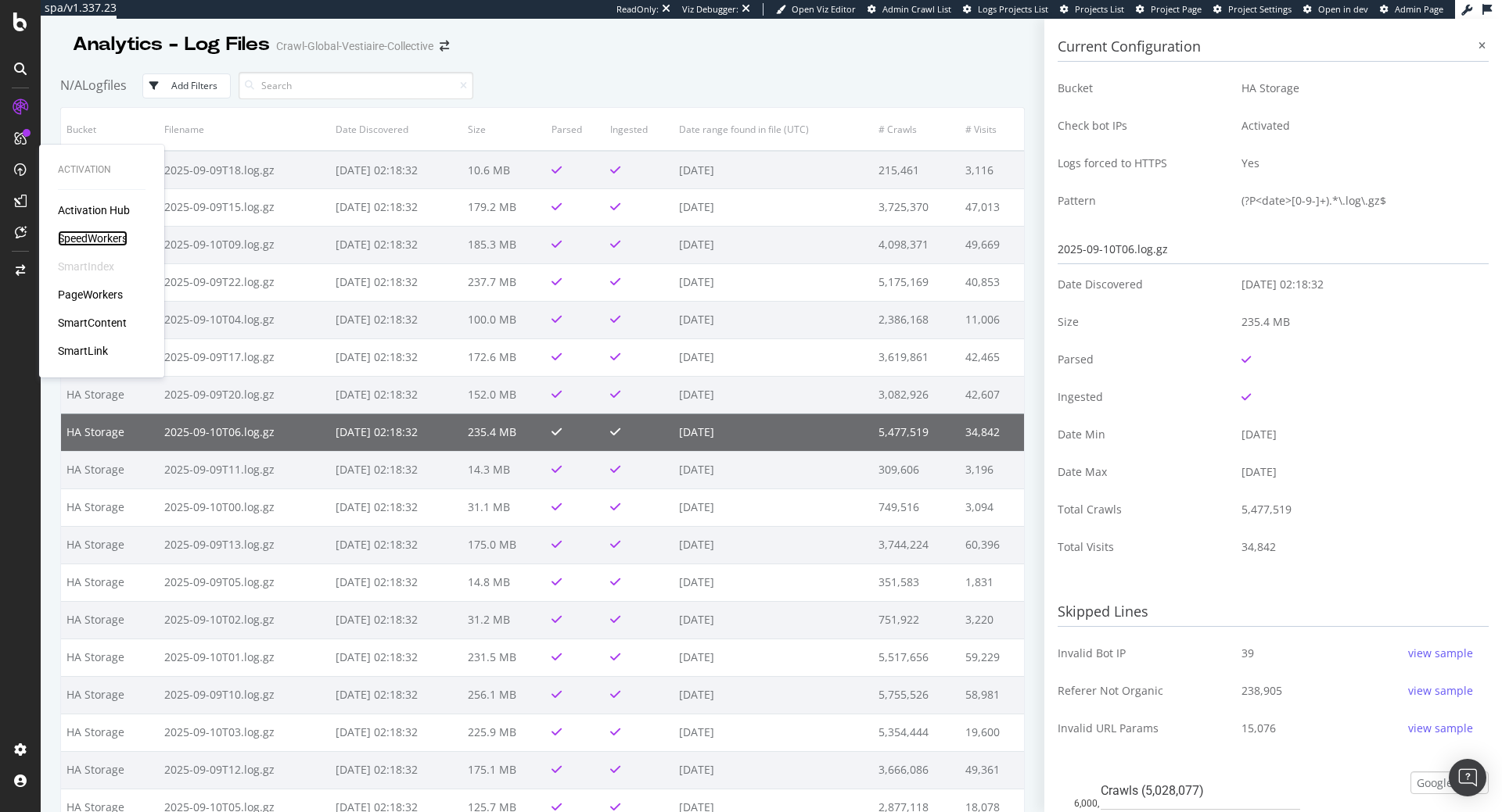
click at [103, 232] on div "SpeedWorkers" at bounding box center [93, 239] width 70 height 16
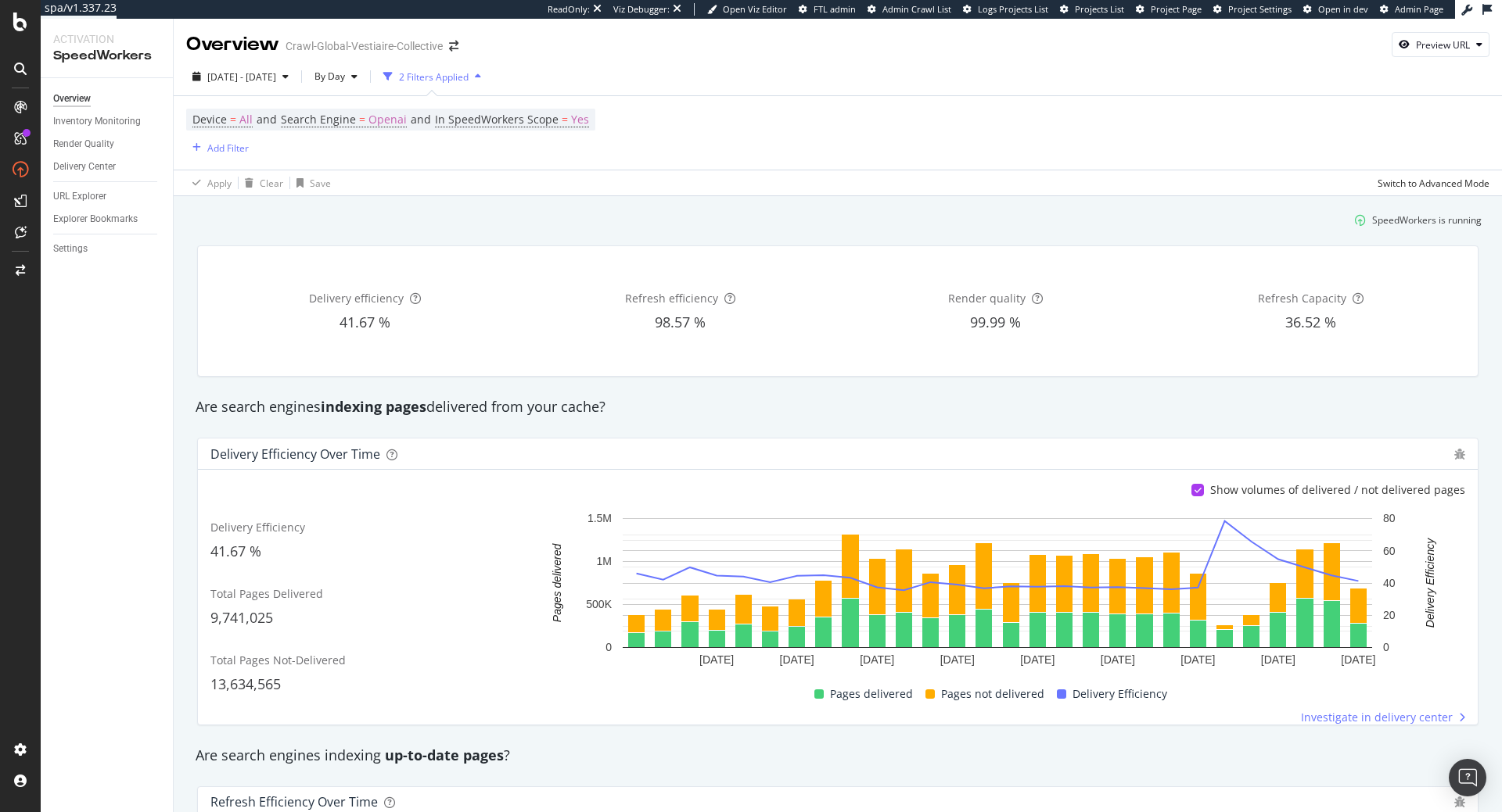
click at [1149, 382] on div "Delivery efficiency 41.67 % Refresh efficiency 98.57 % Render quality 99.99 % R…" at bounding box center [837, 311] width 1300 height 157
